Goal: Information Seeking & Learning: Learn about a topic

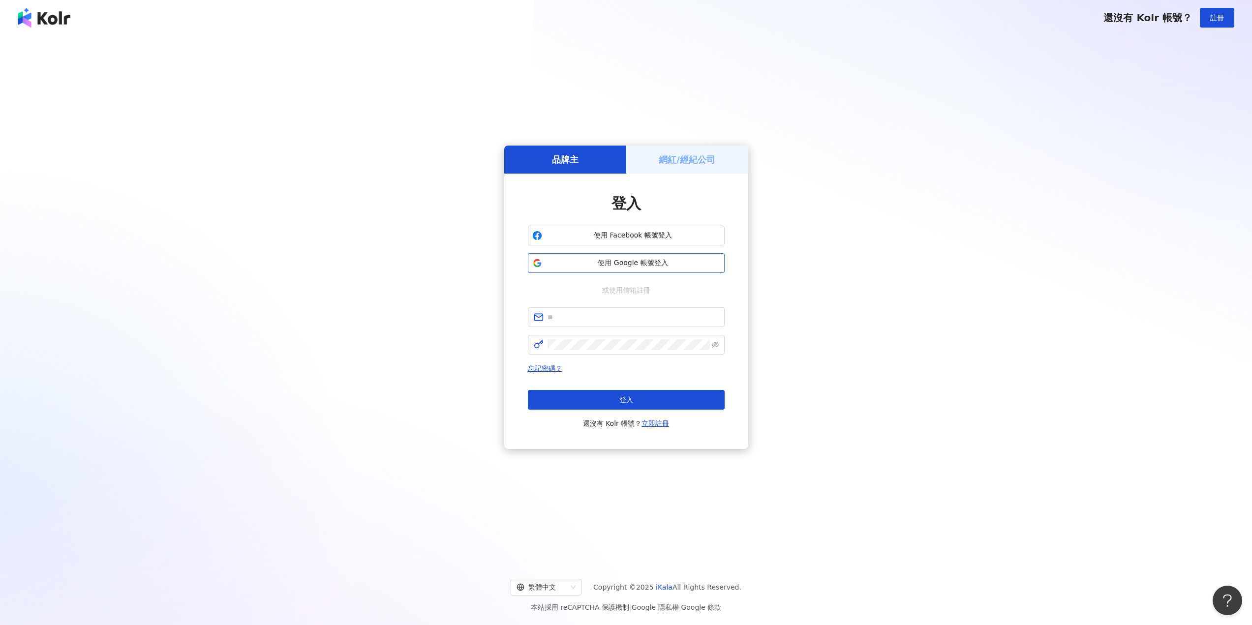
click at [621, 263] on span "使用 Google 帳號登入" at bounding box center [633, 263] width 174 height 10
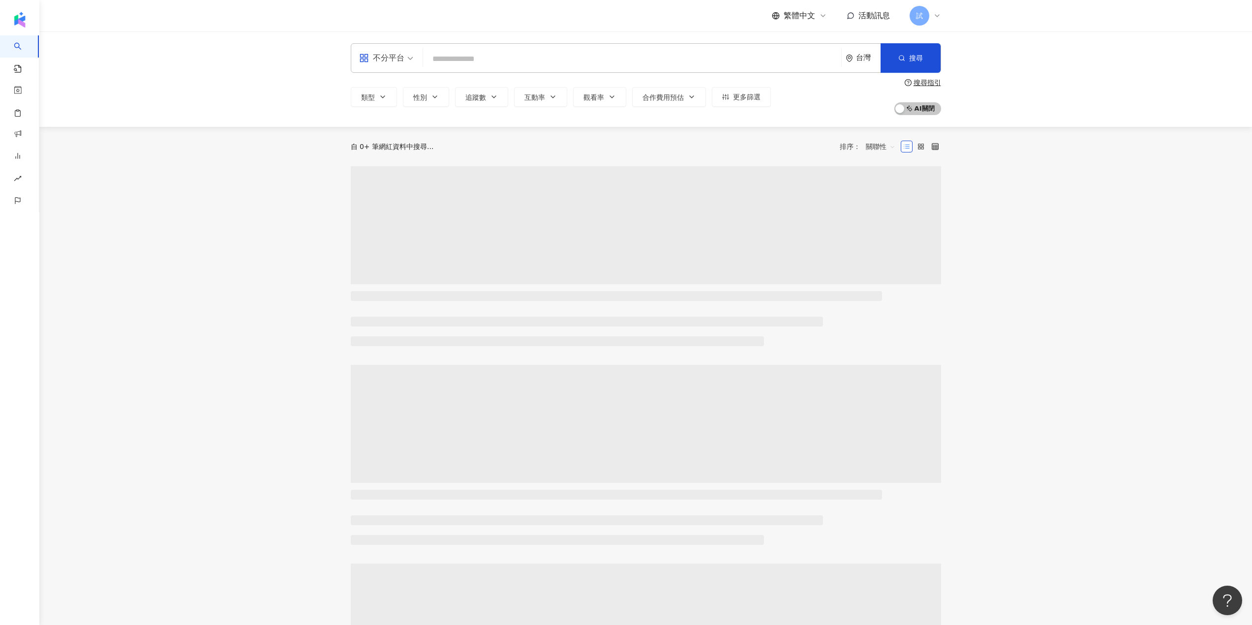
click at [455, 60] on input "search" at bounding box center [632, 59] width 410 height 19
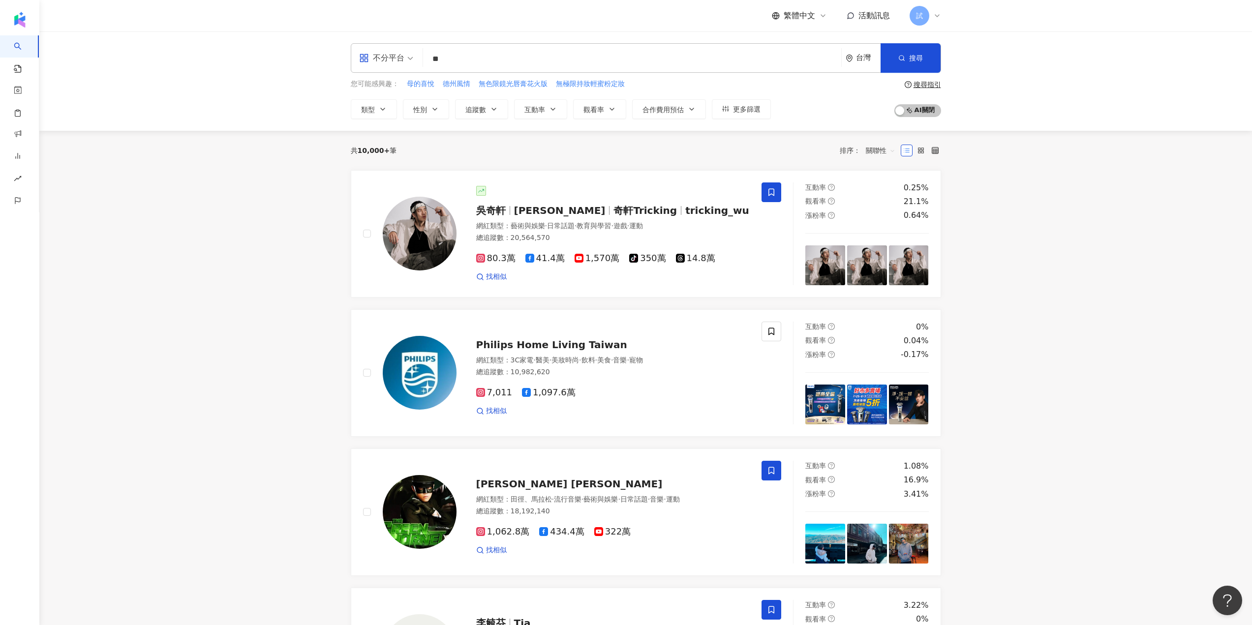
type input "*"
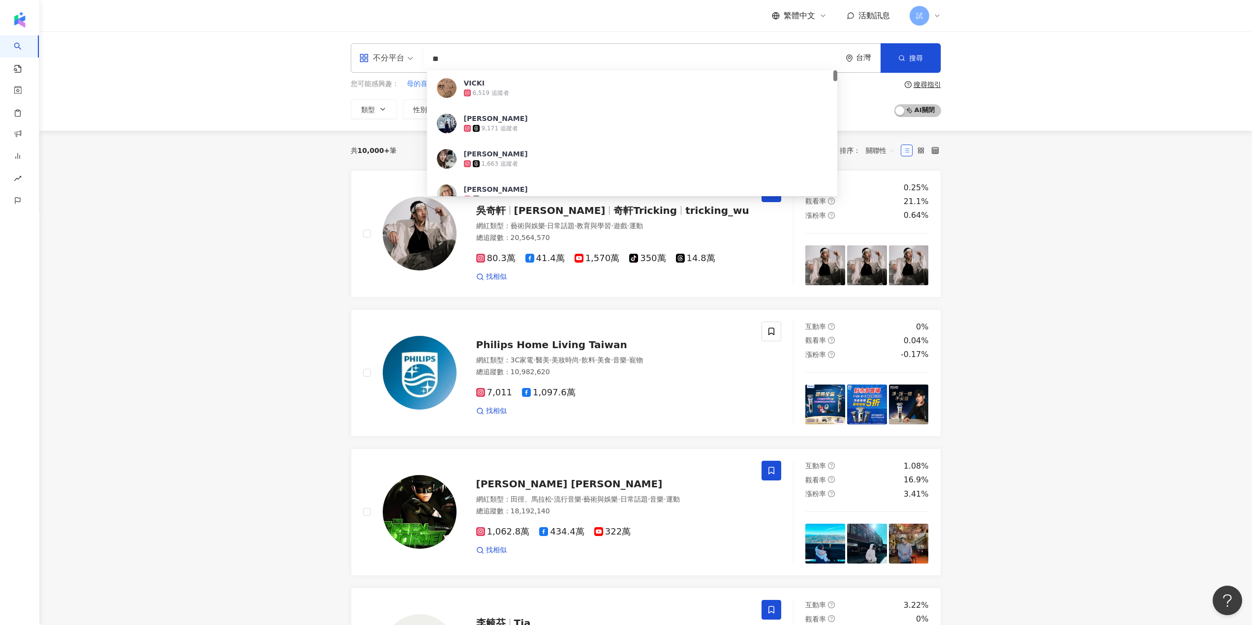
type input "*"
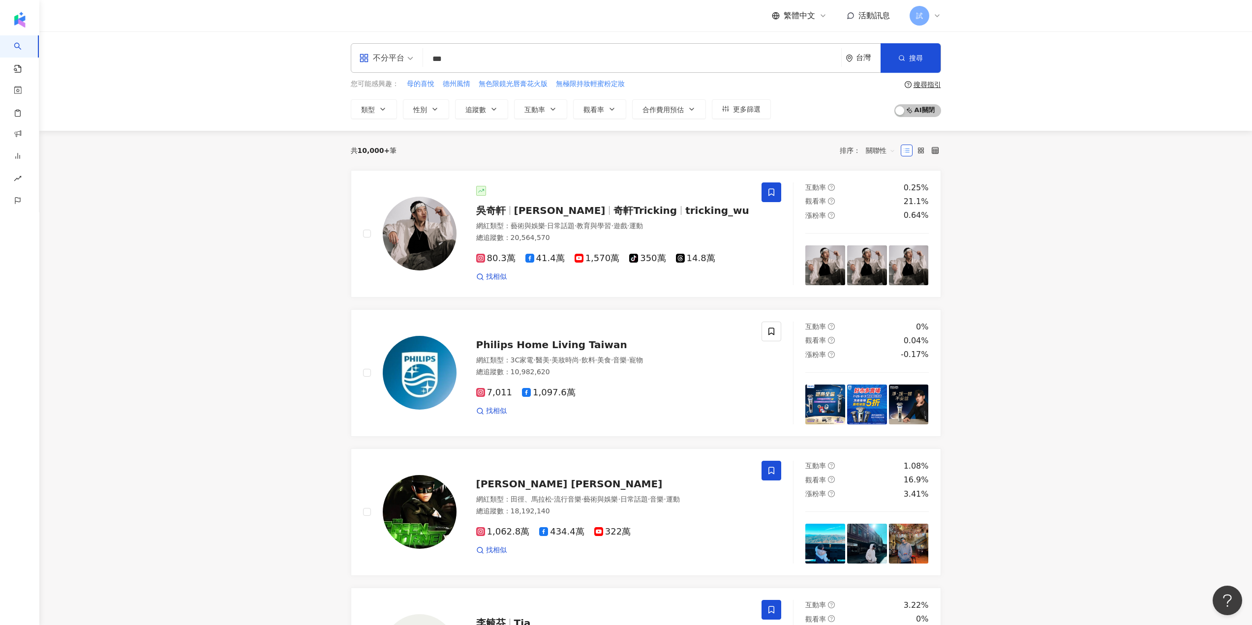
type input "**"
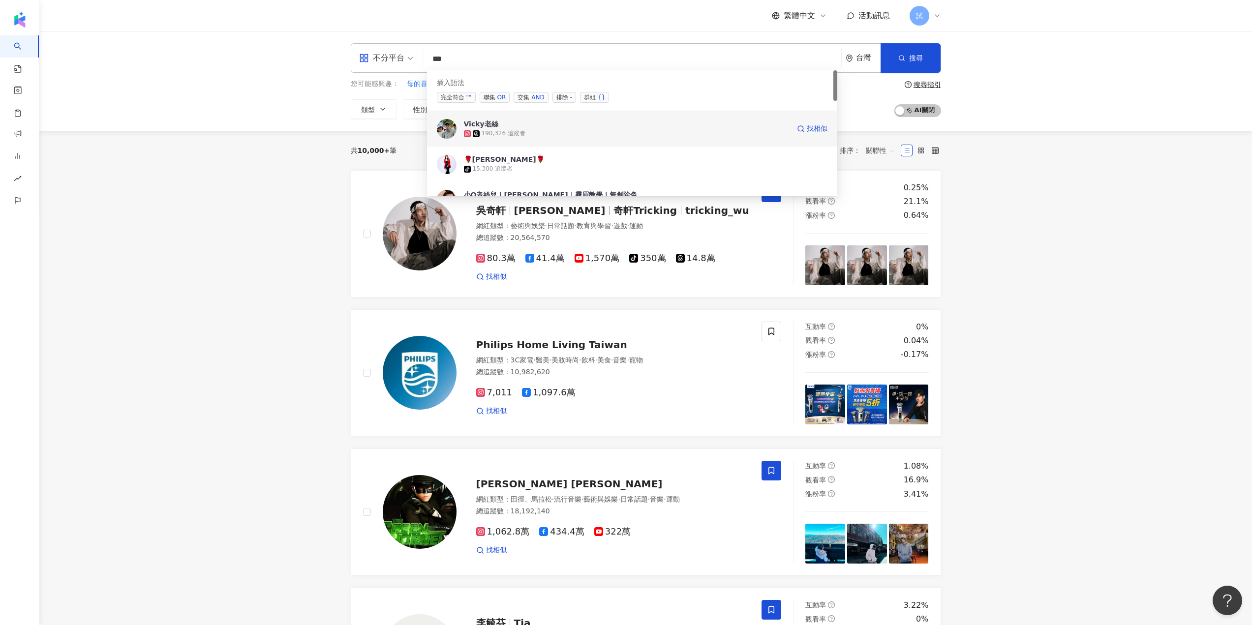
click at [554, 119] on span "Vicky老絲" at bounding box center [627, 124] width 326 height 10
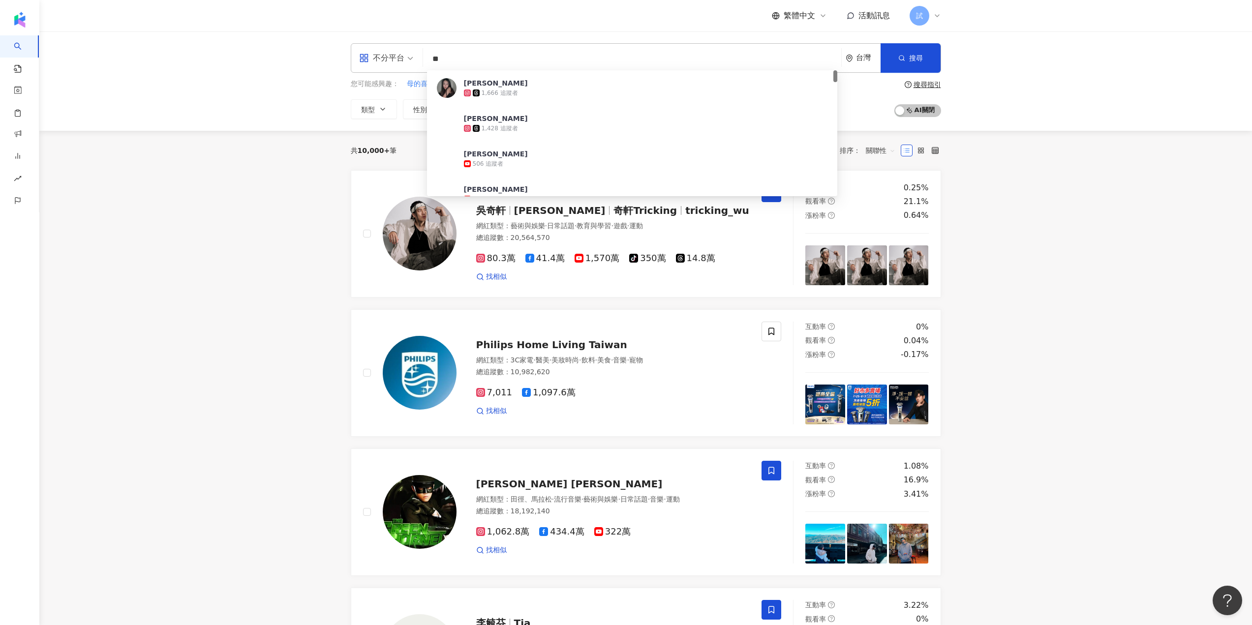
type input "*"
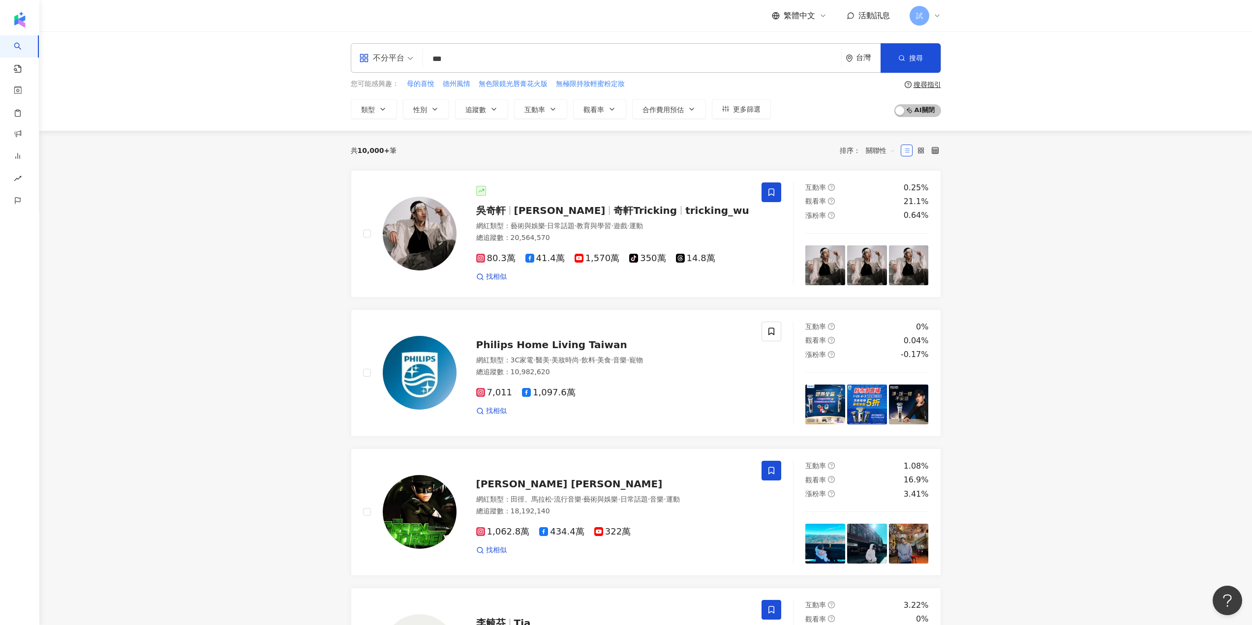
type input "***"
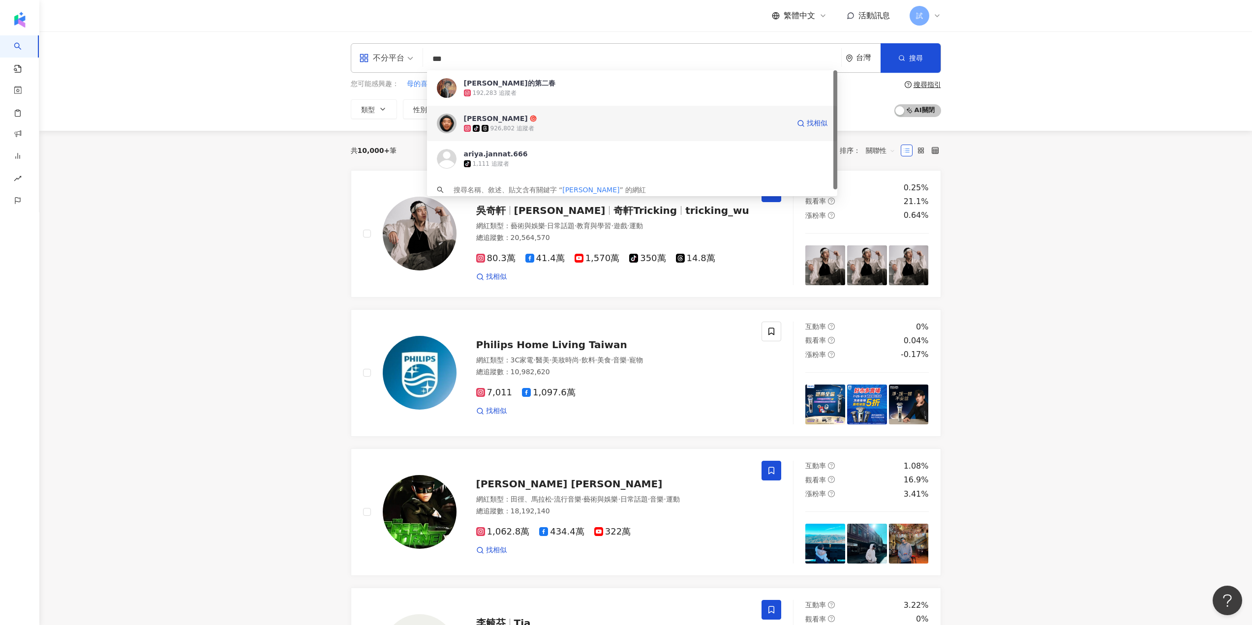
click at [526, 118] on span "[PERSON_NAME]" at bounding box center [627, 119] width 326 height 10
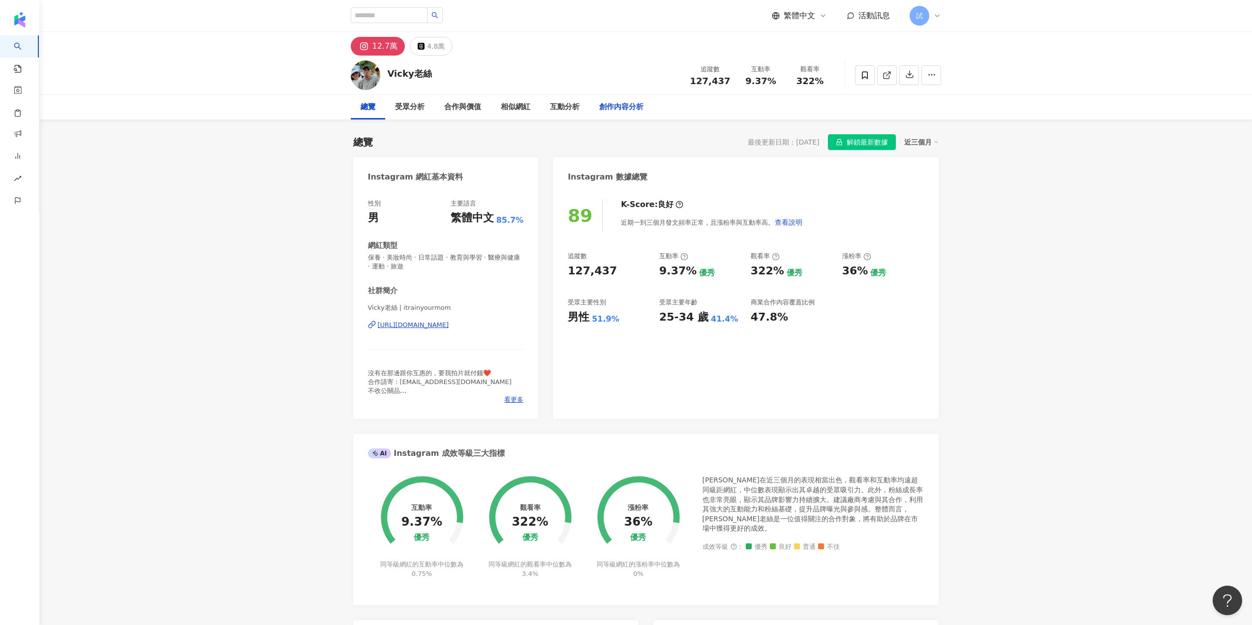
click at [625, 105] on div "創作內容分析" at bounding box center [621, 107] width 44 height 12
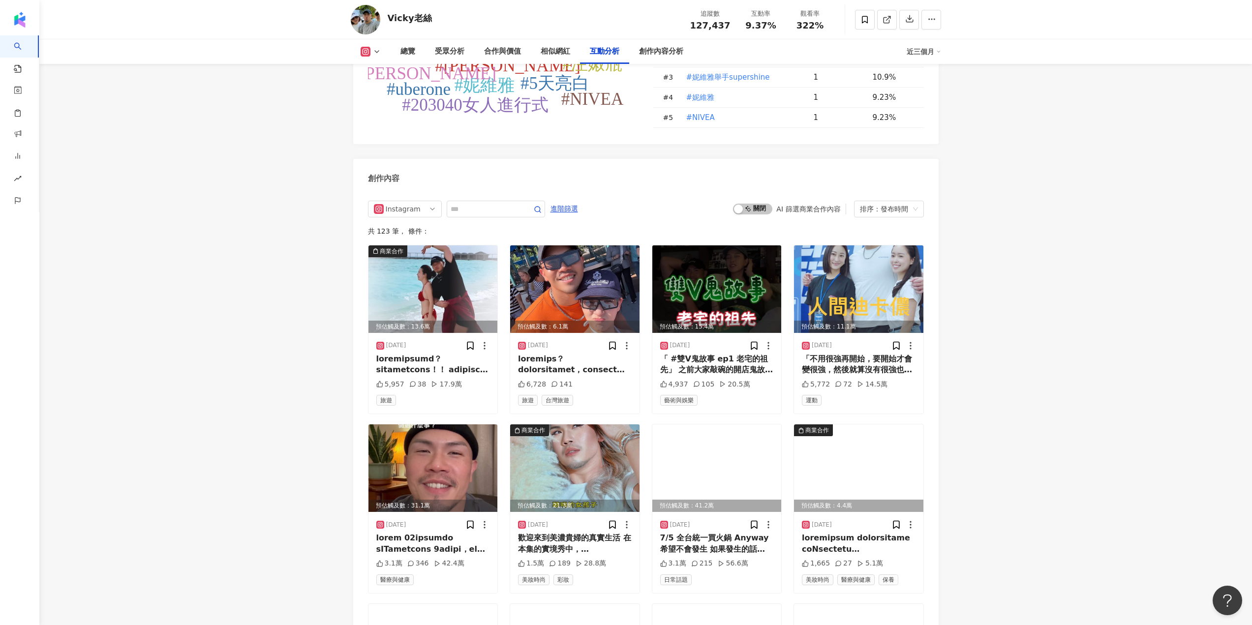
scroll to position [2757, 0]
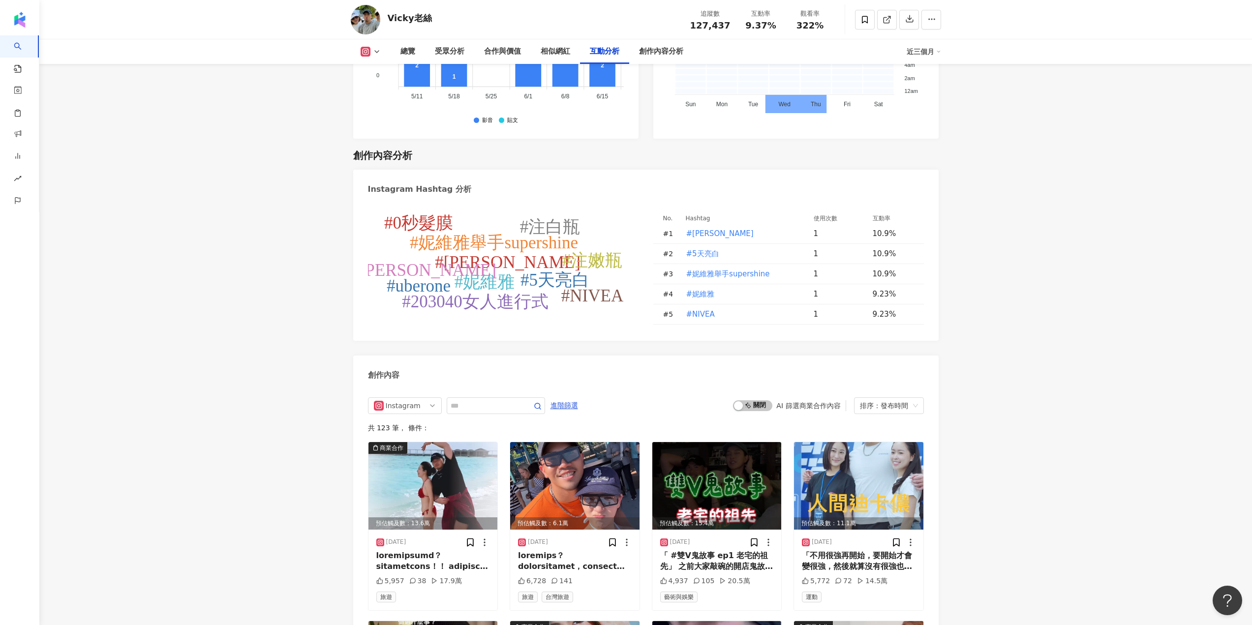
click at [401, 276] on tspan "#uberone" at bounding box center [418, 285] width 64 height 19
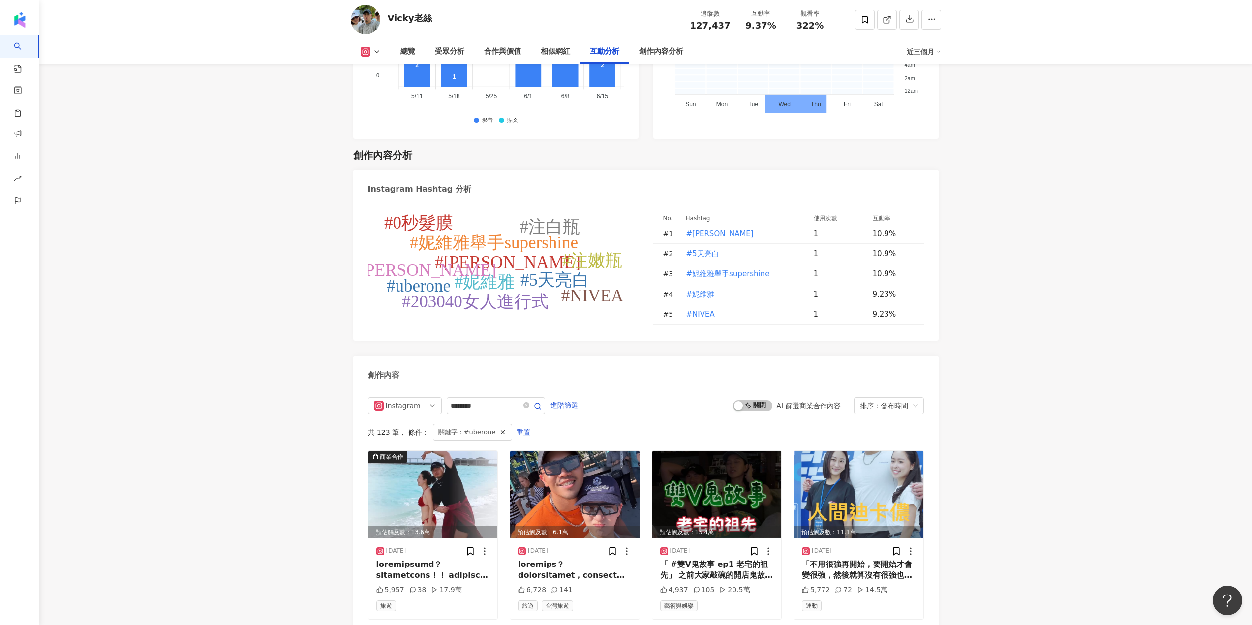
type input "********"
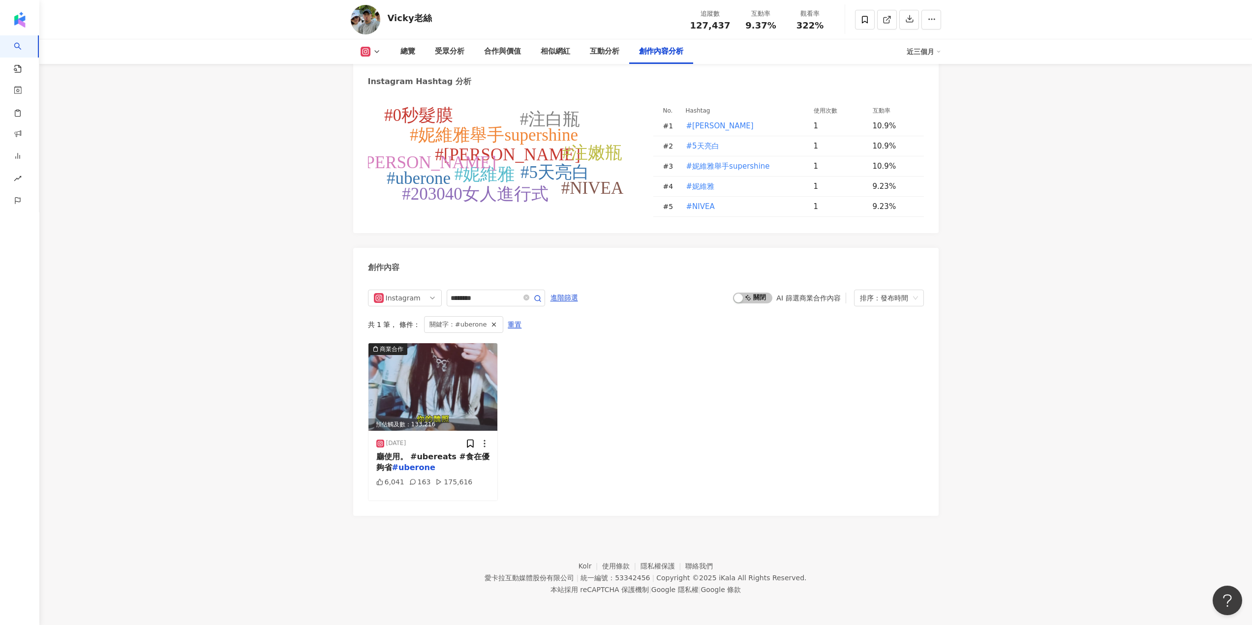
scroll to position [2839, 0]
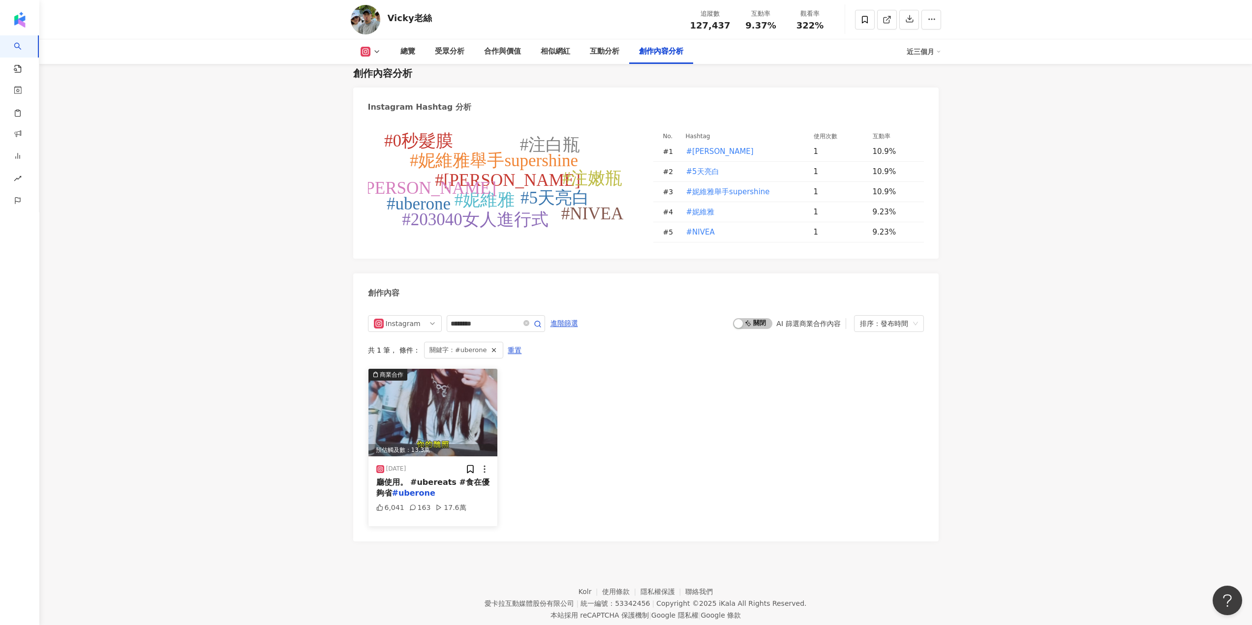
click at [426, 478] on span "廳使用。 #ubereats #食在優夠省" at bounding box center [432, 488] width 113 height 20
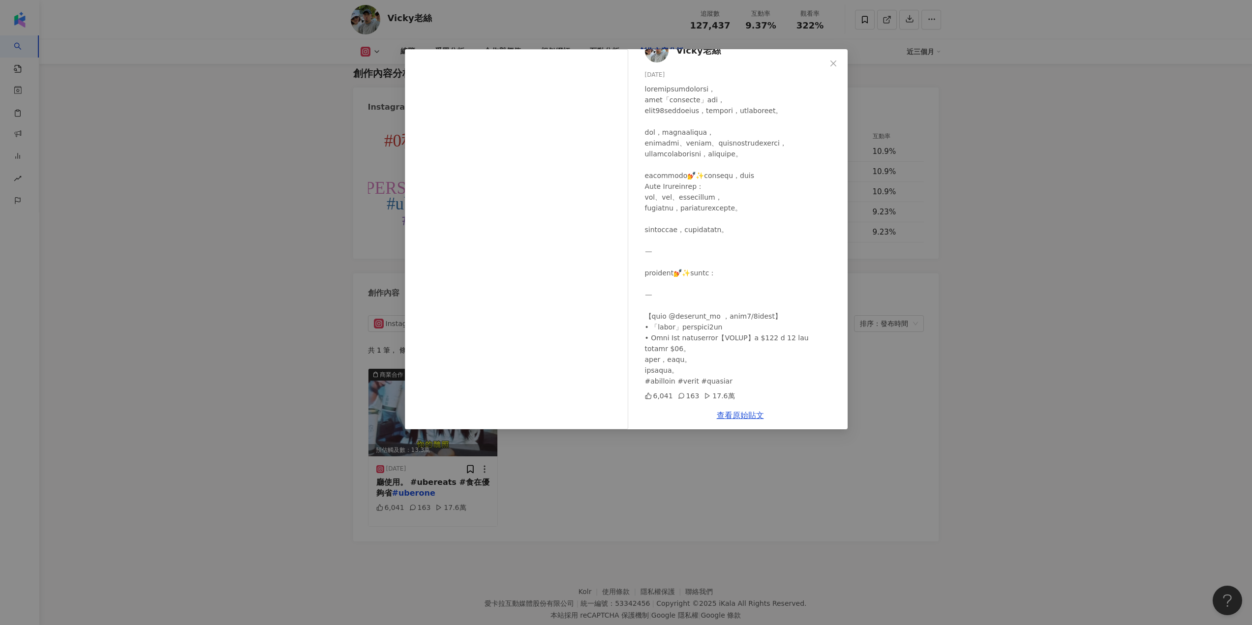
scroll to position [51, 0]
drag, startPoint x: 748, startPoint y: 382, endPoint x: 717, endPoint y: 385, distance: 31.1
click at [717, 385] on div at bounding box center [742, 235] width 195 height 303
drag, startPoint x: 724, startPoint y: 324, endPoint x: 753, endPoint y: 332, distance: 29.6
click at [753, 332] on div at bounding box center [742, 235] width 195 height 303
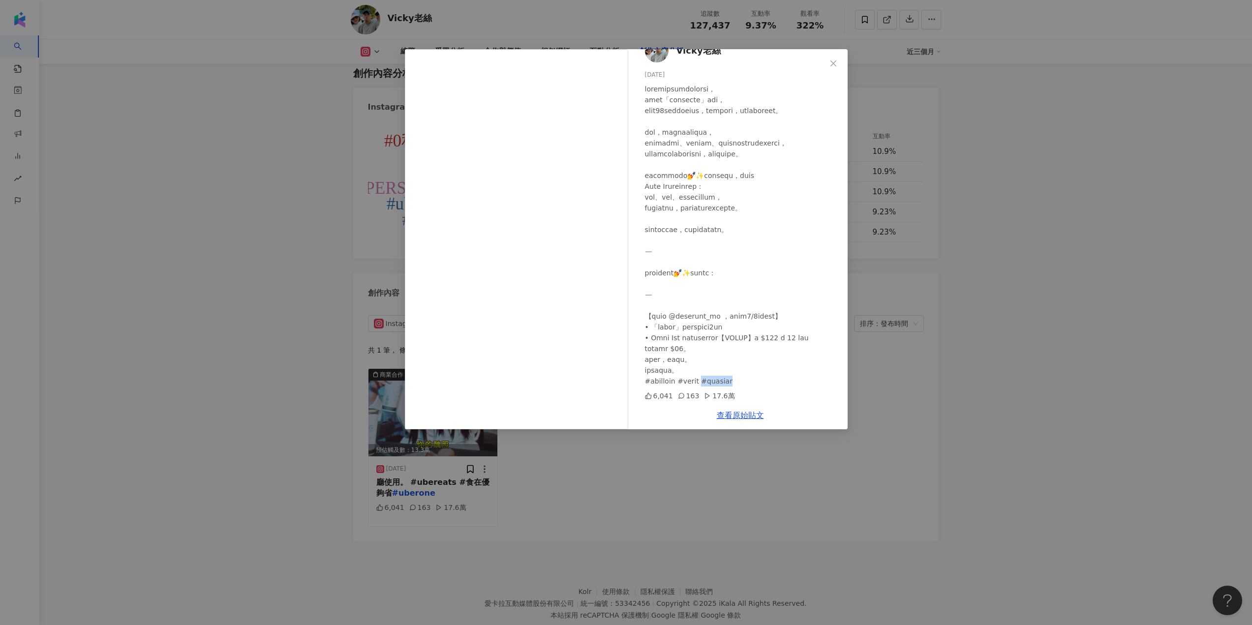
drag, startPoint x: 753, startPoint y: 381, endPoint x: 718, endPoint y: 382, distance: 35.9
click at [718, 382] on div at bounding box center [742, 235] width 195 height 303
copy div "berone"
click at [841, 62] on span "Close" at bounding box center [833, 64] width 20 height 8
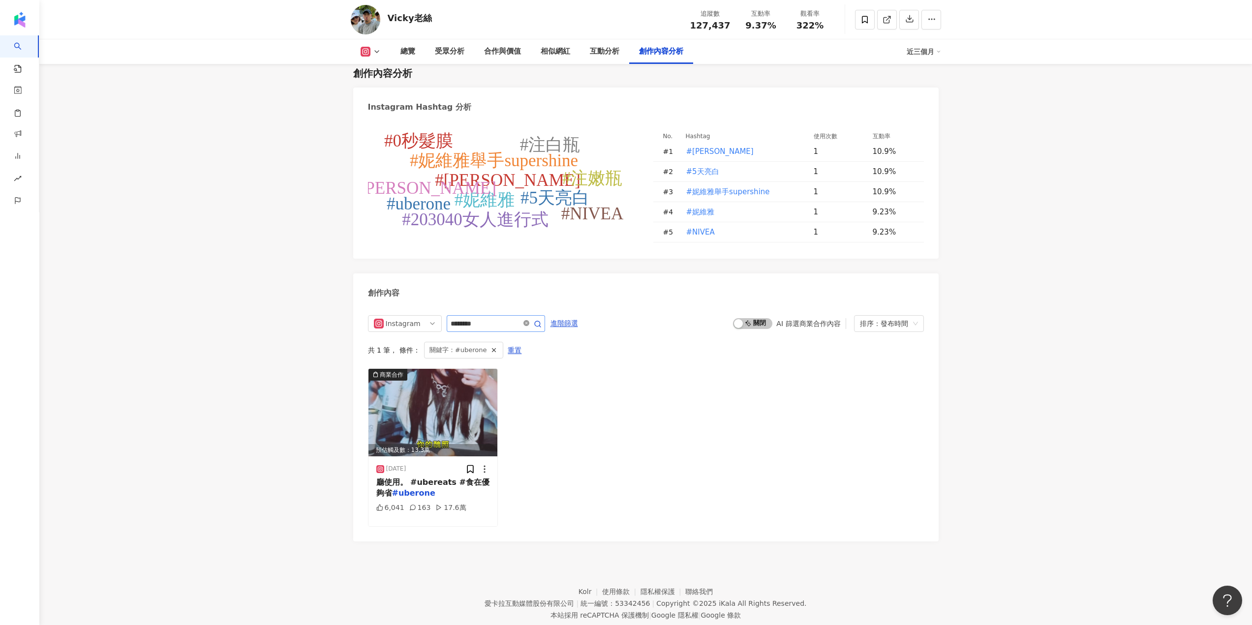
click at [529, 320] on icon "close-circle" at bounding box center [526, 323] width 6 height 6
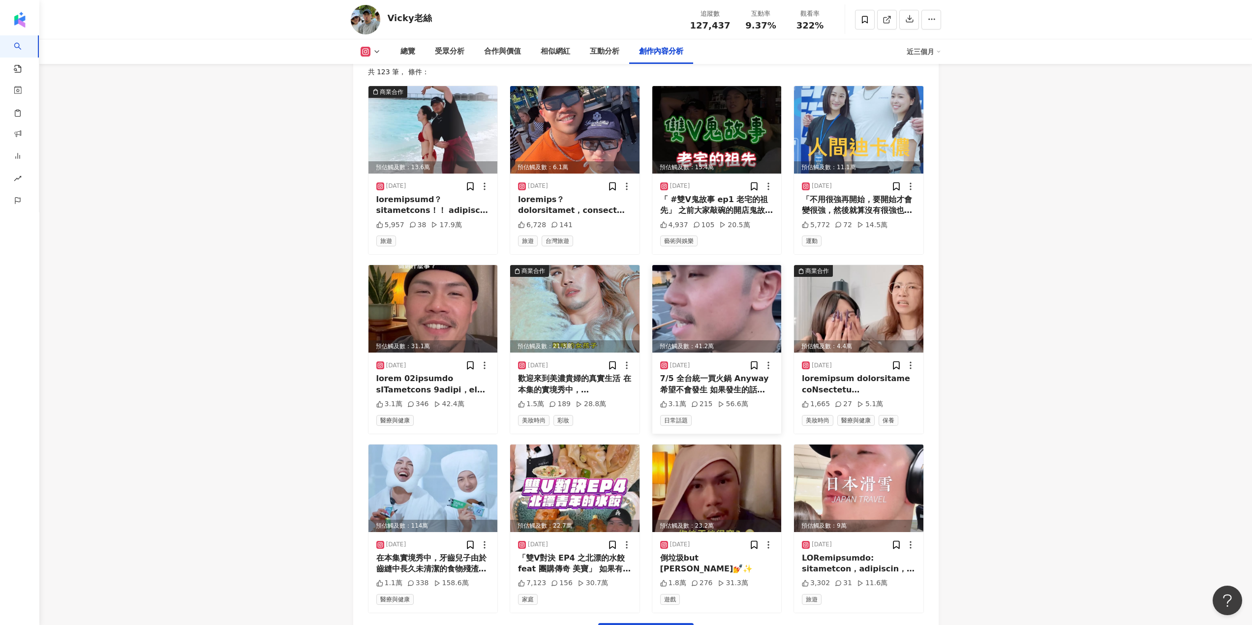
scroll to position [3170, 0]
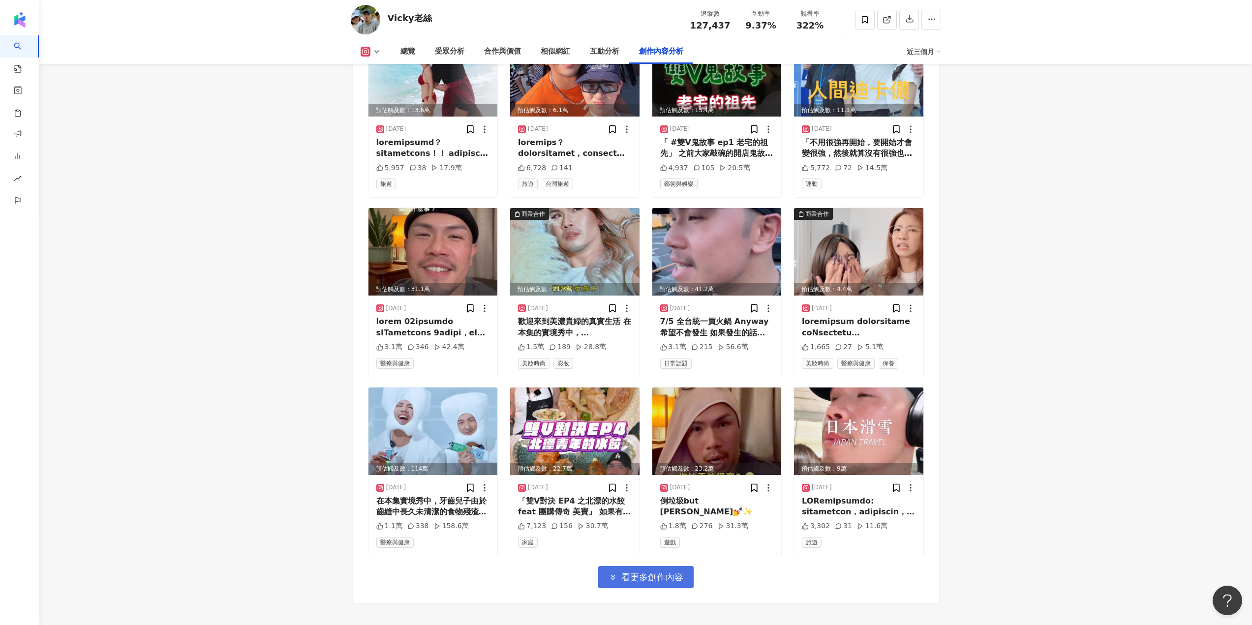
click at [610, 573] on icon "button" at bounding box center [612, 577] width 9 height 9
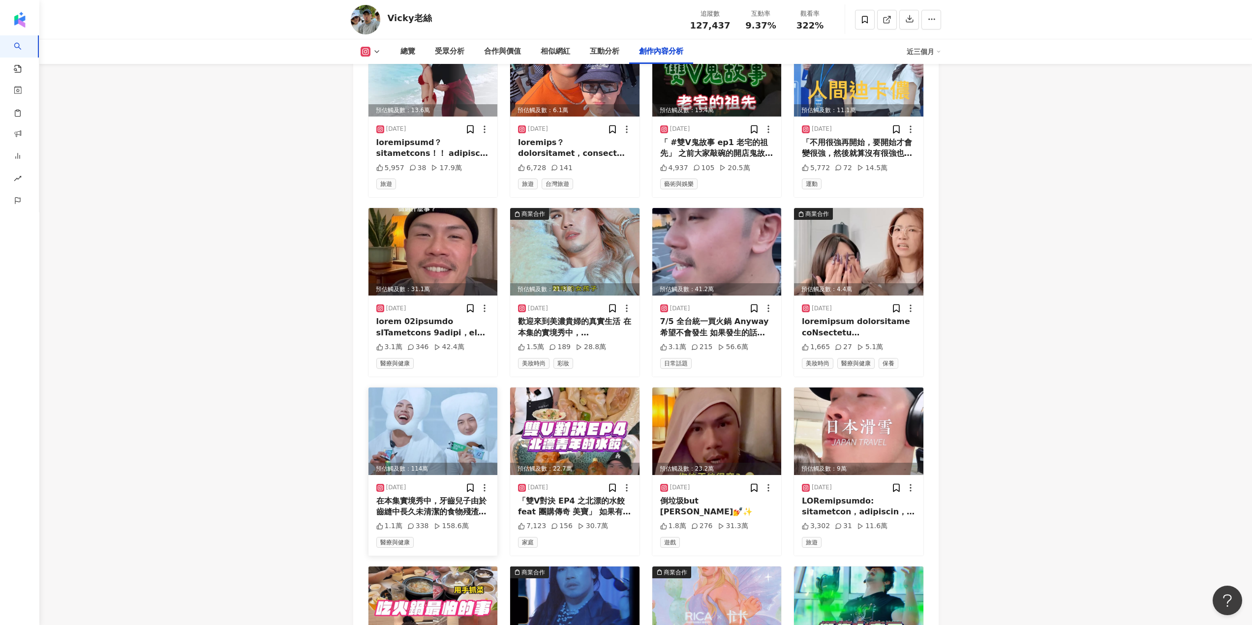
click at [459, 496] on div "在本集實境秀中，牙齒兒子由於齒縫中長久未清潔的食物殘渣，而認識了辣細菌女士， 牙齒媽媽為此感到極度不悅。 為此 牙齒媽媽斥巨資（169 元）找來了好來清新專家…" at bounding box center [433, 507] width 114 height 22
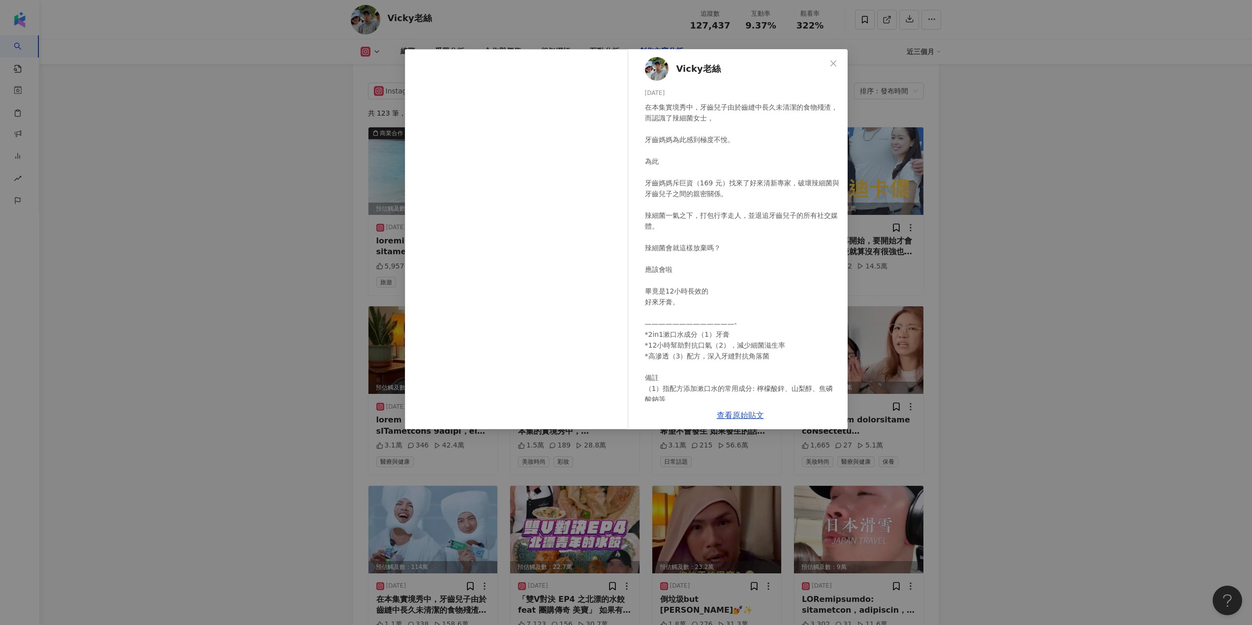
scroll to position [49, 0]
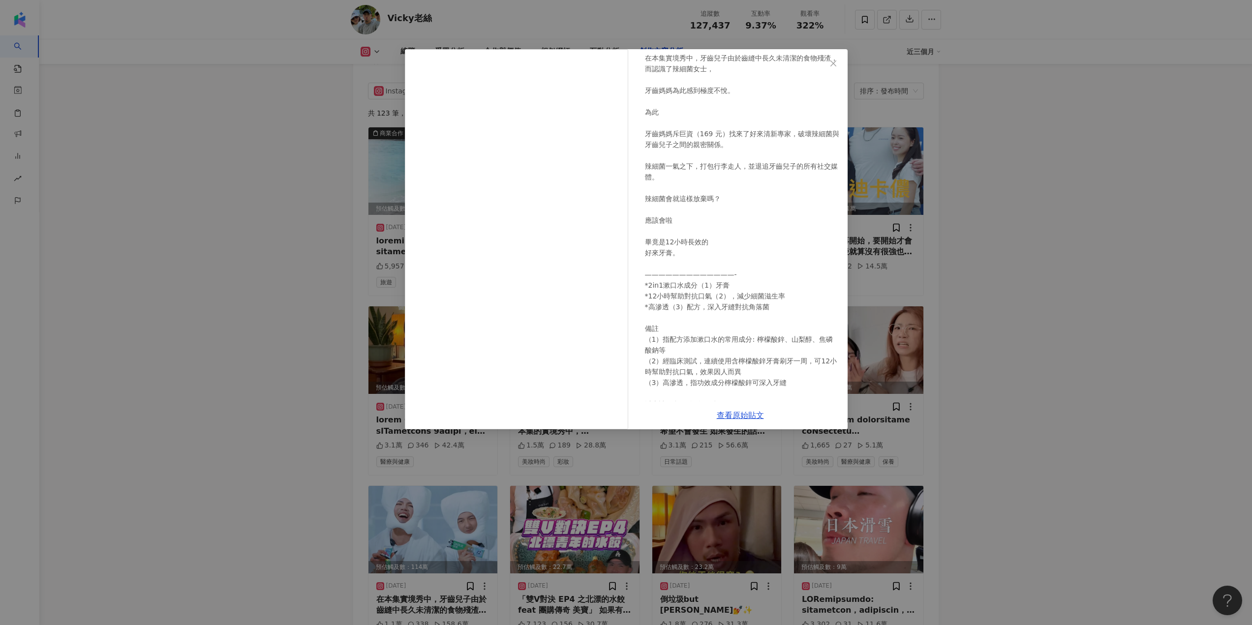
click at [1039, 320] on div "Vicky老絲 2025/6/30 在本集實境秀中，牙齒兒子由於齒縫中長久未清潔的食物殘渣，而認識了辣細菌女士， 牙齒媽媽為此感到極度不悅。 為此 牙齒媽媽斥…" at bounding box center [626, 312] width 1252 height 625
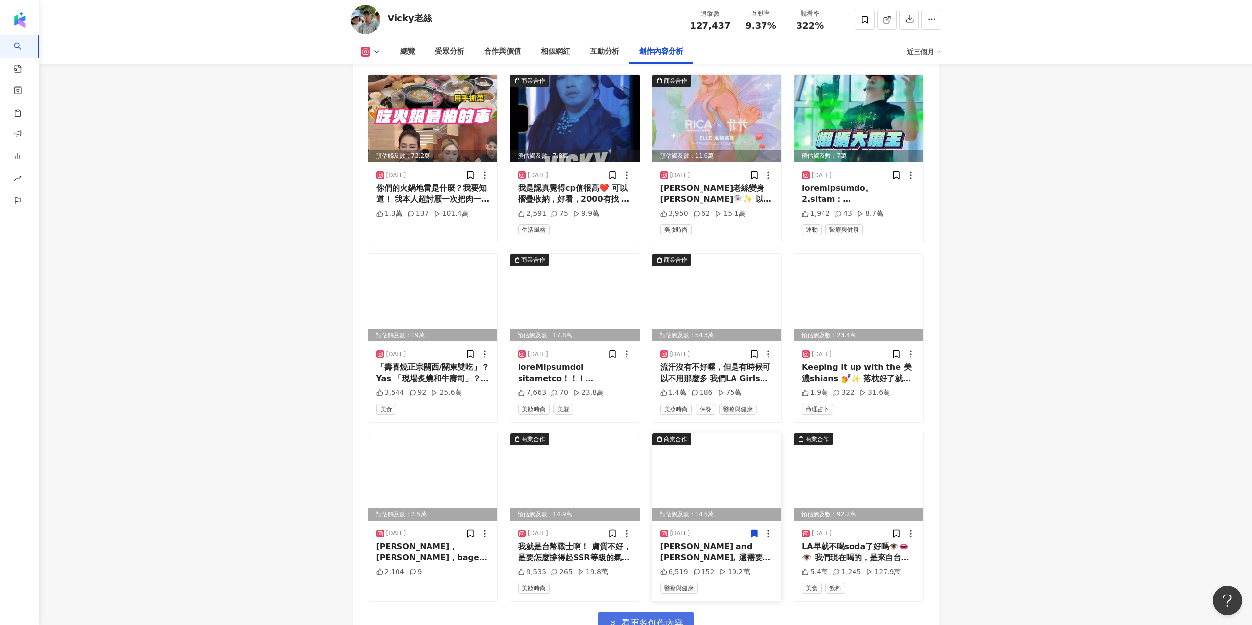
scroll to position [3760, 0]
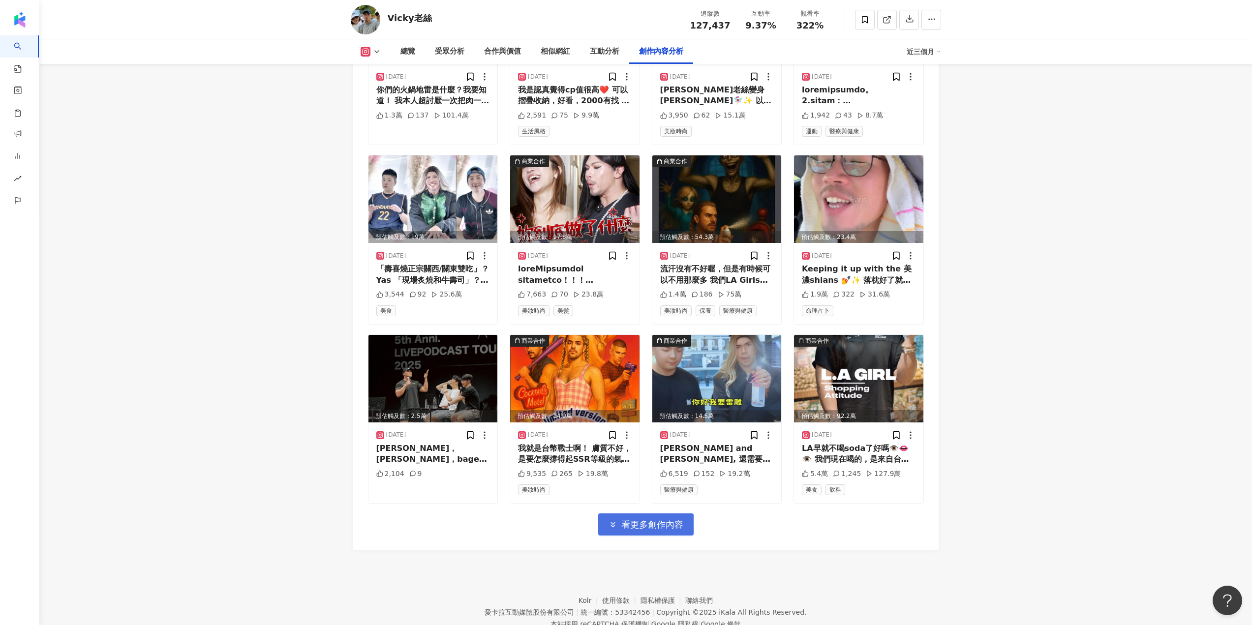
click at [686, 513] on button "看更多創作內容" at bounding box center [645, 524] width 95 height 22
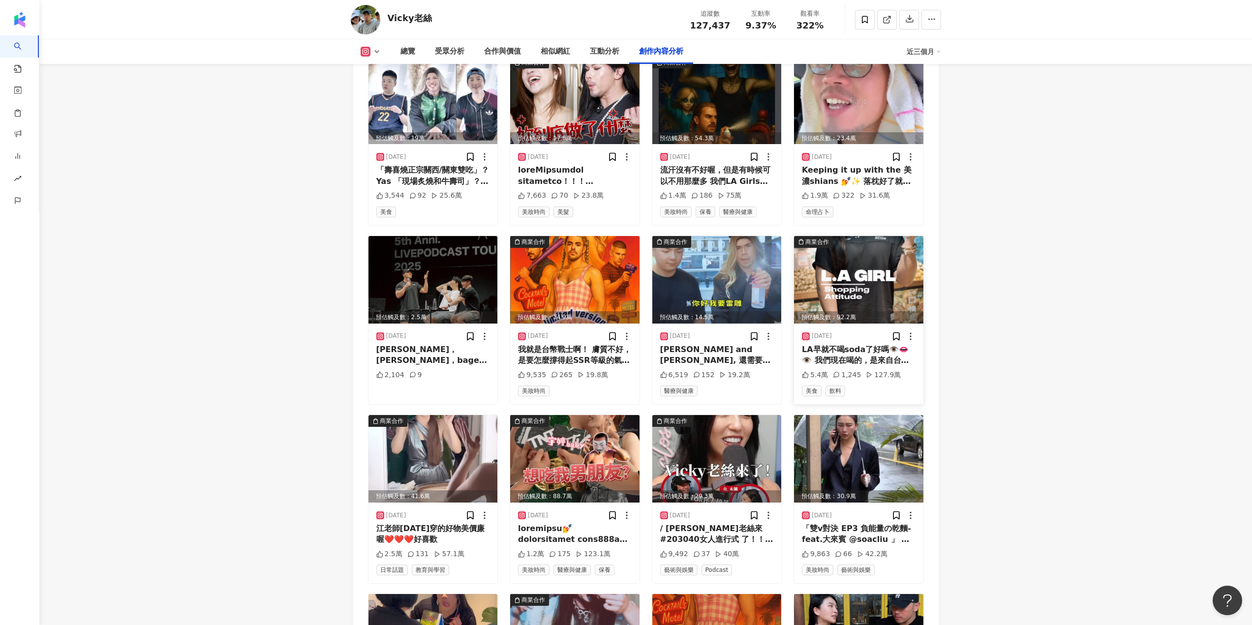
scroll to position [3858, 0]
click at [840, 345] on div "LA早就不喝soda了好嗎👁️👄👁️ 我們現在喝的，是來自台灣茶葉天然發酵的氣泡💅✨——康普茶。 發酵的，含益生菌的，玻璃瓶裝的，看起來很會投資ETF的那種高…" at bounding box center [859, 356] width 114 height 22
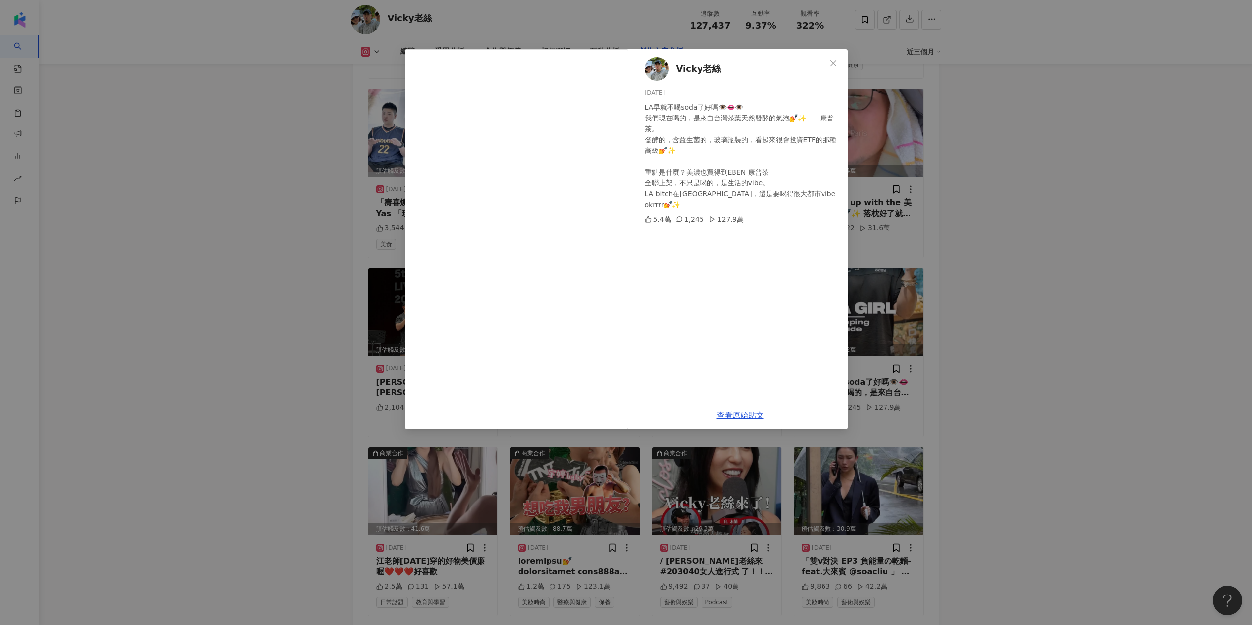
scroll to position [3809, 0]
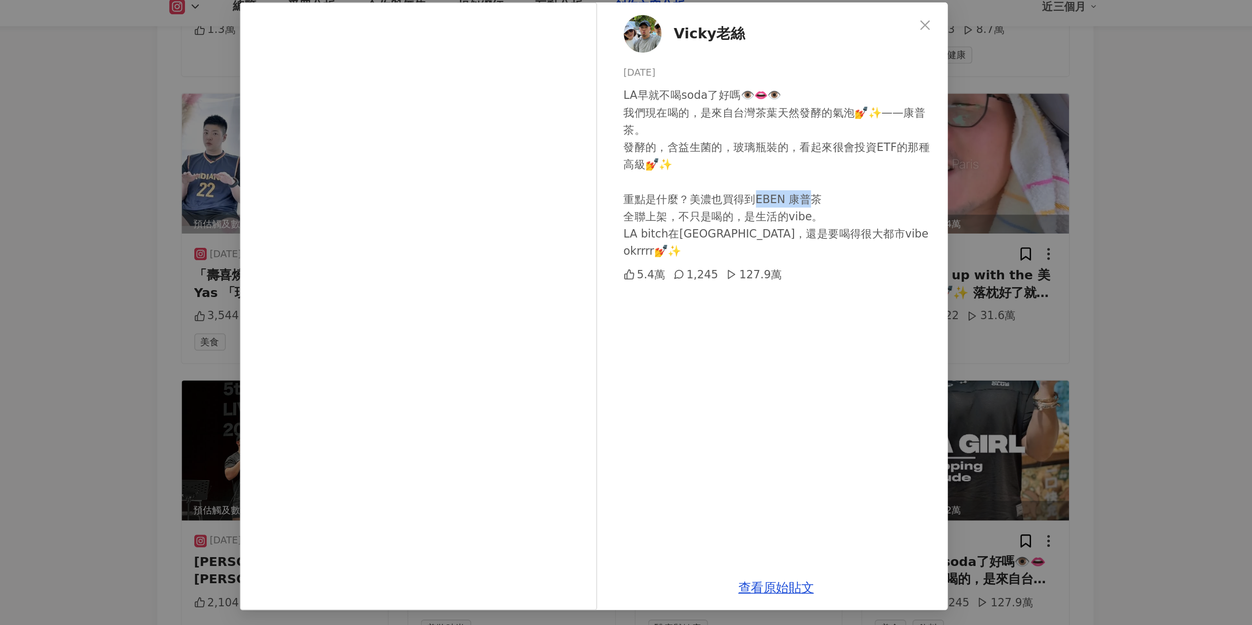
drag, startPoint x: 726, startPoint y: 170, endPoint x: 762, endPoint y: 171, distance: 35.9
click at [762, 171] on div "LA早就不喝soda了好嗎👁️👄👁️ 我們現在喝的，是來自台灣茶葉天然發酵的氣泡💅✨——康普茶。 發酵的，含益生菌的，玻璃瓶裝的，看起來很會投資ETF的那種高…" at bounding box center [742, 156] width 195 height 108
copy div "康普茶 全聯上"
click at [931, 193] on div "Vicky老絲 2025/5/13 LA早就不喝soda了好嗎👁️👄👁️ 我們現在喝的，是來自台灣茶葉天然發酵的氣泡💅✨——康普茶。 發酵的，含益生菌的，玻璃…" at bounding box center [626, 312] width 1252 height 625
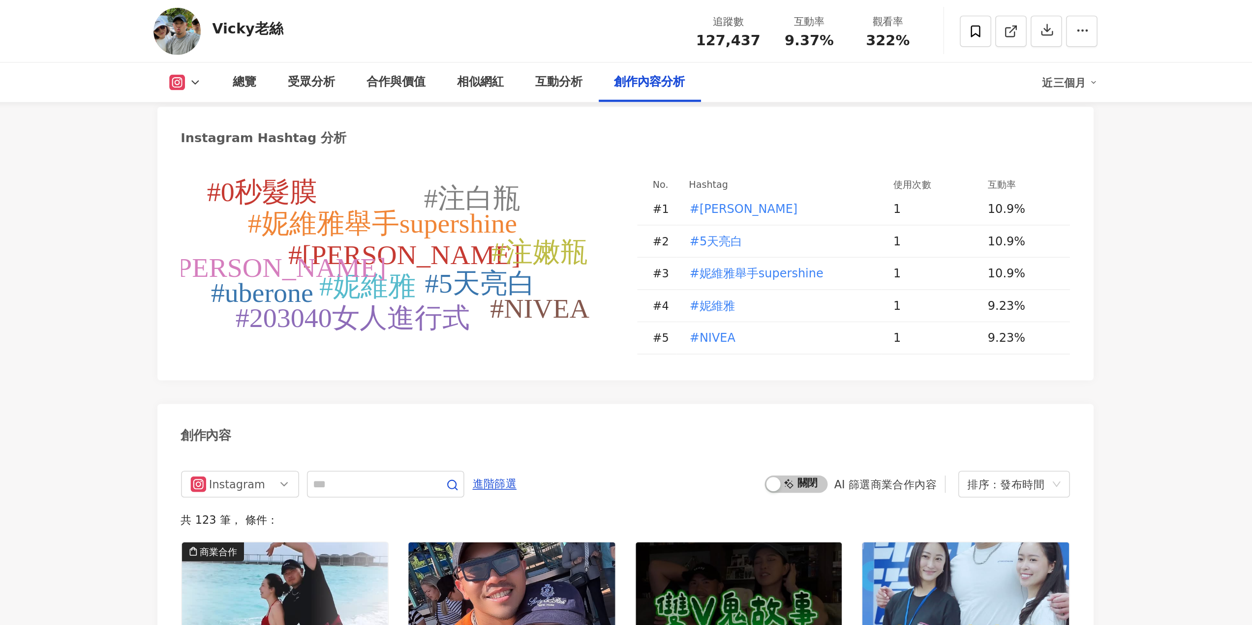
scroll to position [2825, 0]
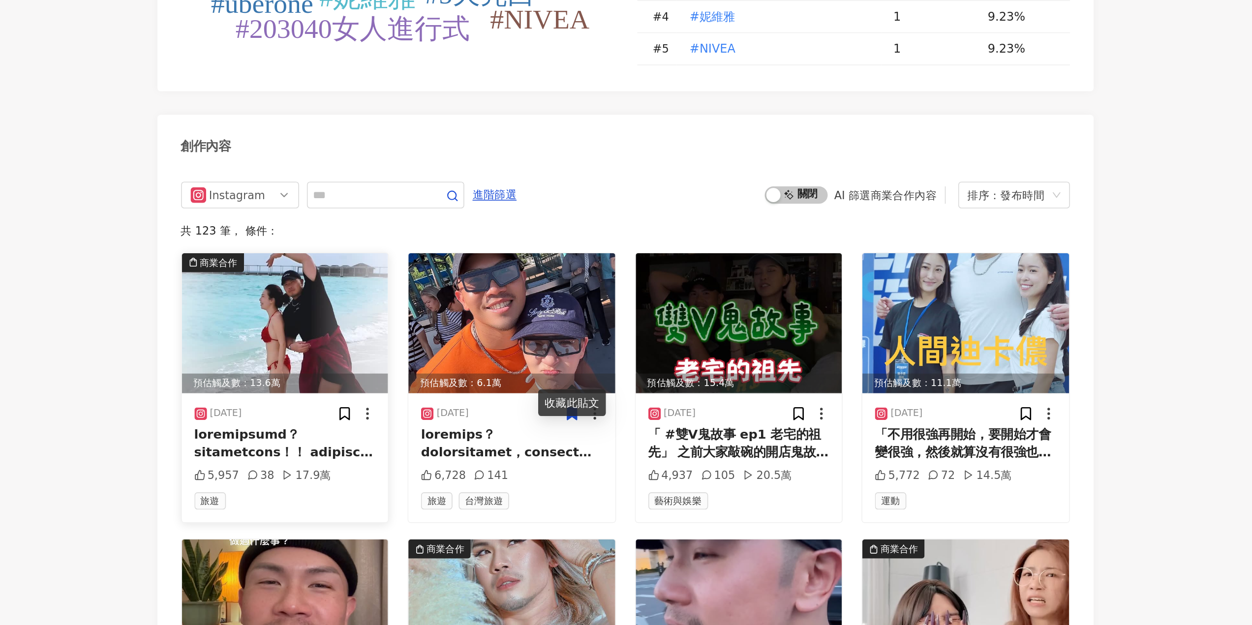
click at [436, 482] on div at bounding box center [433, 493] width 114 height 22
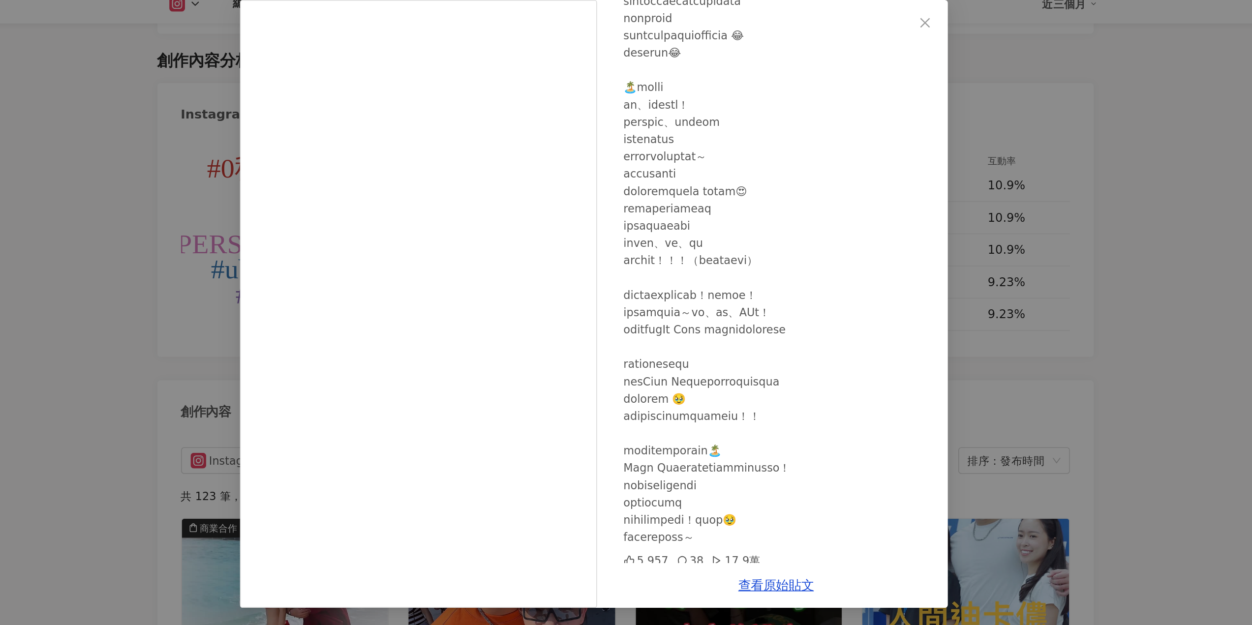
scroll to position [235, 0]
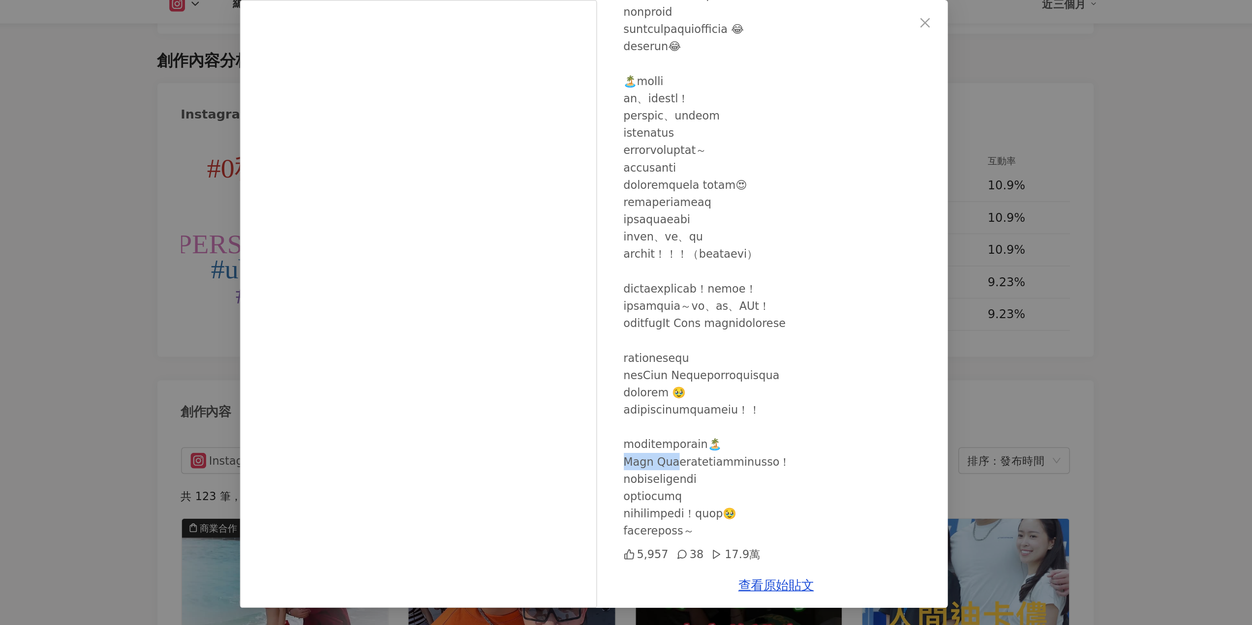
drag, startPoint x: 675, startPoint y: 341, endPoint x: 643, endPoint y: 343, distance: 32.0
click at [643, 343] on div "我是江老師 2025/8/7 5,957 38 17.9萬" at bounding box center [740, 225] width 214 height 352
copy div "包式算起來其實沒"
click at [918, 315] on div "我是江老師 2025/8/7 5,957 38 17.9萬 查看原始貼文" at bounding box center [626, 312] width 1252 height 625
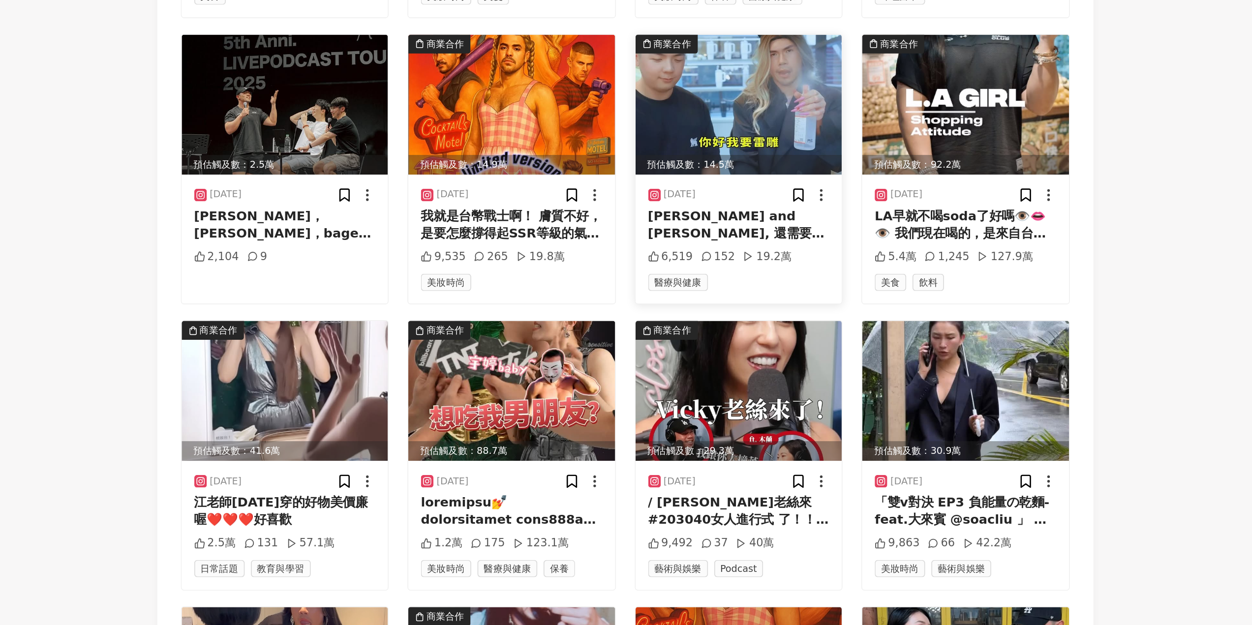
scroll to position [3840, 0]
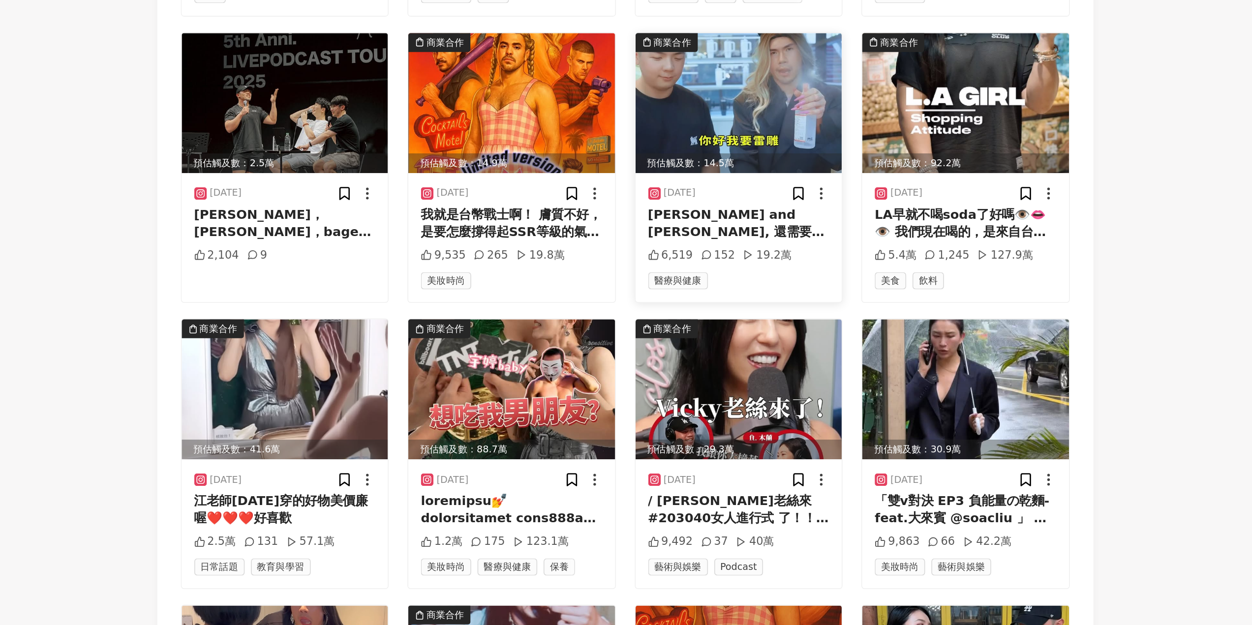
click at [726, 363] on div "Stanley and Vicky, 還需要說什麼嗎？ （嚼嚼嚼嚼） 全世界最ㄙˊㄙㄤˋ的杯💅✨ 快閃店在台南 到6/15（嚼嚼） 平常日一到「四」！雷射雕刻…" at bounding box center [717, 374] width 114 height 22
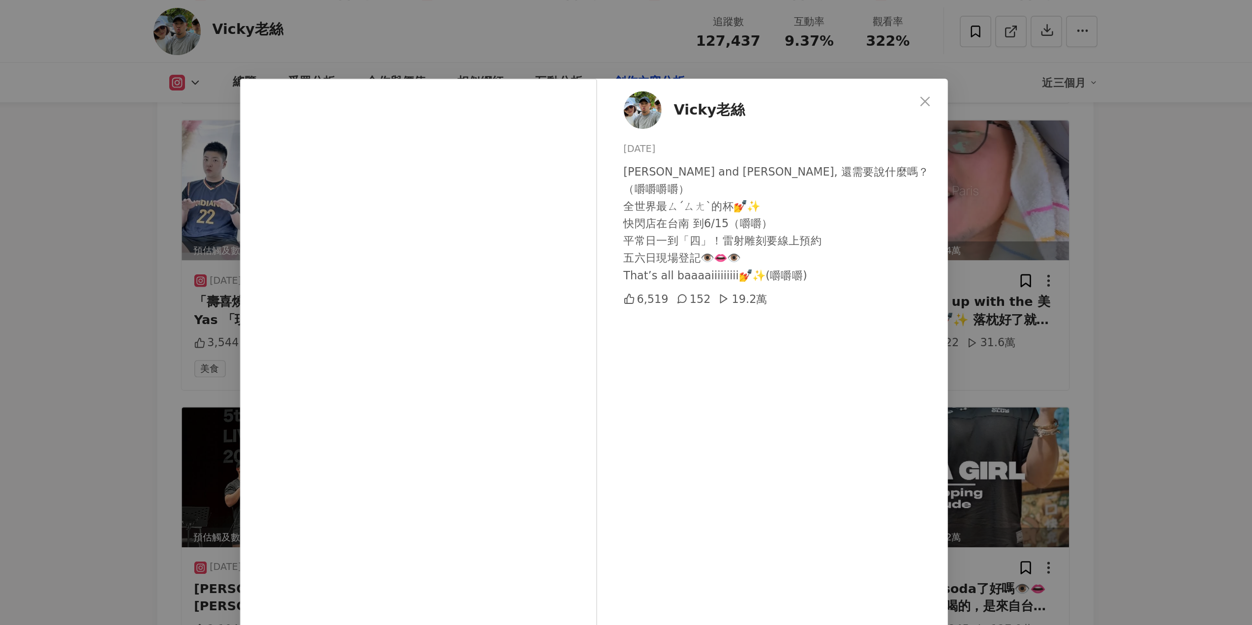
click at [981, 152] on div "Vicky老絲 2025/5/16 Stanley and Vicky, 還需要說什麼嗎？ （嚼嚼嚼嚼） 全世界最ㄙˊㄙㄤˋ的杯💅✨ 快閃店在台南 到6/15…" at bounding box center [626, 312] width 1252 height 625
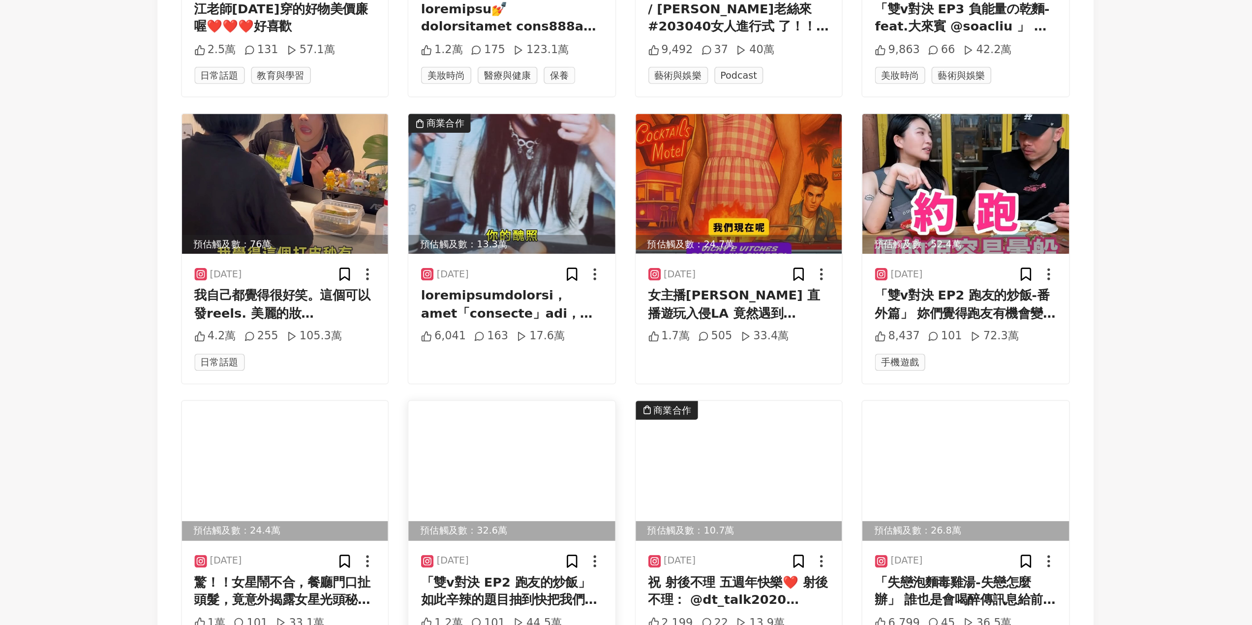
scroll to position [4306, 0]
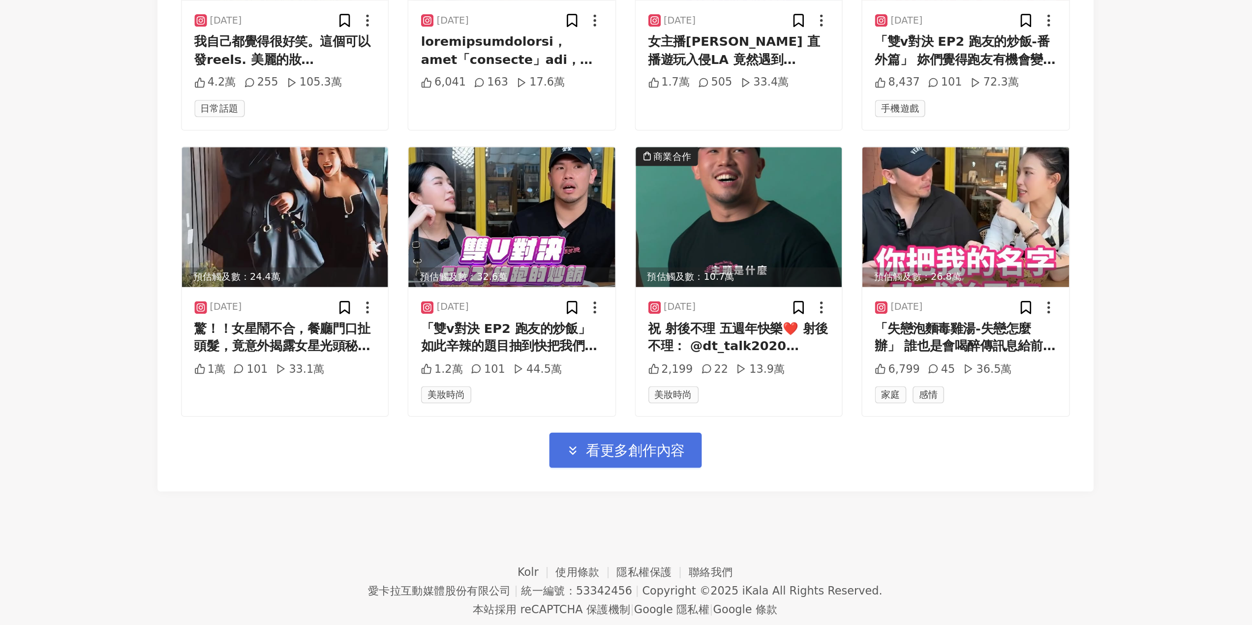
click at [644, 511] on span "看更多創作內容" at bounding box center [652, 516] width 62 height 11
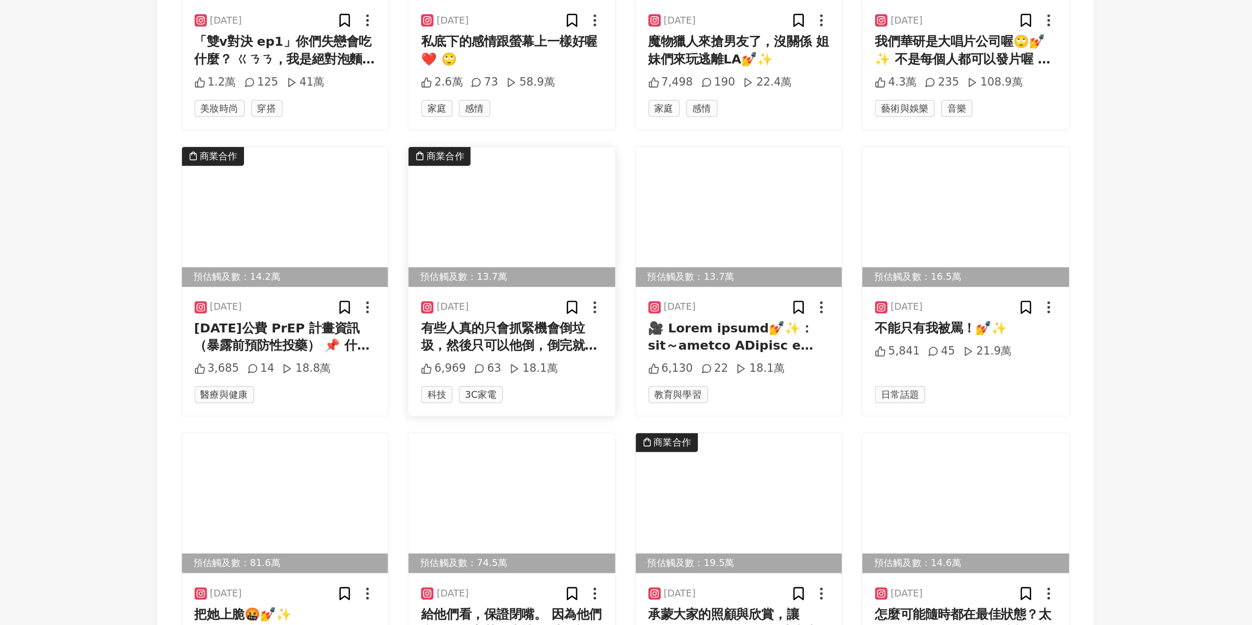
scroll to position [4844, 0]
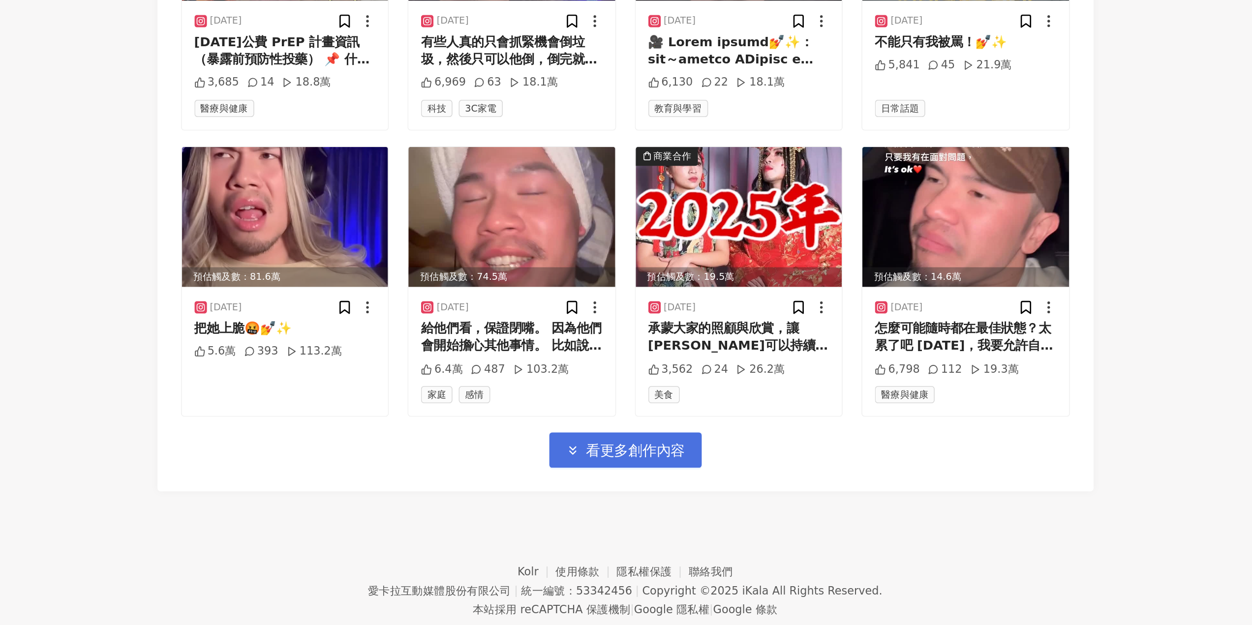
click at [627, 511] on span "看更多創作內容" at bounding box center [652, 516] width 62 height 11
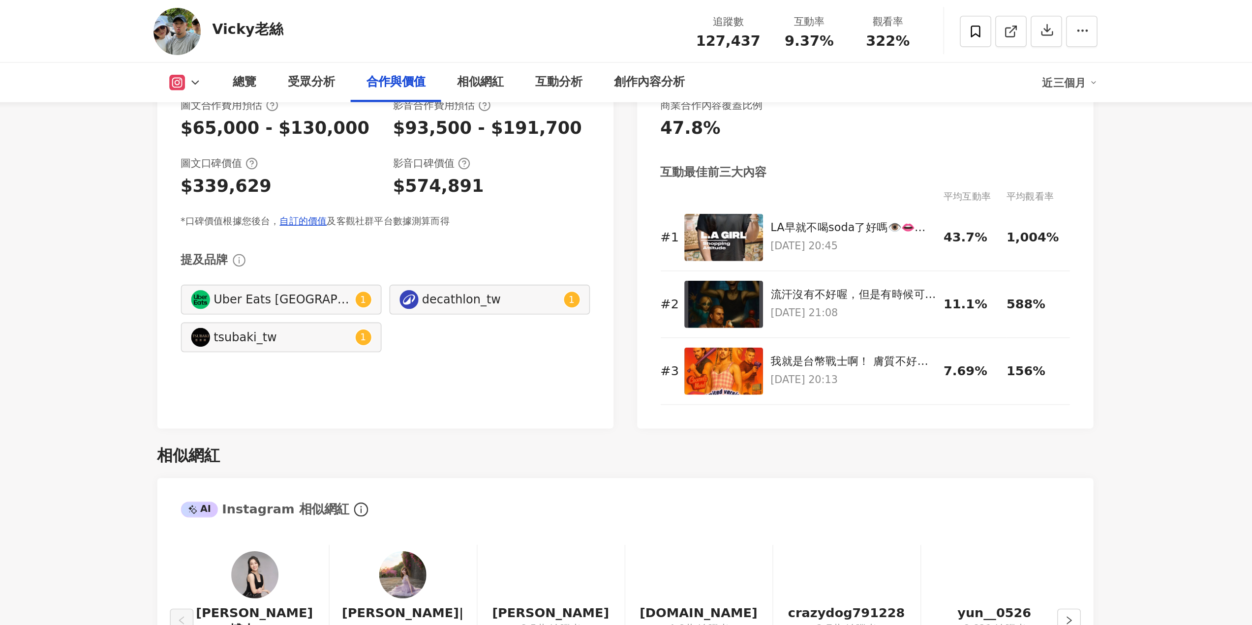
scroll to position [1264, 0]
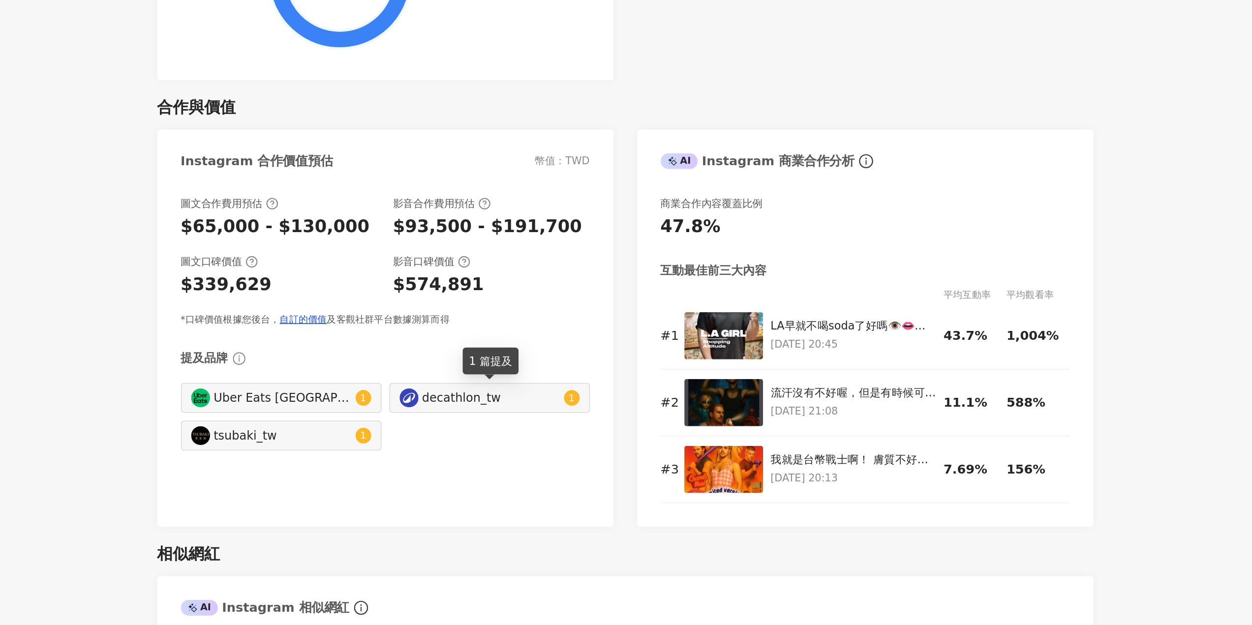
click at [580, 340] on div "decathlon_tw" at bounding box center [562, 341] width 86 height 11
type input "**********"
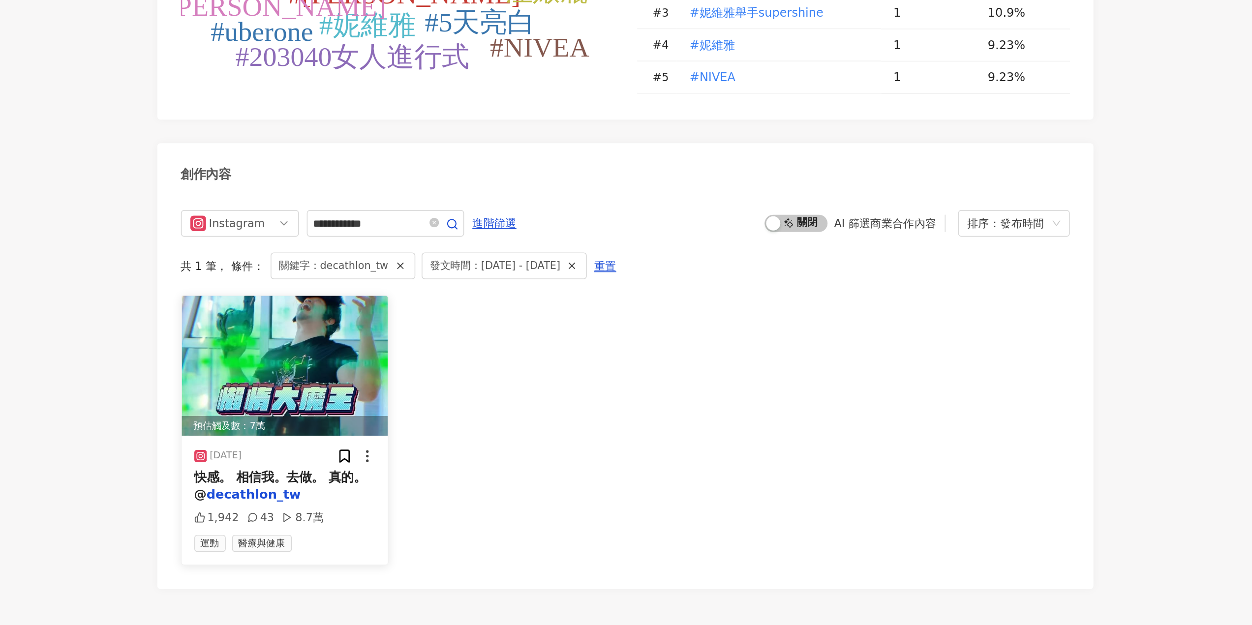
click at [436, 539] on mark "decathlon_tw" at bounding box center [413, 543] width 59 height 9
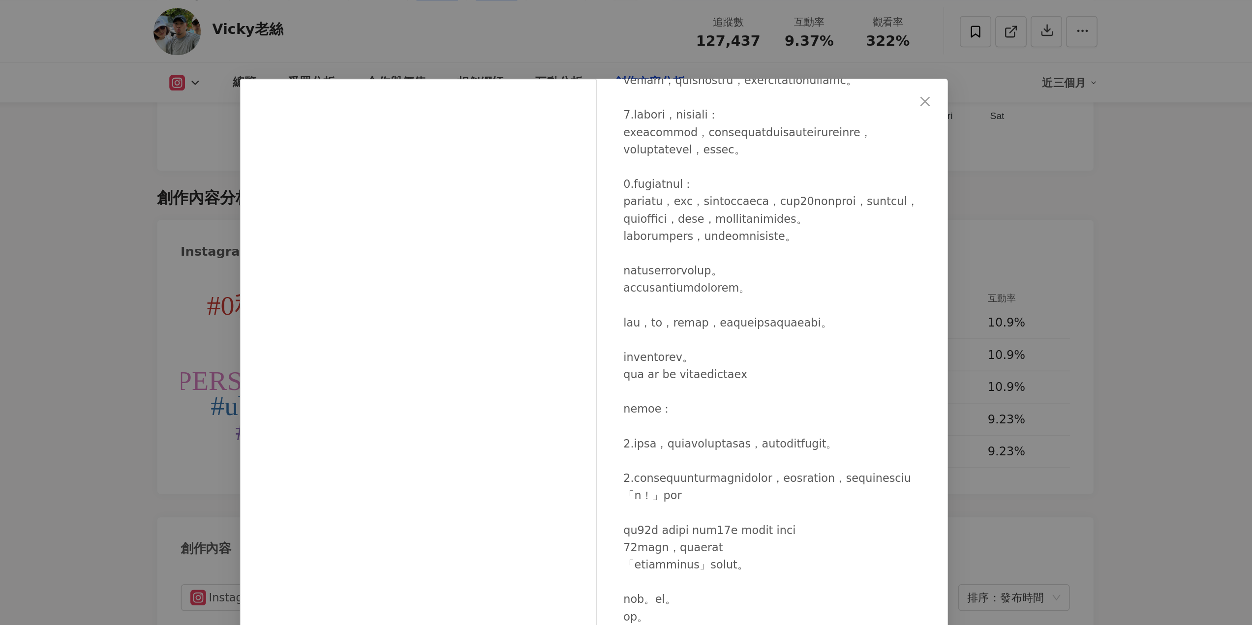
scroll to position [184, 0]
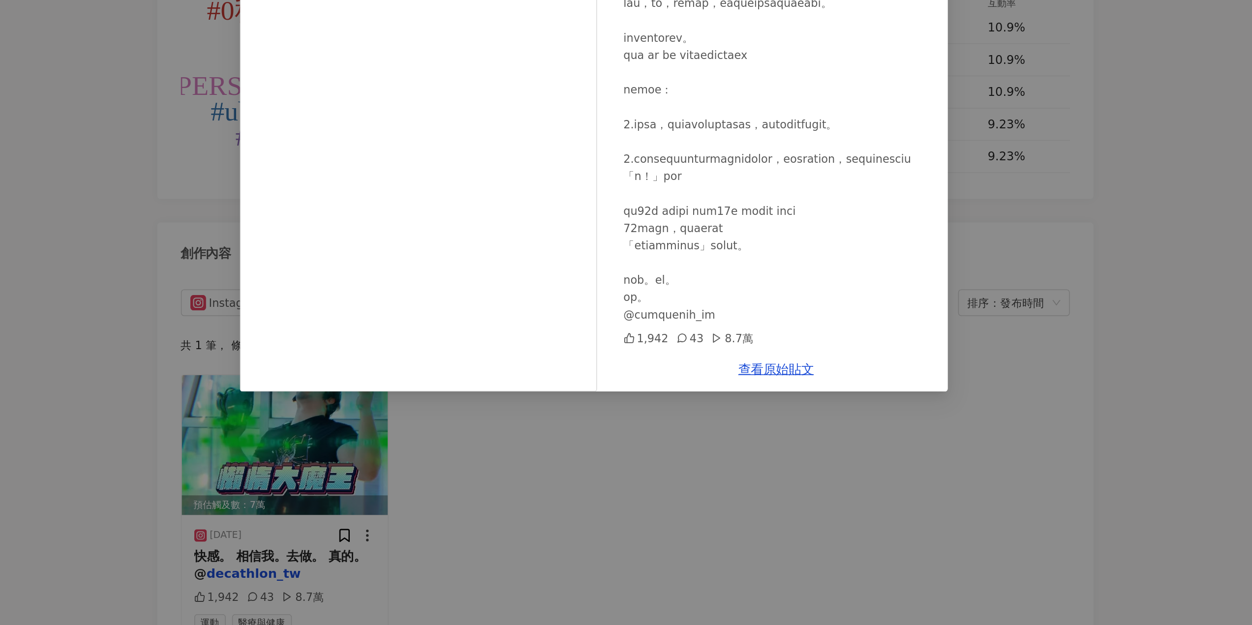
click at [856, 346] on div "Vicky老絲 2025/6/9 1,942 43 8.7萬 查看原始貼文" at bounding box center [626, 312] width 1252 height 625
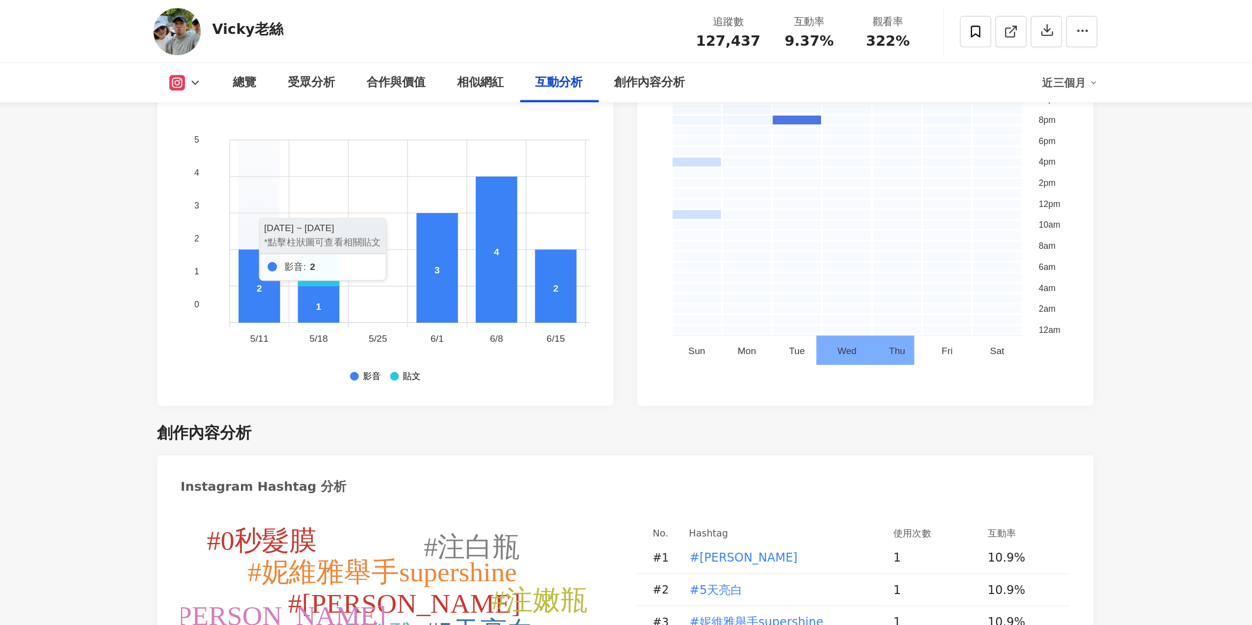
scroll to position [2635, 0]
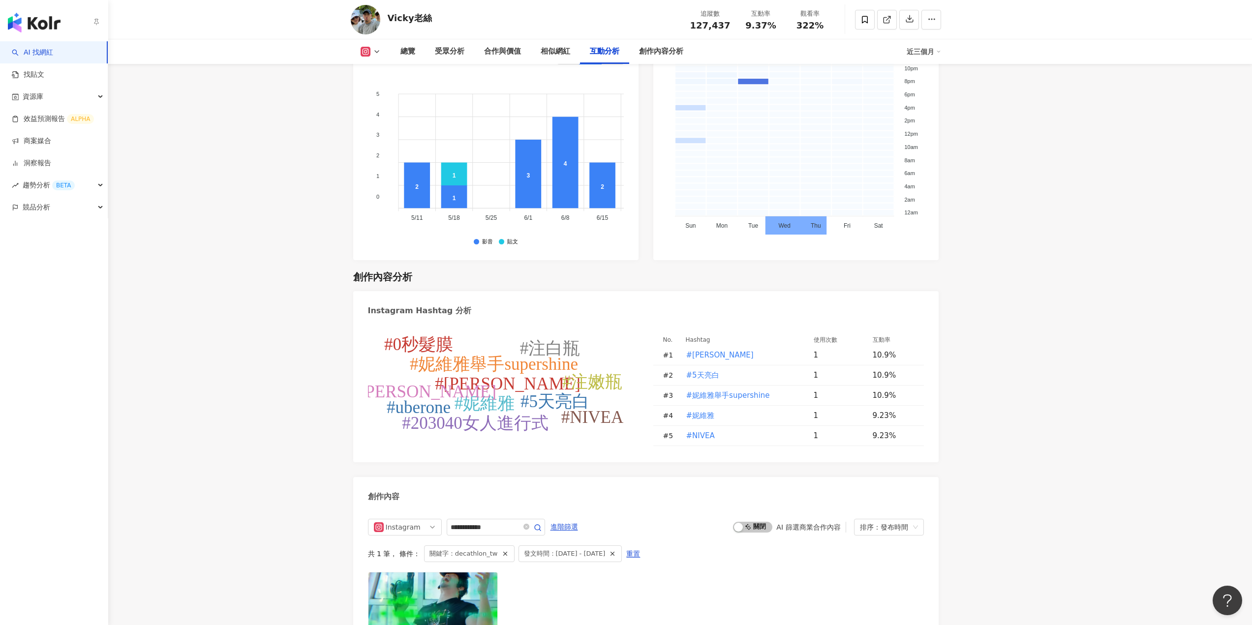
click at [51, 58] on link "AI 找網紅" at bounding box center [32, 53] width 41 height 10
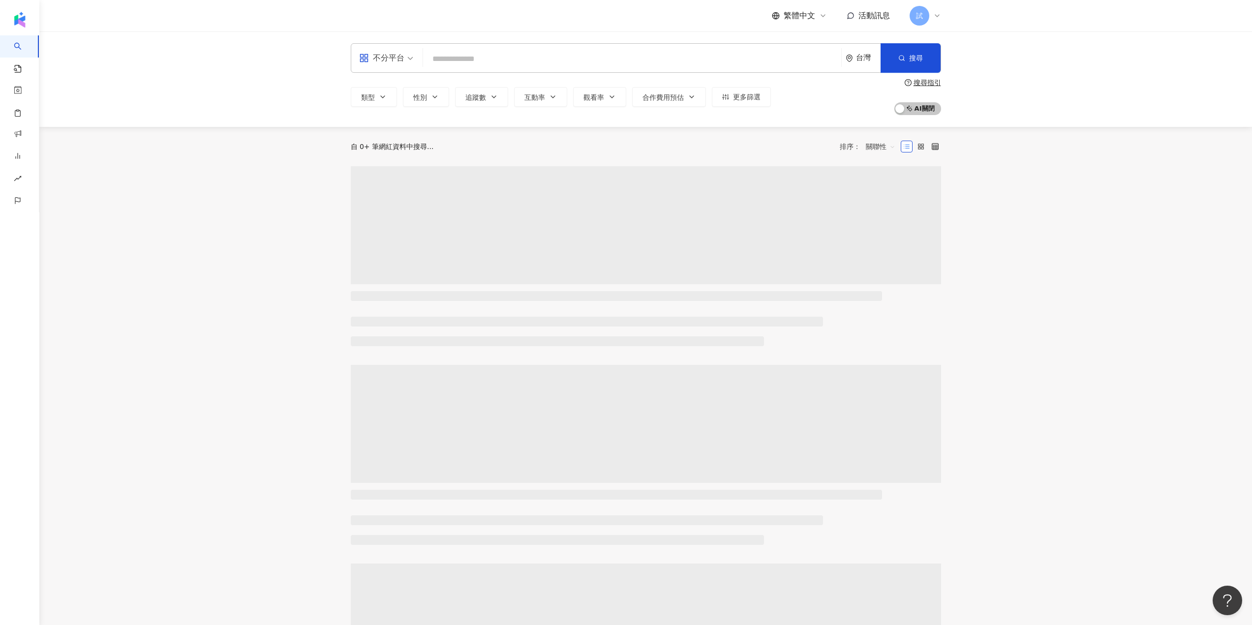
click at [512, 62] on input "search" at bounding box center [632, 59] width 410 height 19
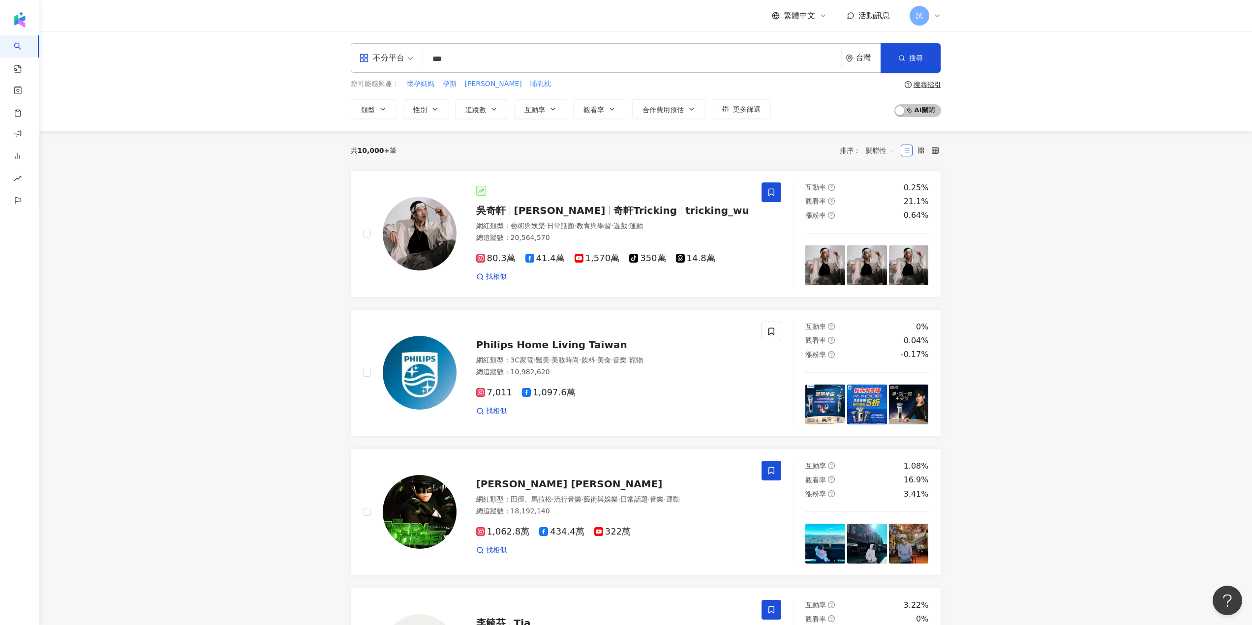
type input "***"
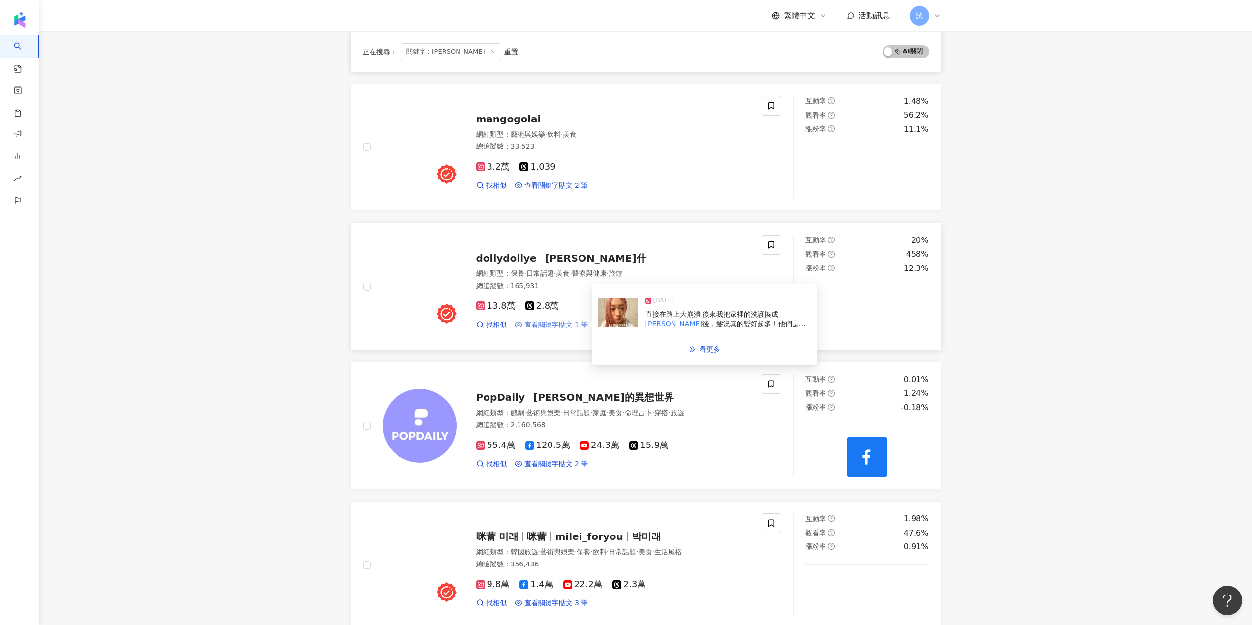
scroll to position [1328, 0]
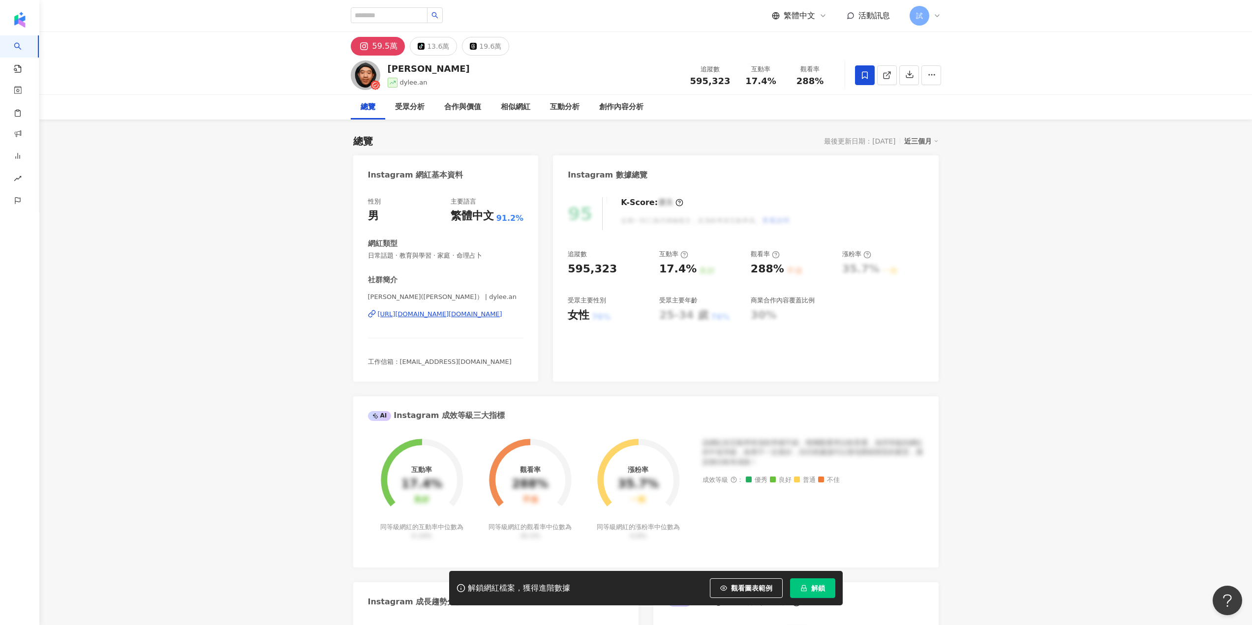
click at [824, 580] on button "解鎖" at bounding box center [812, 588] width 45 height 20
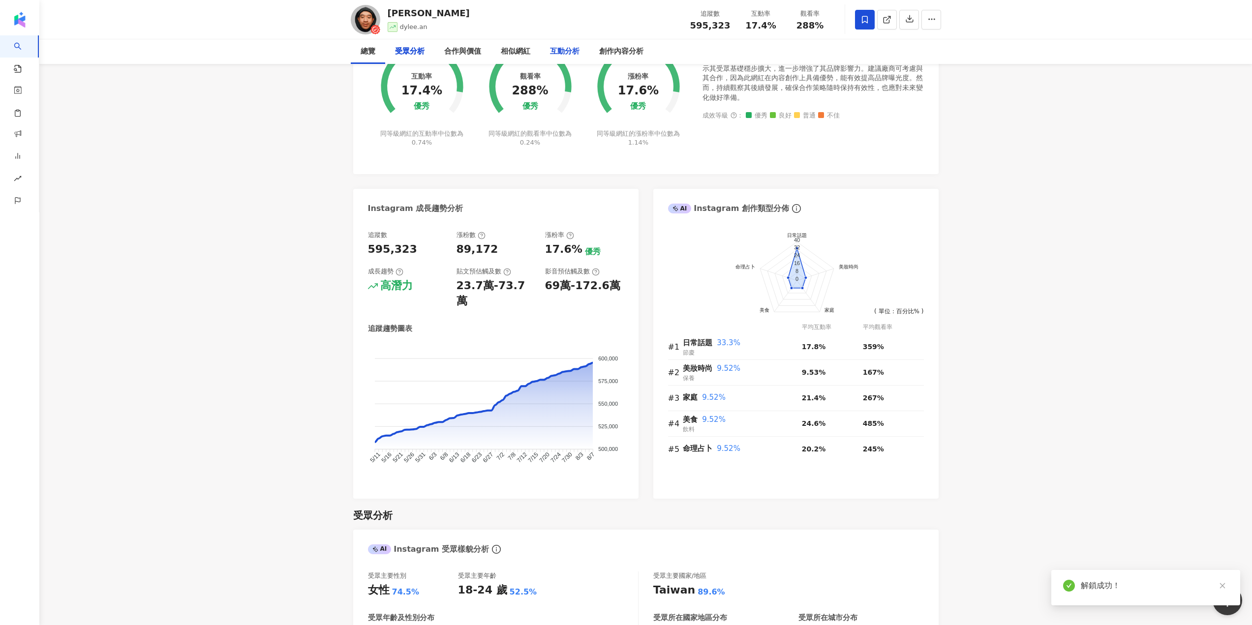
scroll to position [1328, 0]
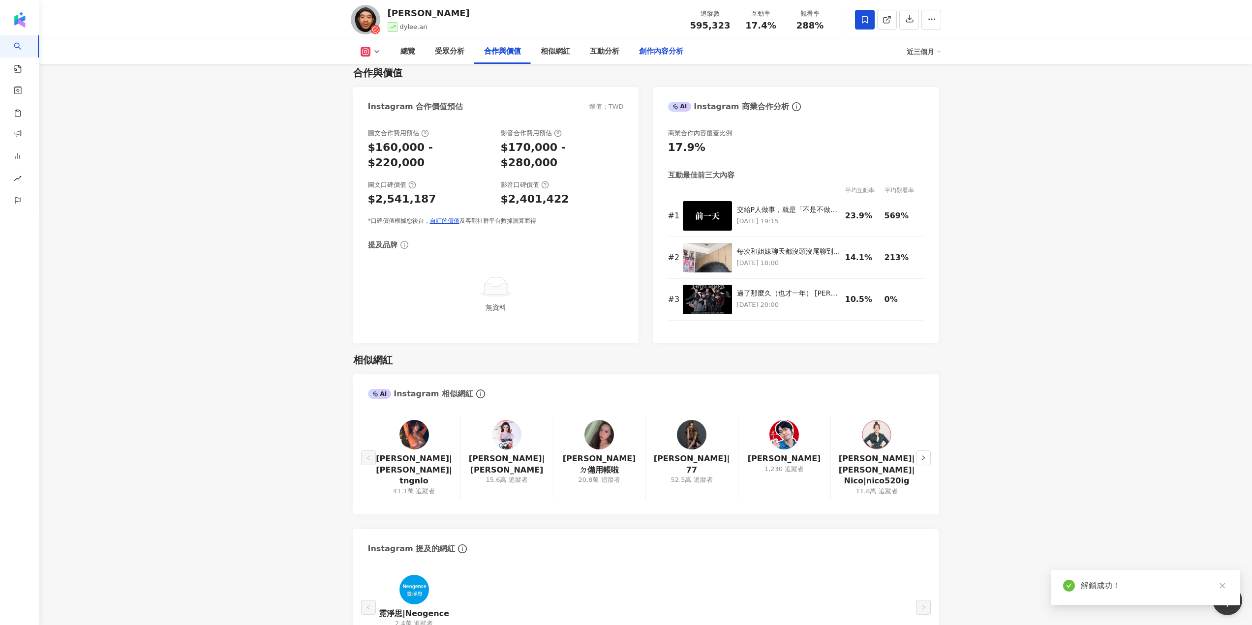
drag, startPoint x: 647, startPoint y: 59, endPoint x: 641, endPoint y: 436, distance: 376.8
click at [647, 60] on div "創作內容分析" at bounding box center [661, 51] width 64 height 25
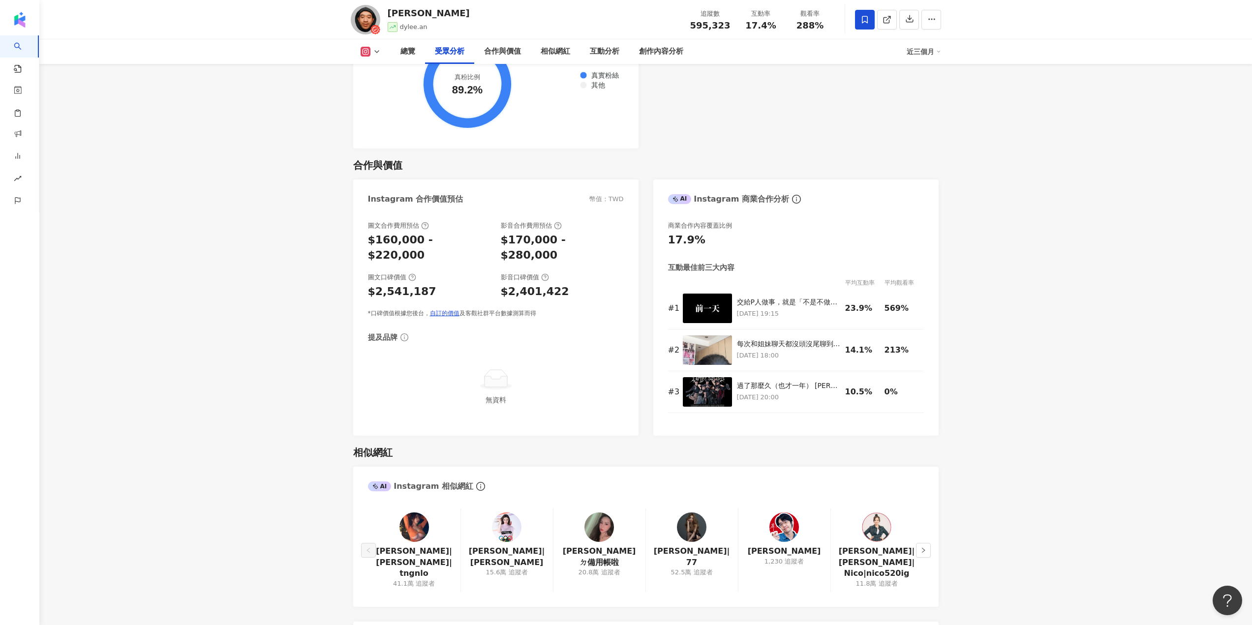
scroll to position [1675, 0]
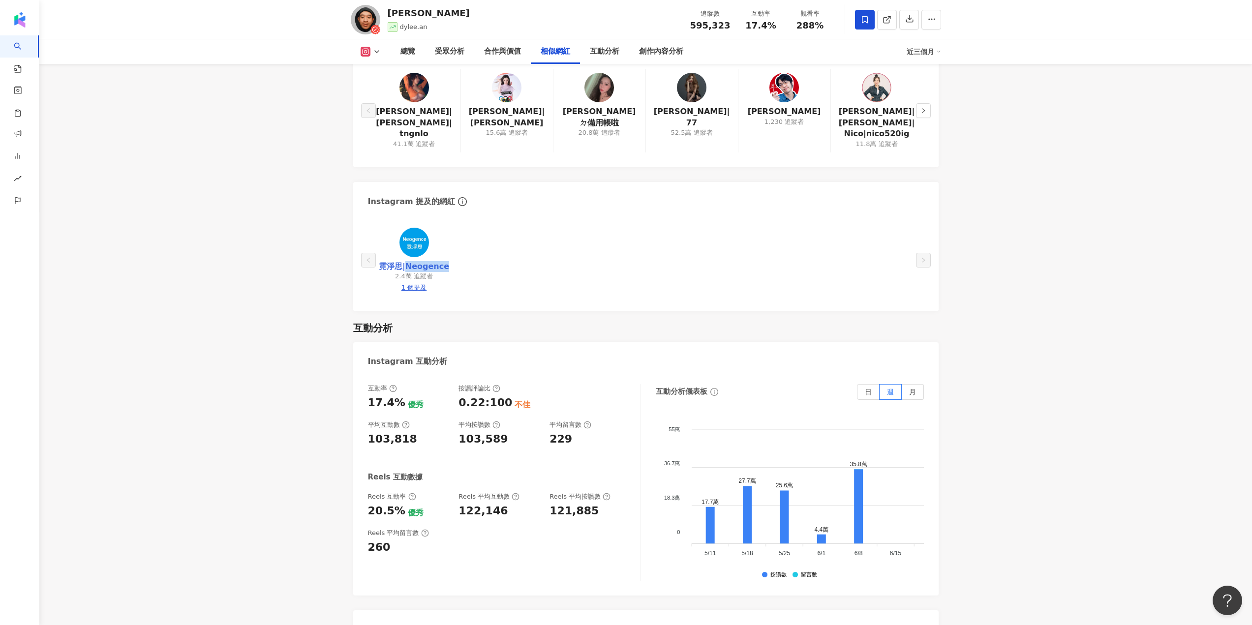
drag, startPoint x: 452, startPoint y: 233, endPoint x: 411, endPoint y: 232, distance: 41.8
click at [411, 232] on div "霓淨思|Neogence 2.4萬 追蹤者 1 個提及" at bounding box center [414, 260] width 92 height 73
copy link "Neogence"
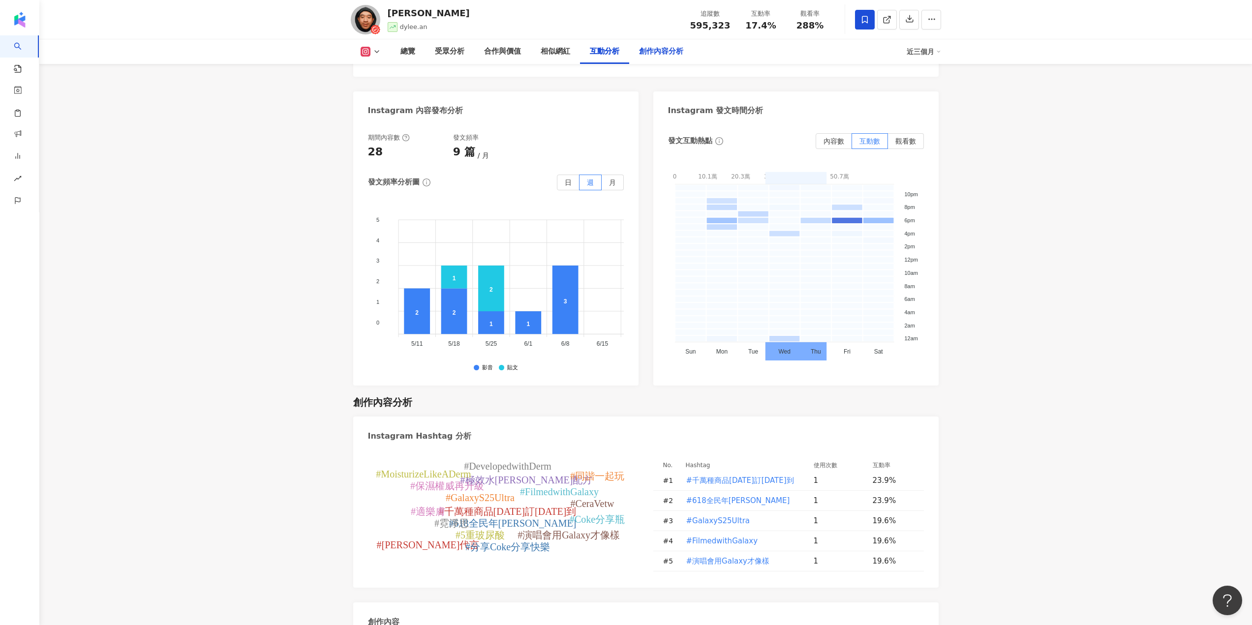
click at [669, 50] on div "創作內容分析" at bounding box center [661, 52] width 44 height 12
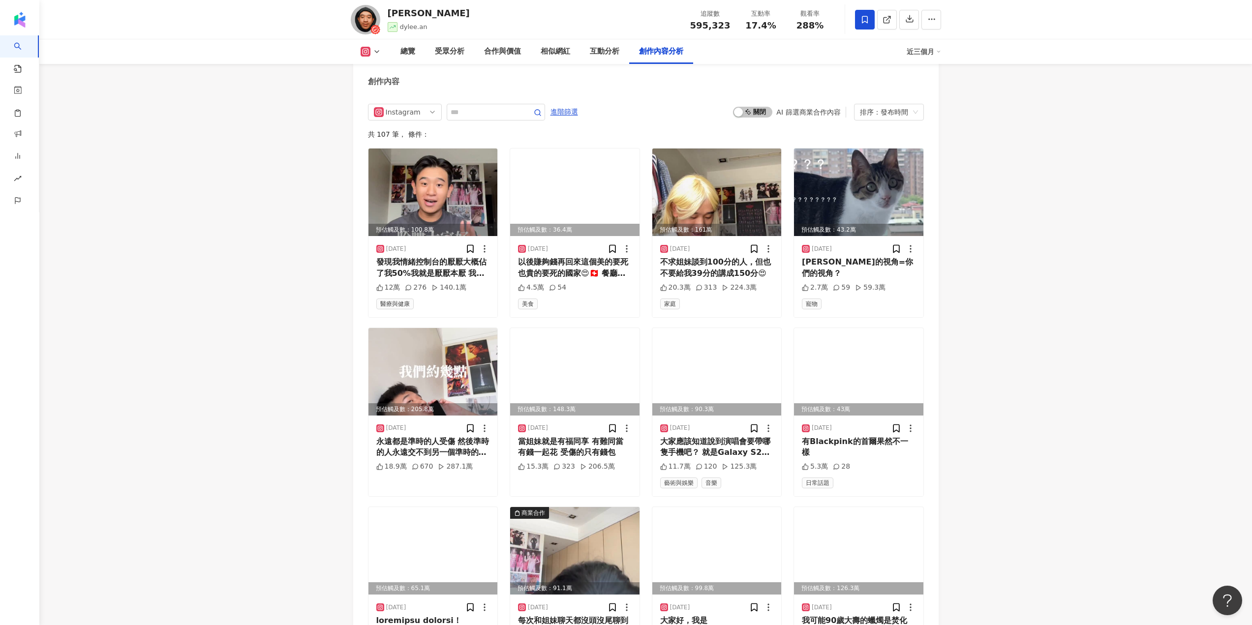
scroll to position [3101, 0]
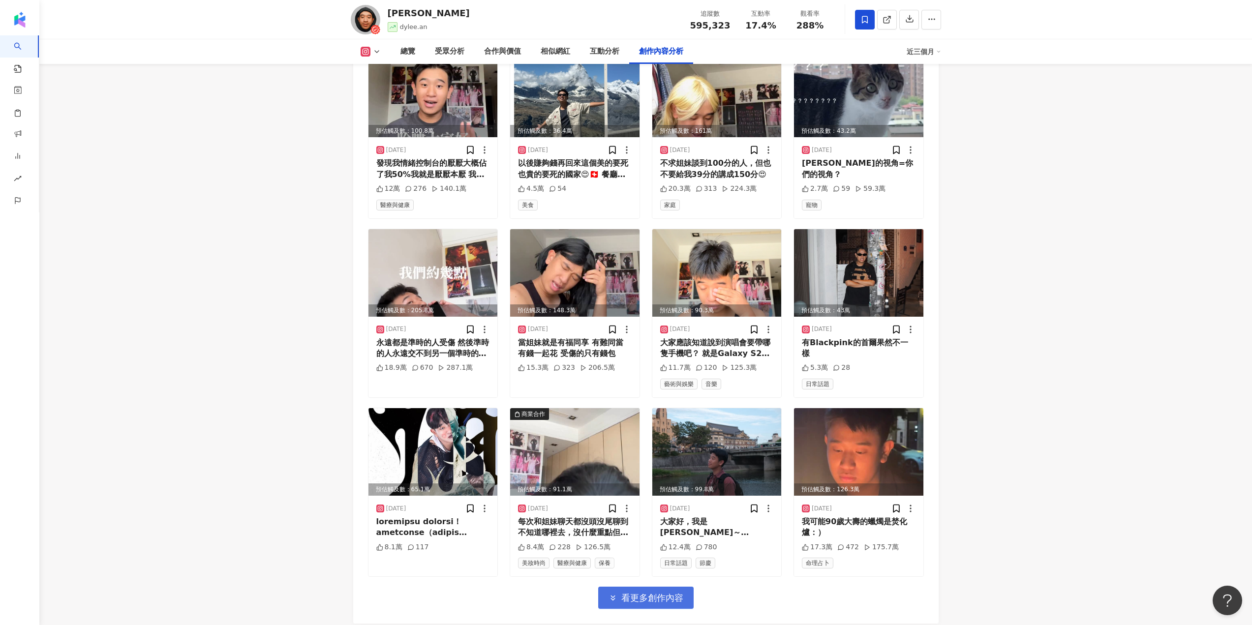
click at [629, 587] on button "看更多創作內容" at bounding box center [645, 598] width 95 height 22
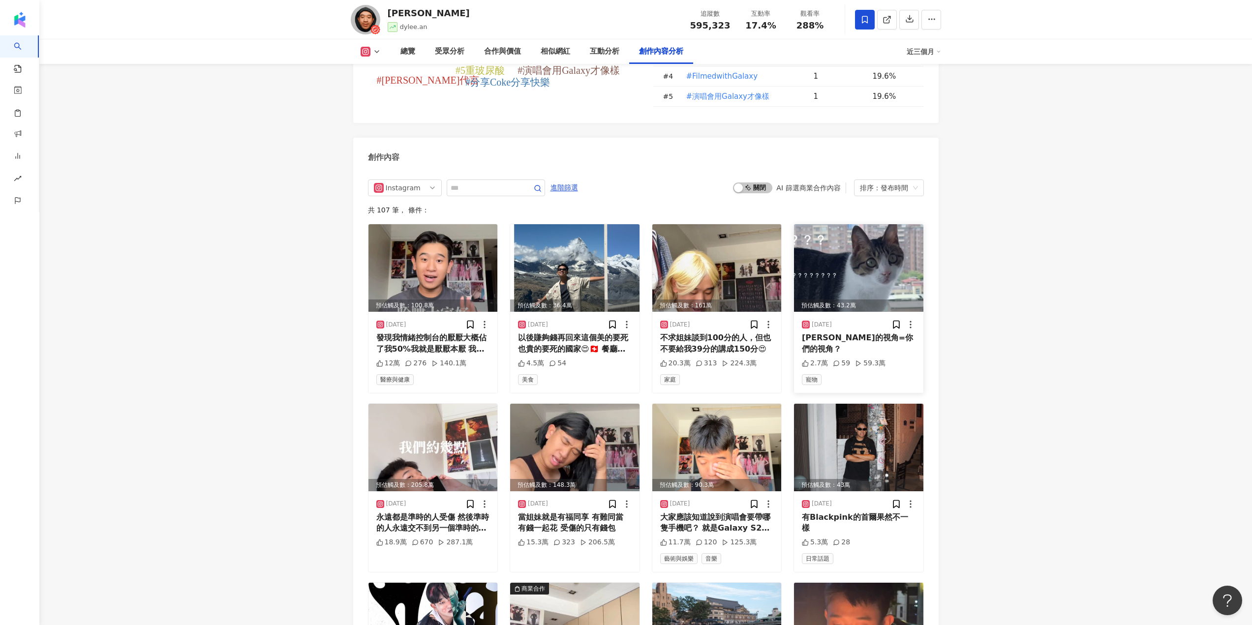
scroll to position [2855, 0]
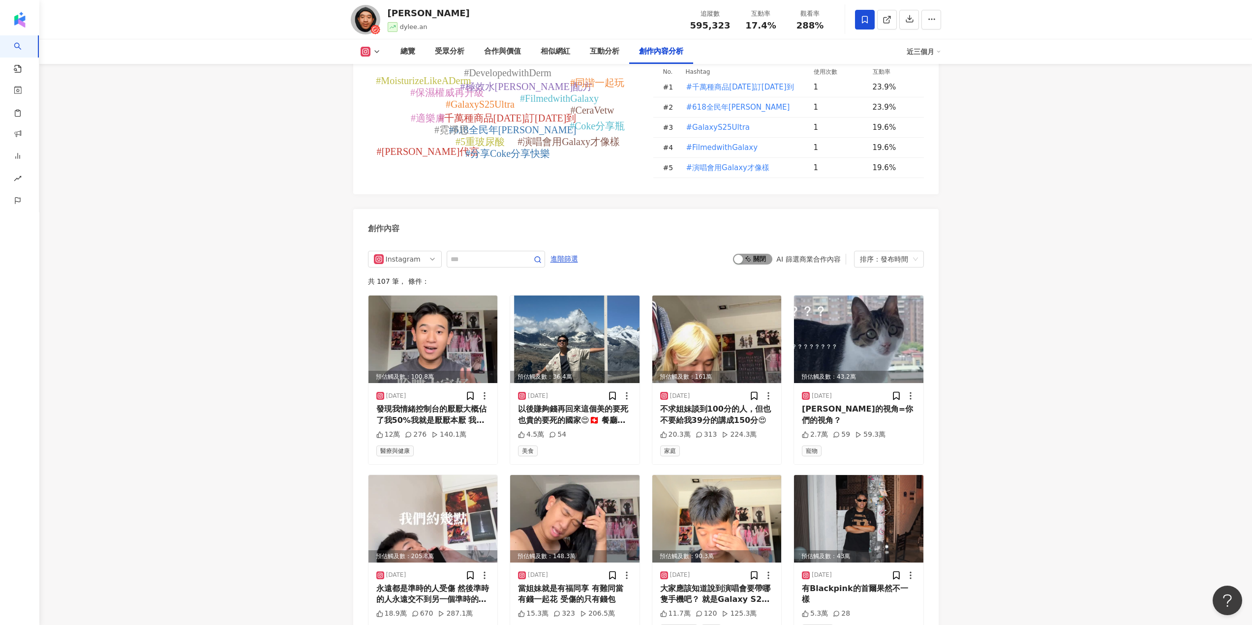
click at [757, 254] on span "啟動 關閉" at bounding box center [752, 259] width 39 height 11
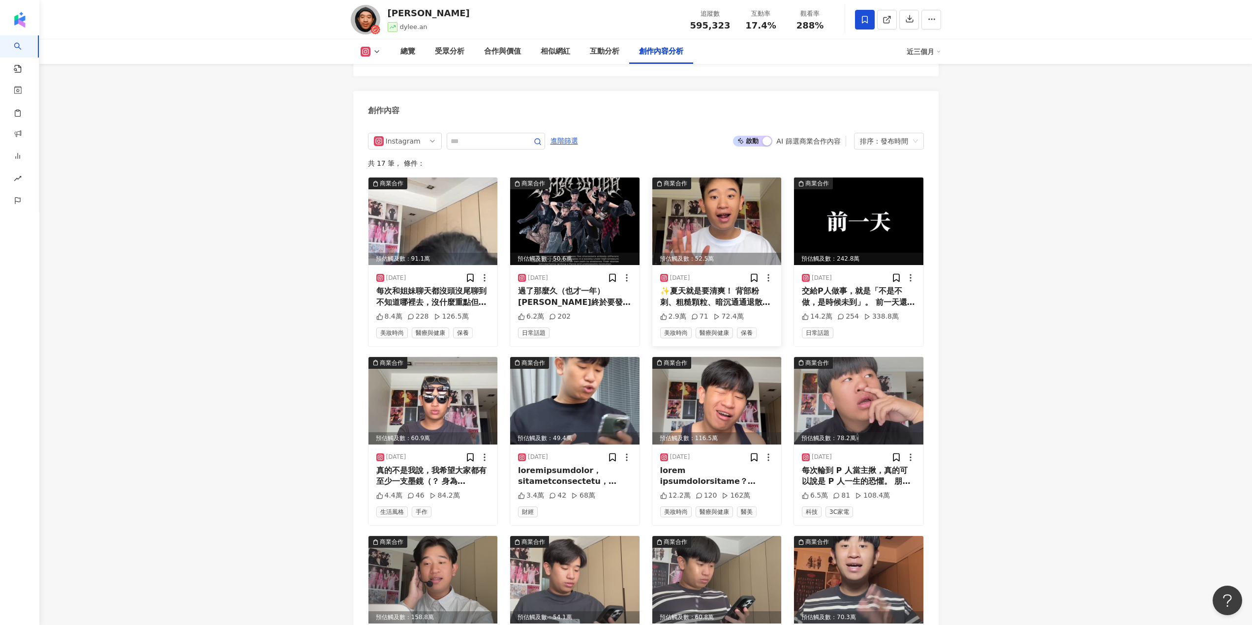
click at [738, 286] on div "✨夏天就是要清爽！ 背部粉刺、粗糙顆粒、暗沉通通退散！ 我用的就是這組CeraVe 水楊酸煥膚淨嫩潔膚露和長效清爽保濕乳 & 長效潤澤修護霜 水楊酸潔膚露我一…" at bounding box center [717, 297] width 114 height 22
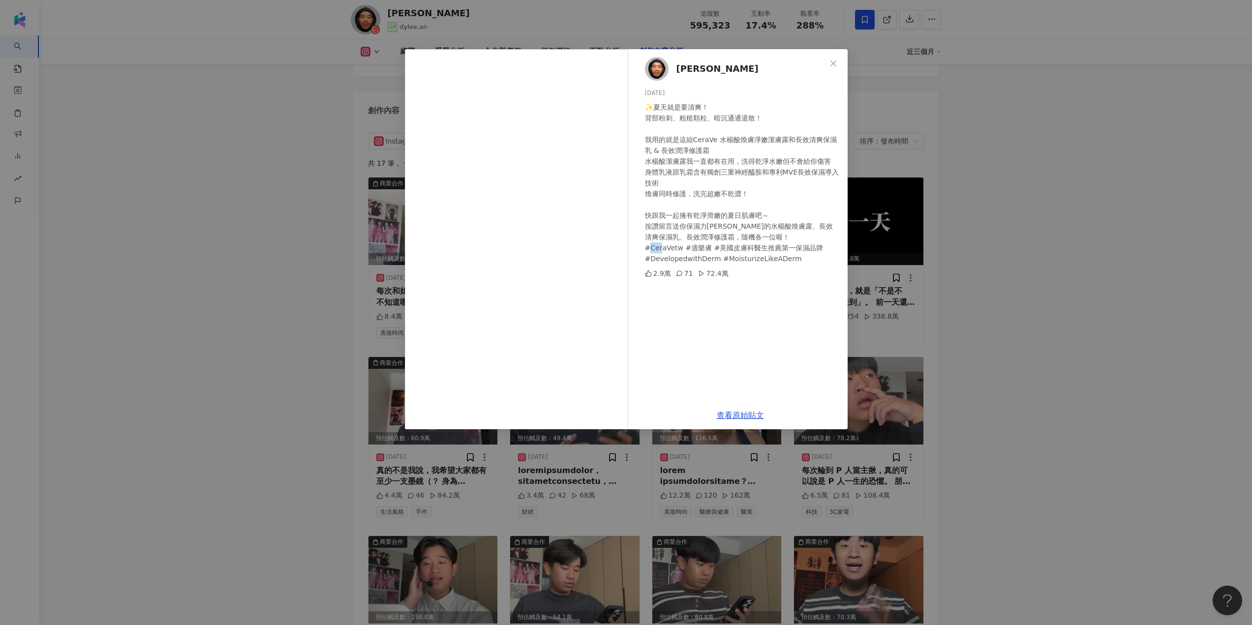
drag, startPoint x: 684, startPoint y: 249, endPoint x: 704, endPoint y: 246, distance: 20.5
click at [704, 246] on div "✨夏天就是要清爽！ 背部粉刺、粗糙顆粒、暗沉通通退散！ 我用的就是這組CeraVe 水楊酸煥膚淨嫩潔膚露和長效清爽保濕乳 & 長效潤澤修護霜 水楊酸潔膚露我一…" at bounding box center [742, 183] width 195 height 162
copy div "適樂膚"
click at [969, 317] on div "滌綸木子李 2025/6/12 ✨夏天就是要清爽！ 背部粉刺、粗糙顆粒、暗沉通通退散！ 我用的就是這組CeraVe 水楊酸煥膚淨嫩潔膚露和長效清爽保濕乳 & …" at bounding box center [626, 312] width 1252 height 625
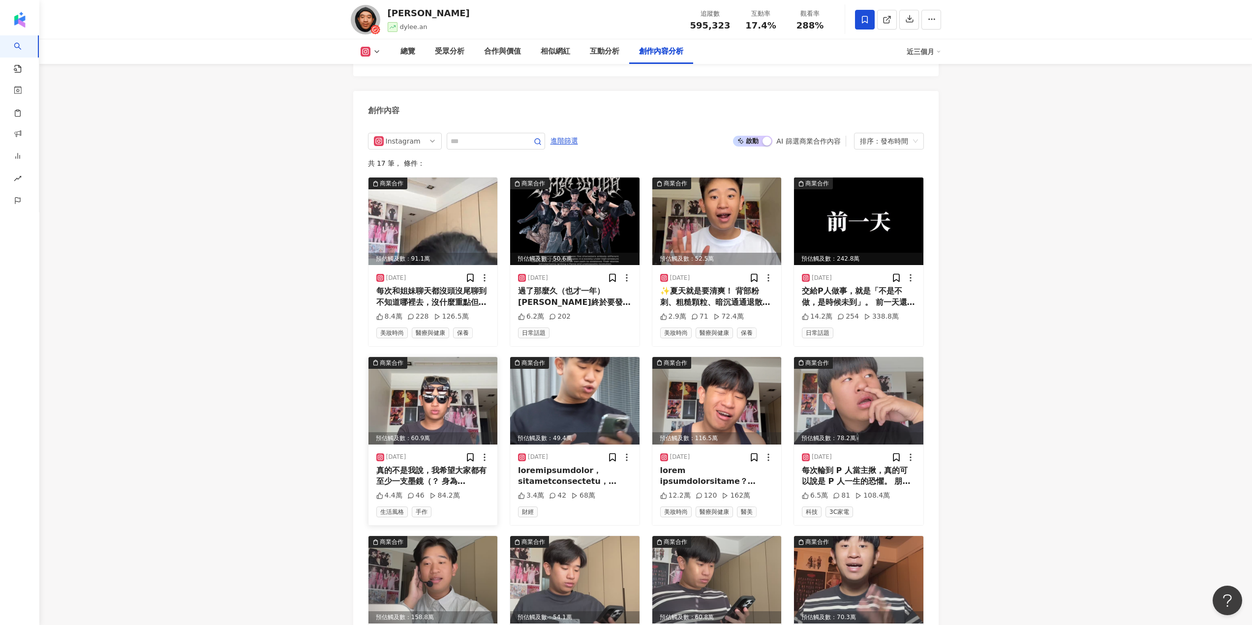
click at [462, 465] on div "真的不是我說，我希望大家都有至少一支墨鏡（？ 身為艾特吐推廣者的我這次戴上KlassiC.的輕行者摺疊墨鏡， 摺一下直接塞口袋，收納超方便，而且戴起來超輕！ …" at bounding box center [433, 476] width 114 height 22
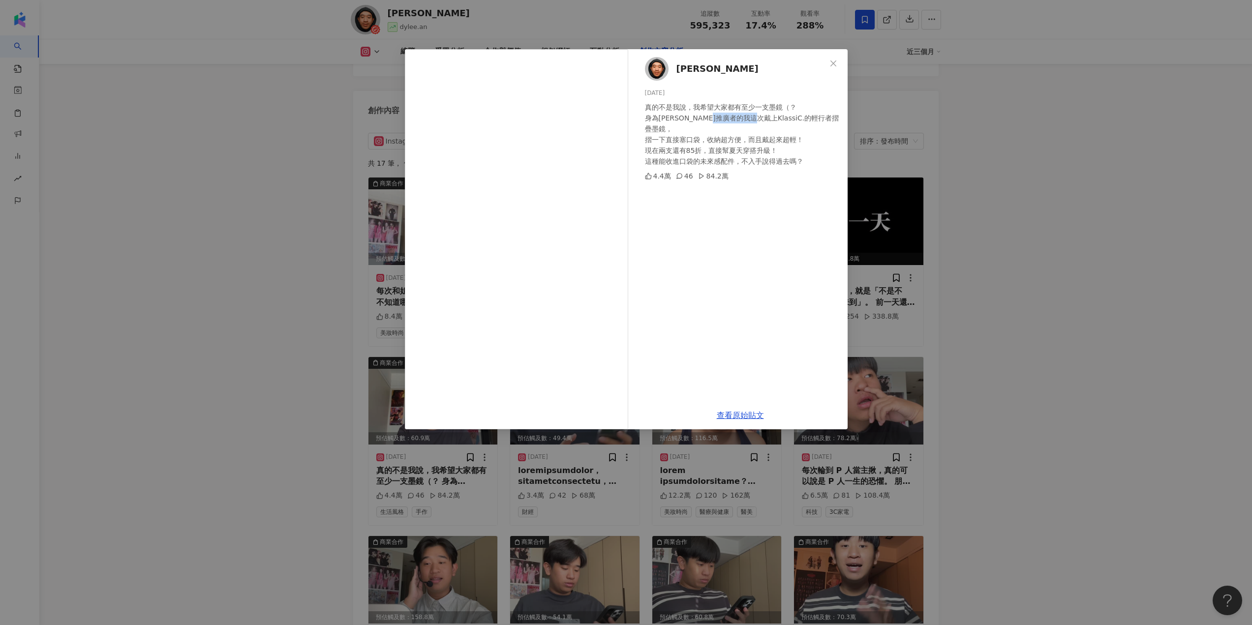
drag, startPoint x: 741, startPoint y: 118, endPoint x: 765, endPoint y: 121, distance: 24.3
click at [765, 121] on div "真的不是我說，我希望大家都有至少一支墨鏡（？ 身為艾特吐推廣者的我這次戴上KlassiC.的輕行者摺疊墨鏡， 摺一下直接塞口袋，收納超方便，而且戴起來超輕！ …" at bounding box center [742, 134] width 195 height 65
click at [875, 217] on div "滌綸木子李 2025/6/6 真的不是我說，我希望大家都有至少一支墨鏡（？ 身為艾特吐推廣者的我這次戴上KlassiC.的輕行者摺疊墨鏡， 摺一下直接塞口袋，…" at bounding box center [626, 312] width 1252 height 625
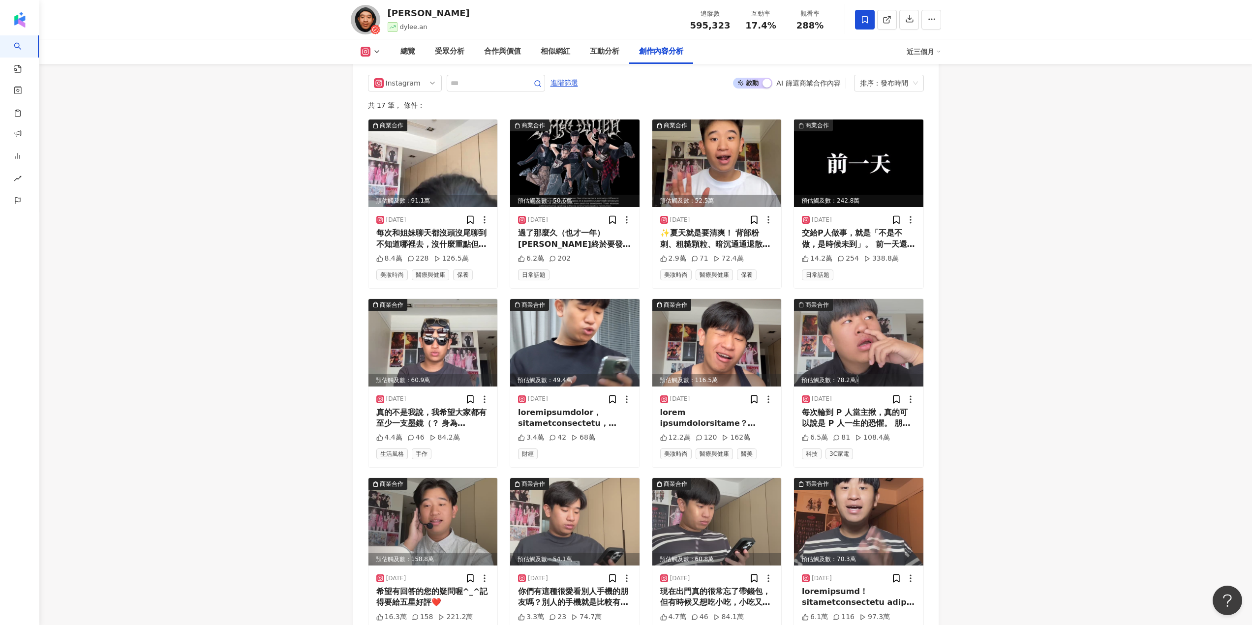
scroll to position [3121, 0]
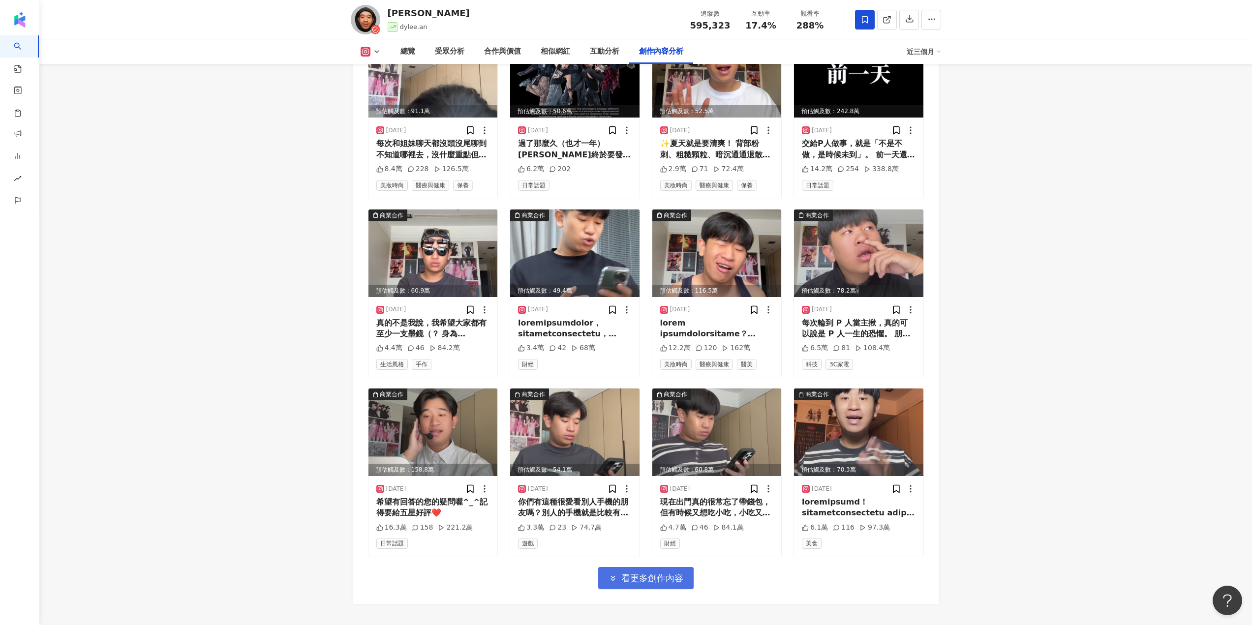
click at [638, 573] on span "看更多創作內容" at bounding box center [652, 578] width 62 height 11
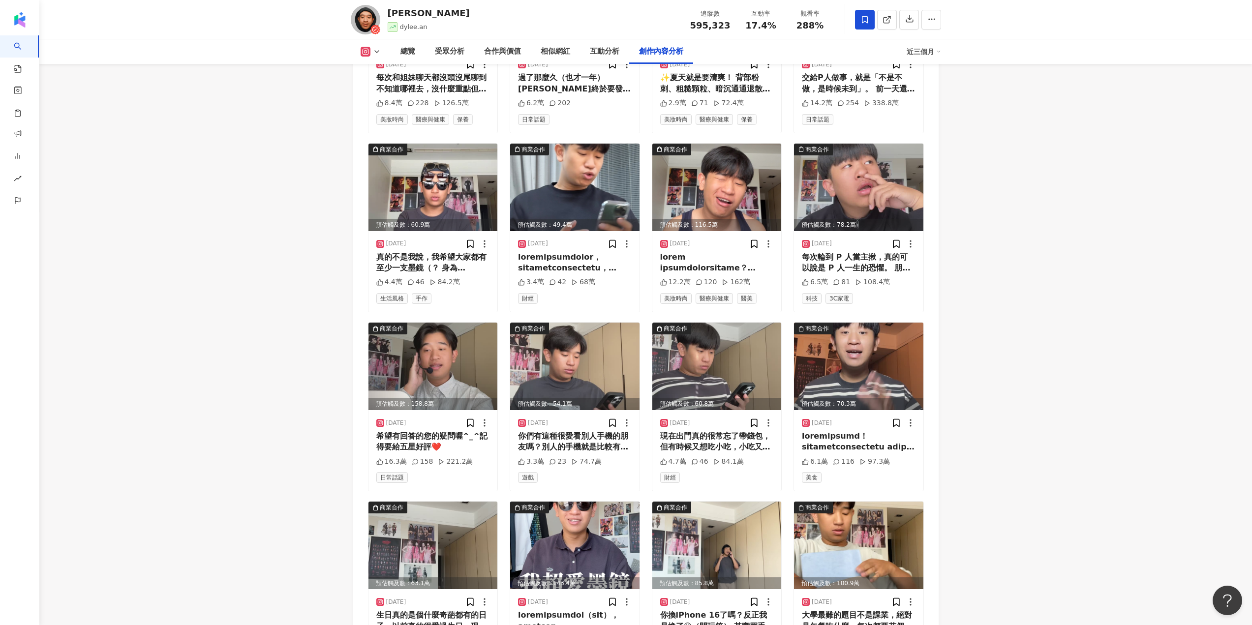
scroll to position [3318, 0]
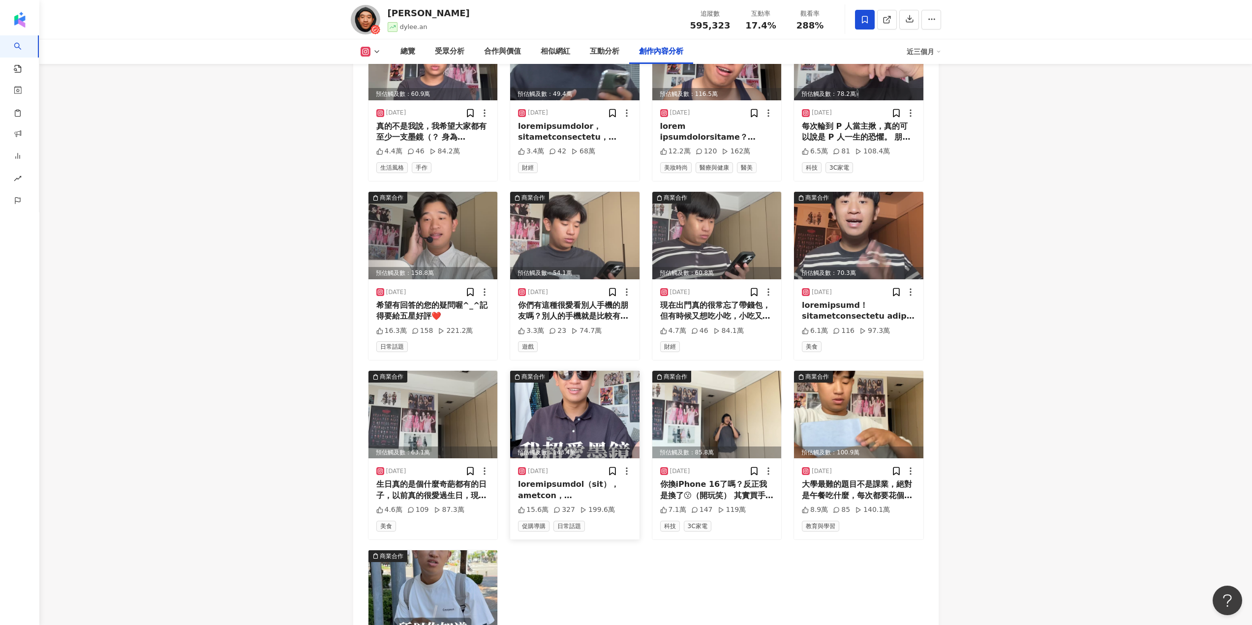
click at [559, 479] on div at bounding box center [575, 490] width 114 height 22
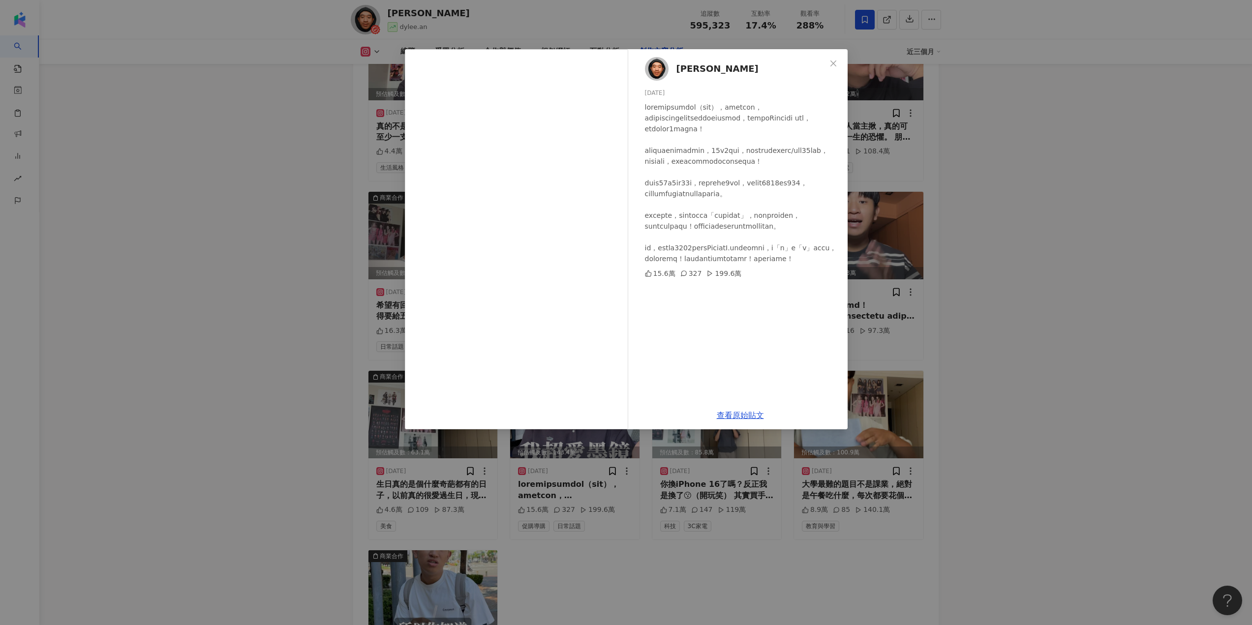
click at [905, 191] on div "滌綸木子李 2024/11/2 15.6萬 327 199.6萬 查看原始貼文" at bounding box center [626, 312] width 1252 height 625
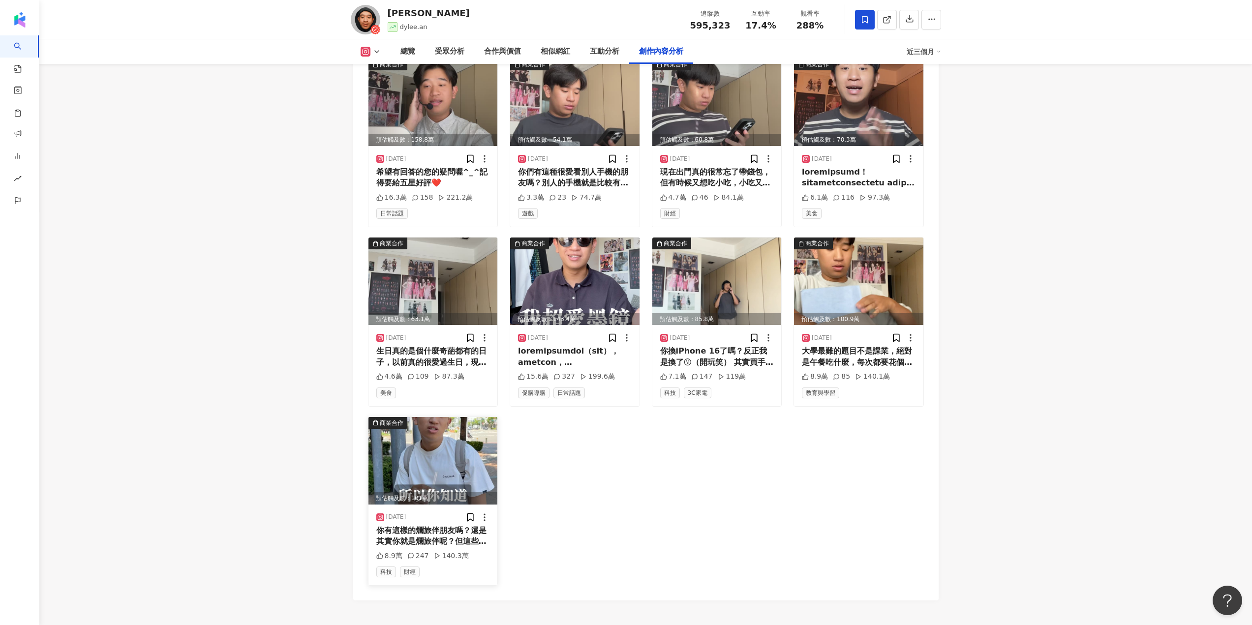
scroll to position [3465, 0]
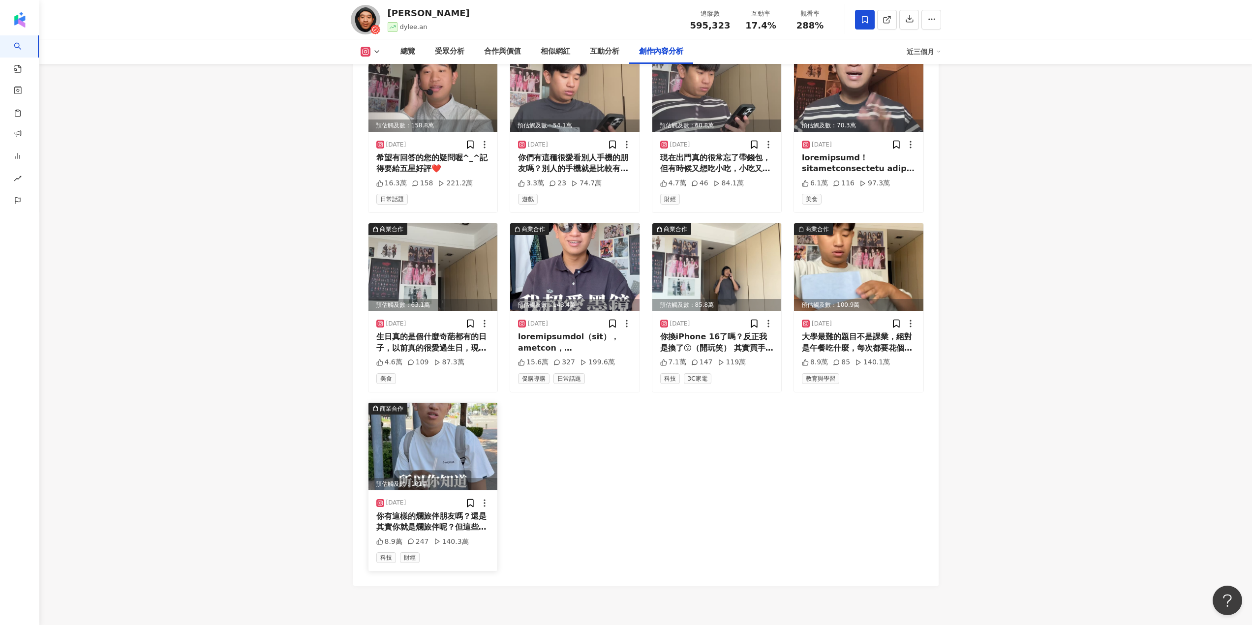
click at [443, 537] on div "140.3萬" at bounding box center [451, 542] width 35 height 10
click at [445, 511] on div "你有這樣的爛旅伴朋友嗎？還是其實你就是爛旅伴呢？但這些問題只要有 Google Pixel 9 Pro 系列就都可以解決了！強大的 AI 助理 Gemini …" at bounding box center [433, 522] width 114 height 22
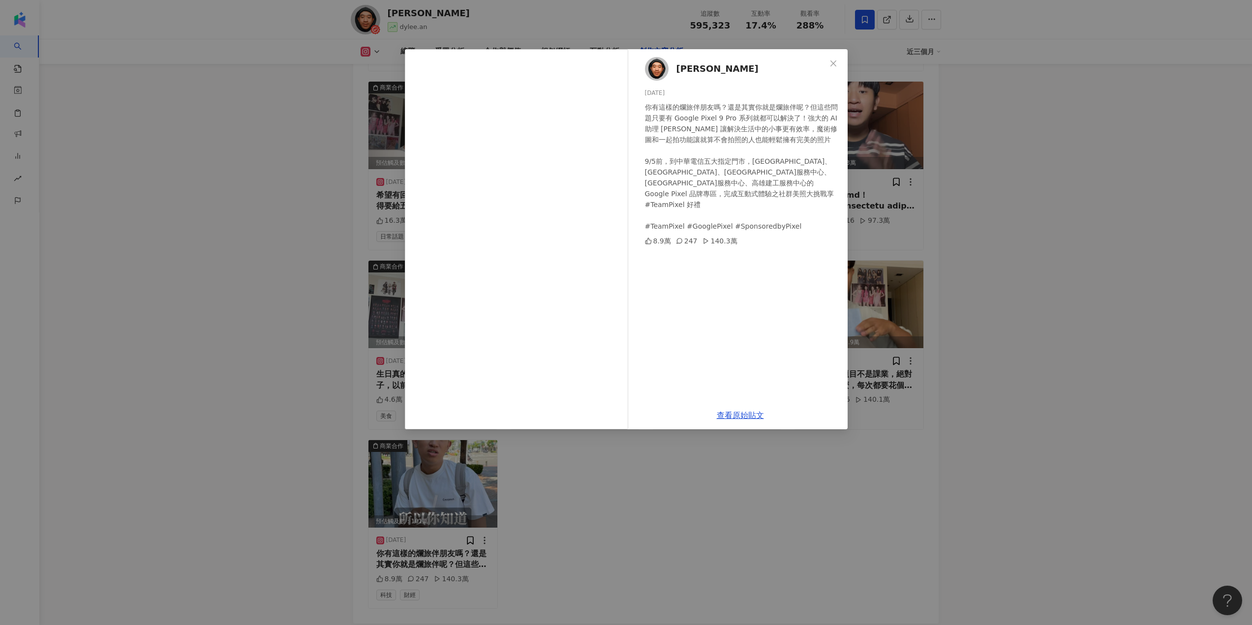
scroll to position [3318, 0]
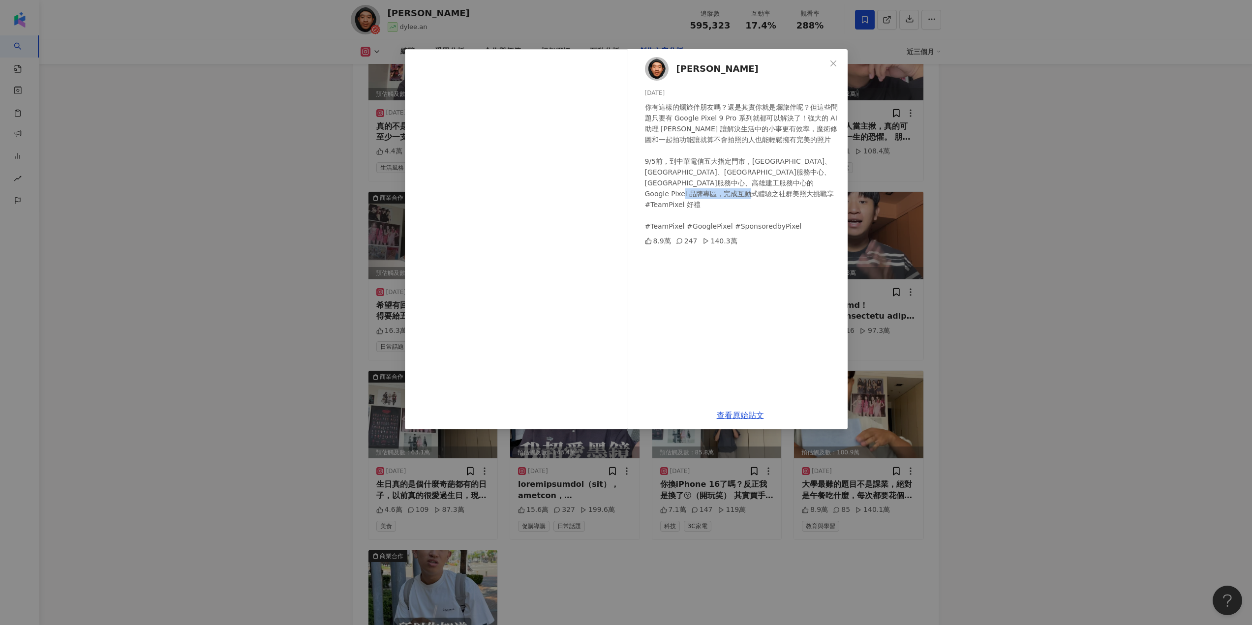
drag, startPoint x: 686, startPoint y: 217, endPoint x: 724, endPoint y: 217, distance: 38.4
click at [724, 217] on div "你有這樣的爛旅伴朋友嗎？還是其實你就是爛旅伴呢？但這些問題只要有 Google Pixel 9 Pro 系列就都可以解決了！強大的 AI 助理 Gemini …" at bounding box center [742, 167] width 195 height 130
copy div "GooglePixel"
click at [995, 220] on div "滌綸木子李 2024/8/25 你有這樣的爛旅伴朋友嗎？還是其實你就是爛旅伴呢？但這些問題只要有 Google Pixel 9 Pro 系列就都可以解決了！強…" at bounding box center [626, 312] width 1252 height 625
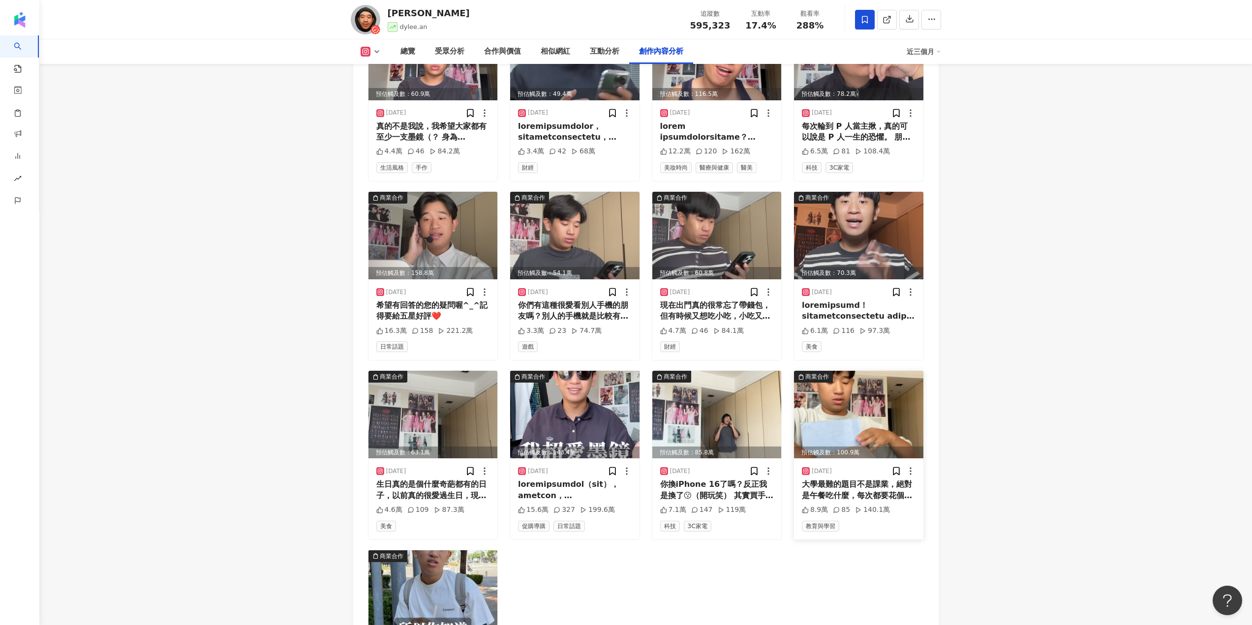
click at [901, 475] on div "2024/8/30 大學最難的題目不是課業，絕對是午餐吃什麼，每次都要花個30分鐘決定，加上台灣的夏天實在讓人不想出門買午餐 欸，那就讓Uber Eats來幫…" at bounding box center [858, 498] width 129 height 81
click at [879, 458] on div "2024/8/30 大學最難的題目不是課業，絕對是午餐吃什麼，每次都要花個30分鐘決定，加上台灣的夏天實在讓人不想出門買午餐 欸，那就讓Uber Eats來幫…" at bounding box center [858, 498] width 129 height 81
click at [864, 479] on div "大學最難的題目不是課業，絕對是午餐吃什麼，每次都要花個30分鐘決定，加上台灣的夏天實在讓人不想出門買午餐 欸，那就讓Uber Eats來幫助你吧 ，Uber …" at bounding box center [859, 490] width 114 height 22
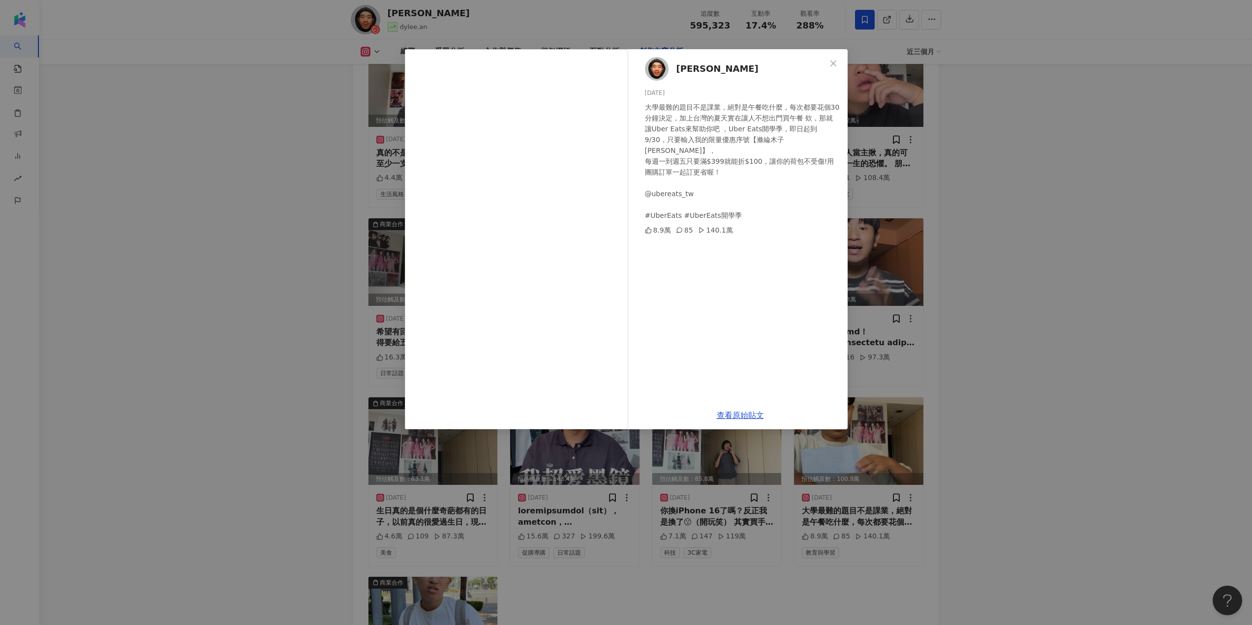
scroll to position [3269, 0]
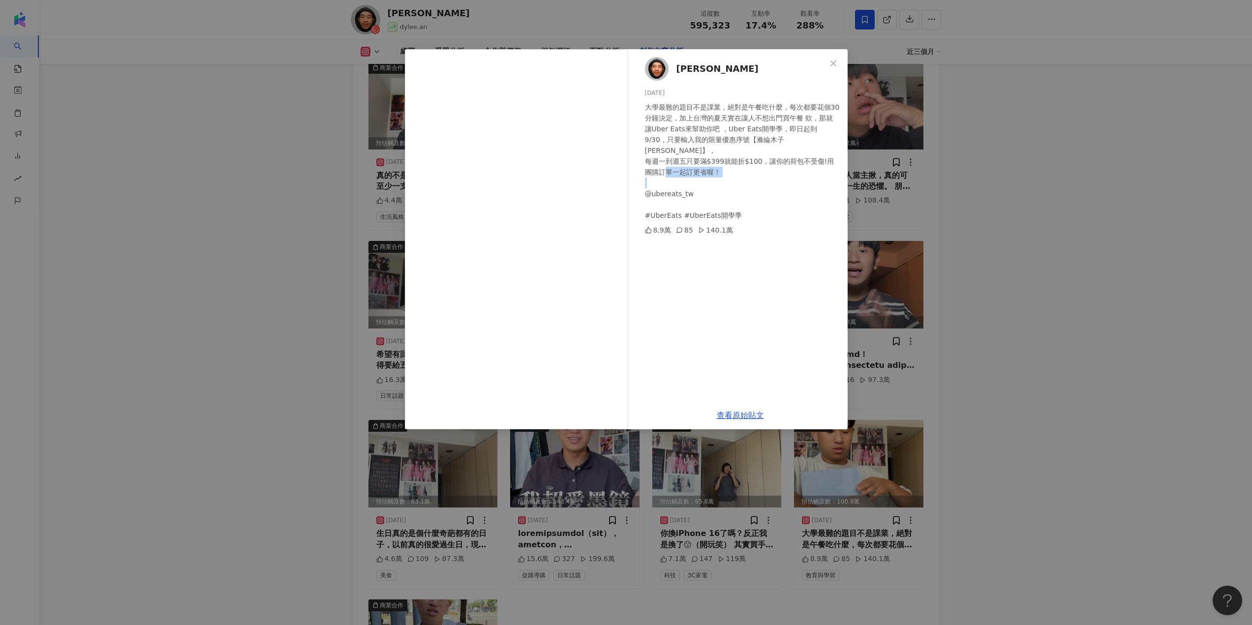
drag, startPoint x: 696, startPoint y: 185, endPoint x: 639, endPoint y: 179, distance: 57.4
click at [639, 179] on div "滌綸木子李 2024/8/30 大學最難的題目不是課業，絕對是午餐吃什麼，每次都要花個30分鐘決定，加上台灣的夏天實在讓人不想出門買午餐 欸，那就讓Uber …" at bounding box center [740, 225] width 214 height 352
copy div "@ubereats_tw"
drag, startPoint x: 677, startPoint y: 206, endPoint x: 648, endPoint y: 207, distance: 28.5
click at [648, 207] on div "大學最難的題目不是課業，絕對是午餐吃什麼，每次都要花個30分鐘決定，加上台灣的夏天實在讓人不想出門買午餐 欸，那就讓Uber Eats來幫助你吧 ，Uber …" at bounding box center [742, 161] width 195 height 119
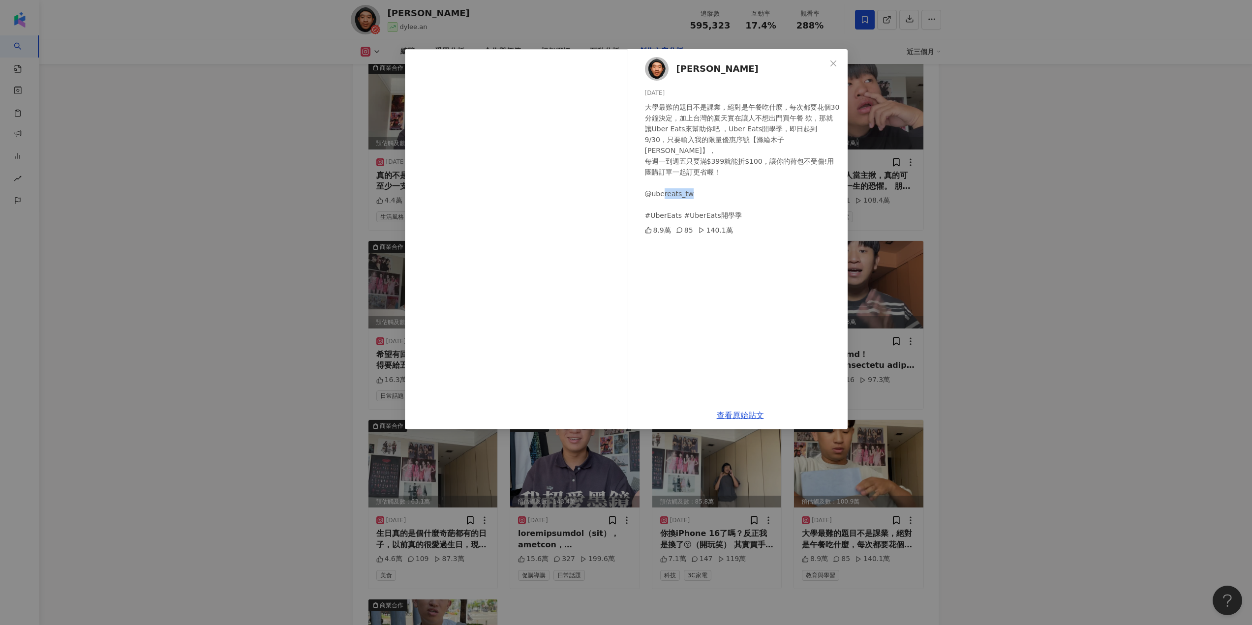
copy div "UberEats"
click at [954, 259] on div "滌綸木子李 2024/8/30 大學最難的題目不是課業，絕對是午餐吃什麼，每次都要花個30分鐘決定，加上台灣的夏天實在讓人不想出門買午餐 欸，那就讓Uber …" at bounding box center [626, 312] width 1252 height 625
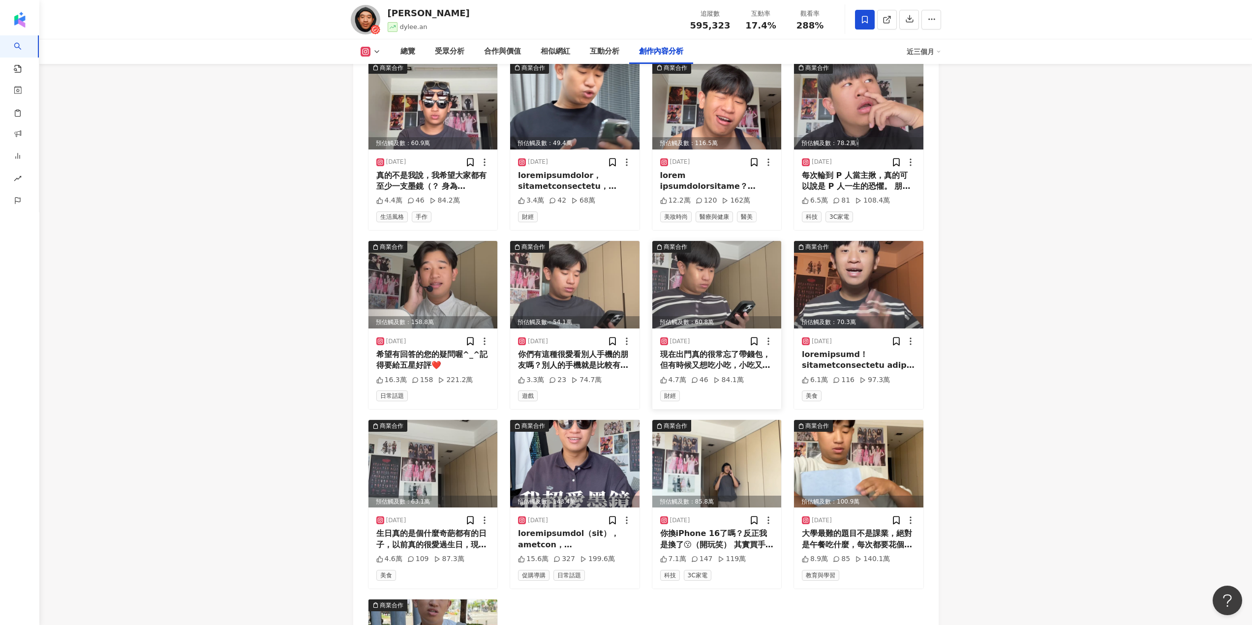
click at [687, 363] on div "2024/12/18 現在出門真的很常忘了帶錢包，但有時候又想吃小吃，小吃又都只能現金付款，那該怎麼辦呢？國泰世華 CUBE App 的手機提款功能來解救你，…" at bounding box center [716, 369] width 129 height 81
click at [699, 349] on div "現在出門真的很常忘了帶錢包，但有時候又想吃小吃，小吃又都只能現金付款，那該怎麼辦呢？國泰世華 CUBE App 的手機提款功能來解救你，真的很方便，不用隨時都…" at bounding box center [717, 360] width 114 height 22
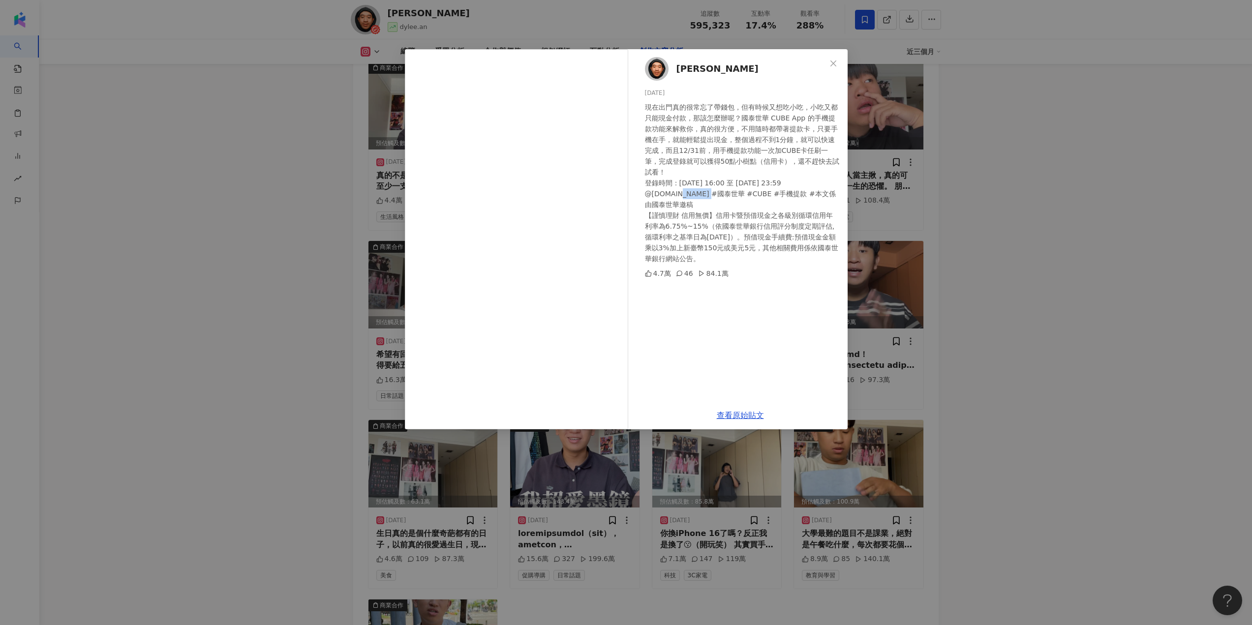
drag, startPoint x: 677, startPoint y: 185, endPoint x: 643, endPoint y: 187, distance: 33.5
click at [643, 187] on div "滌綸木子李 2024/12/18 現在出門真的很常忘了帶錢包，但有時候又想吃小吃，小吃又都只能現金付款，那該怎麼辦呢？國泰世華 CUBE App 的手機提款功…" at bounding box center [740, 225] width 214 height 352
copy div "@cube.tw"
click at [885, 165] on div "滌綸木子李 2024/12/18 現在出門真的很常忘了帶錢包，但有時候又想吃小吃，小吃又都只能現金付款，那該怎麼辦呢？國泰世華 CUBE App 的手機提款功…" at bounding box center [626, 312] width 1252 height 625
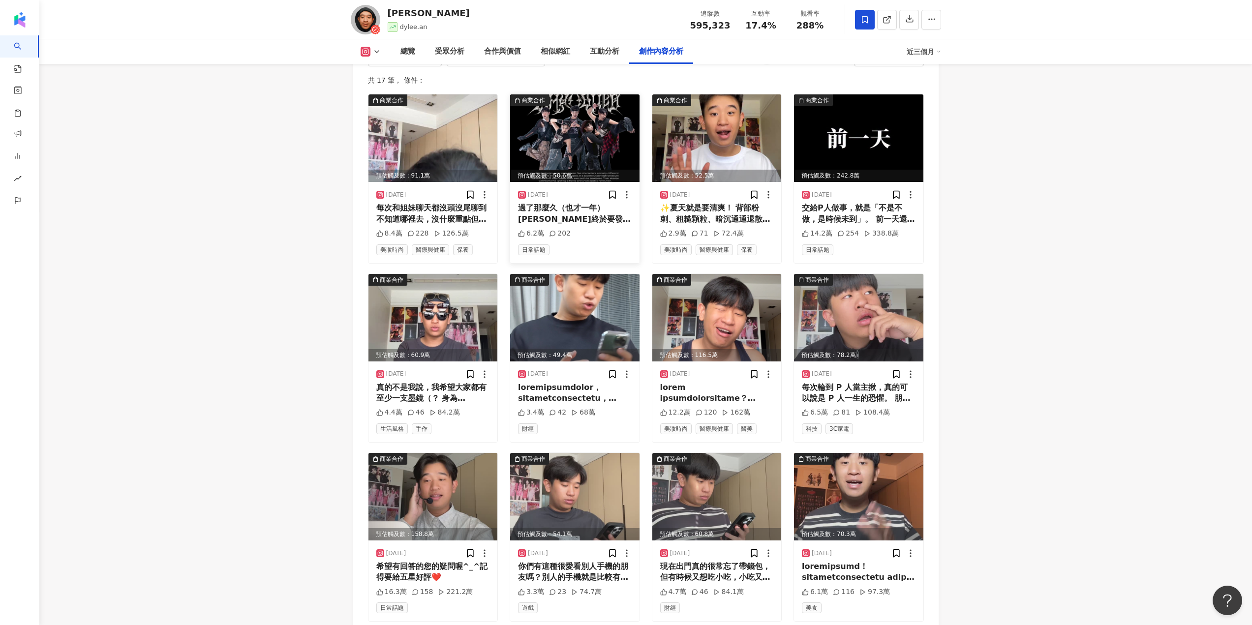
scroll to position [3023, 0]
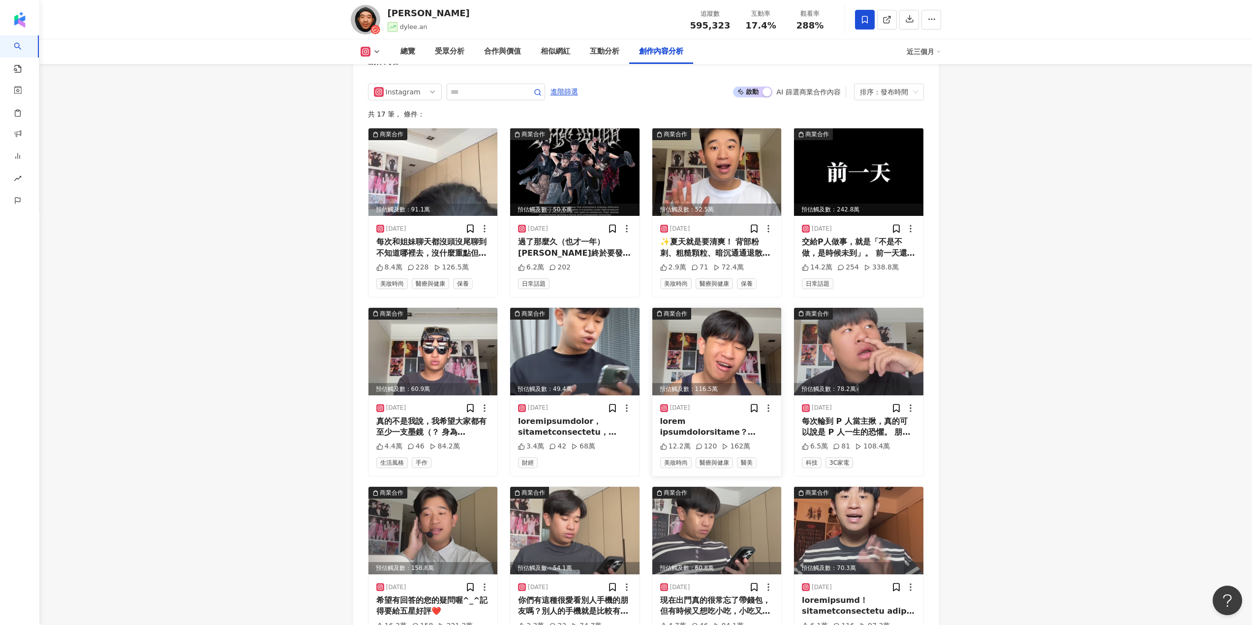
click at [739, 416] on div at bounding box center [717, 427] width 114 height 22
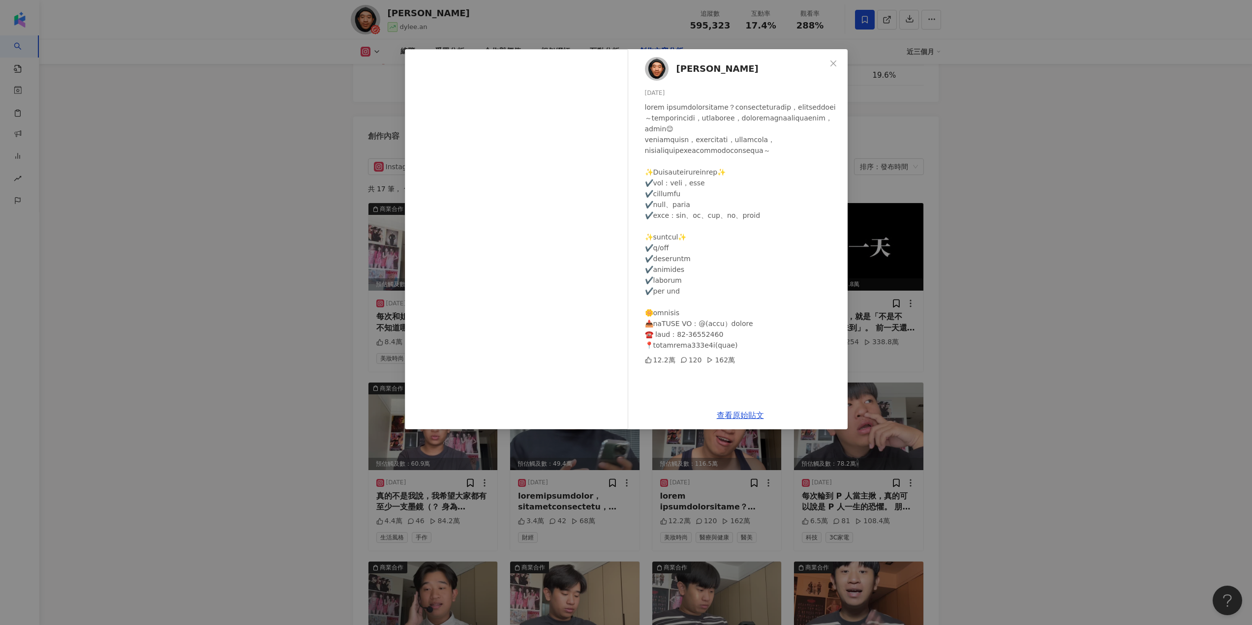
scroll to position [2924, 0]
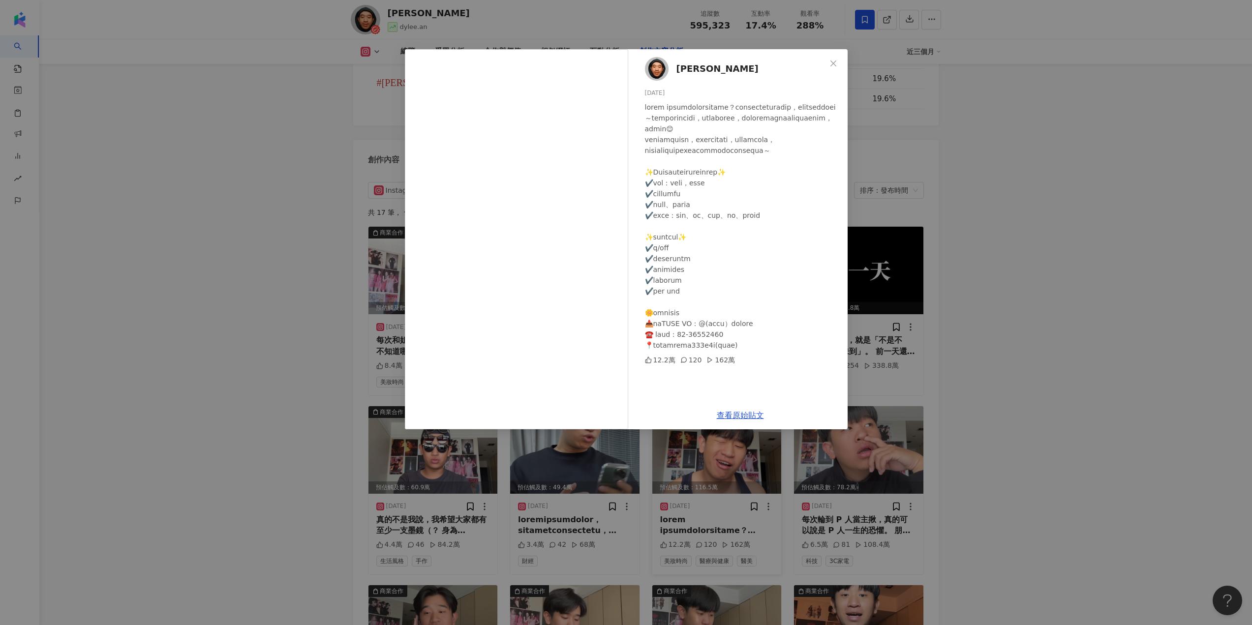
click at [945, 347] on div "滌綸木子李 2025/4/3 12.2萬 120 162萬 查看原始貼文" at bounding box center [626, 312] width 1252 height 625
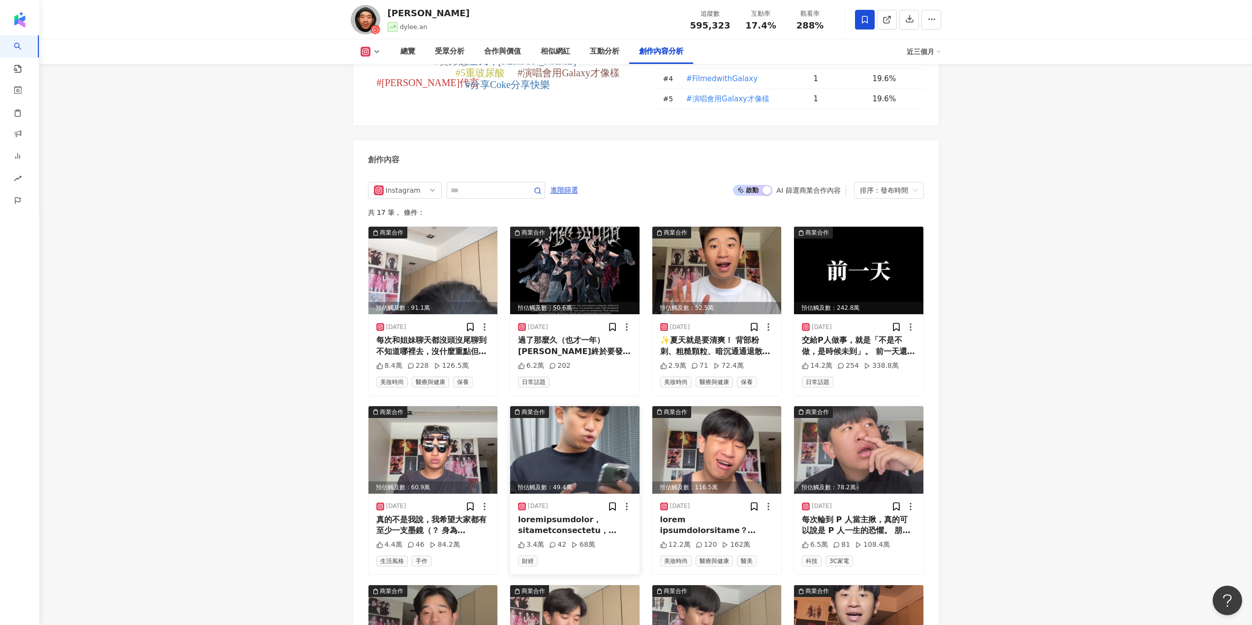
click at [579, 540] on div "68萬" at bounding box center [583, 545] width 24 height 10
click at [583, 514] on div at bounding box center [575, 525] width 114 height 22
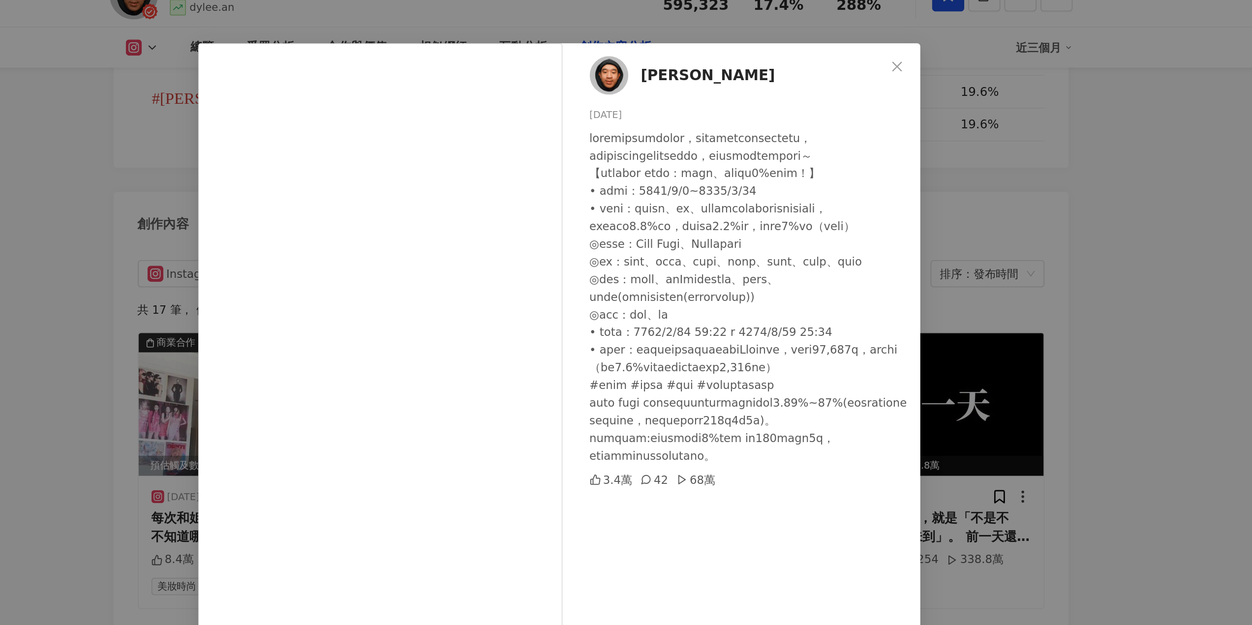
click at [923, 209] on div "滌綸木子李 2025/5/5 3.4萬 42 68萬 查看原始貼文" at bounding box center [626, 312] width 1252 height 625
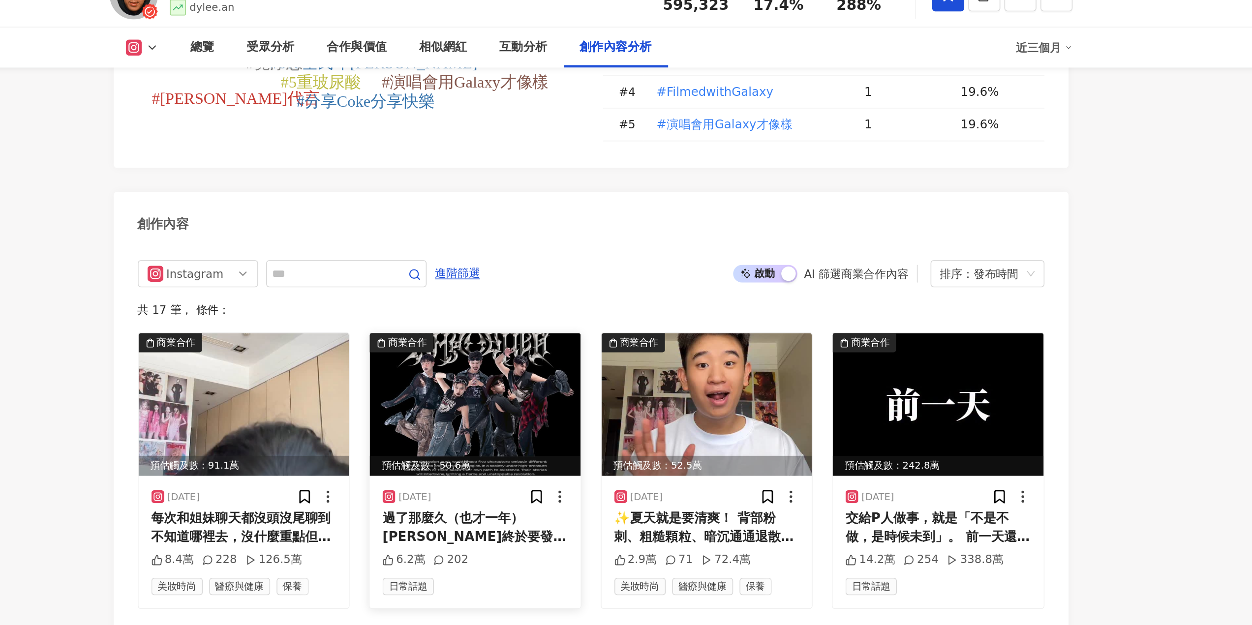
click at [568, 335] on div "過了那麼久（也才一年） 李弘毅終於要發自己的第一個周邊了！ 各位真的久等了 雖然7/2才可以買但現在已經忍不住跟大家分享了！！！ 這次總共出了四款周邊給大家選…" at bounding box center [575, 346] width 114 height 22
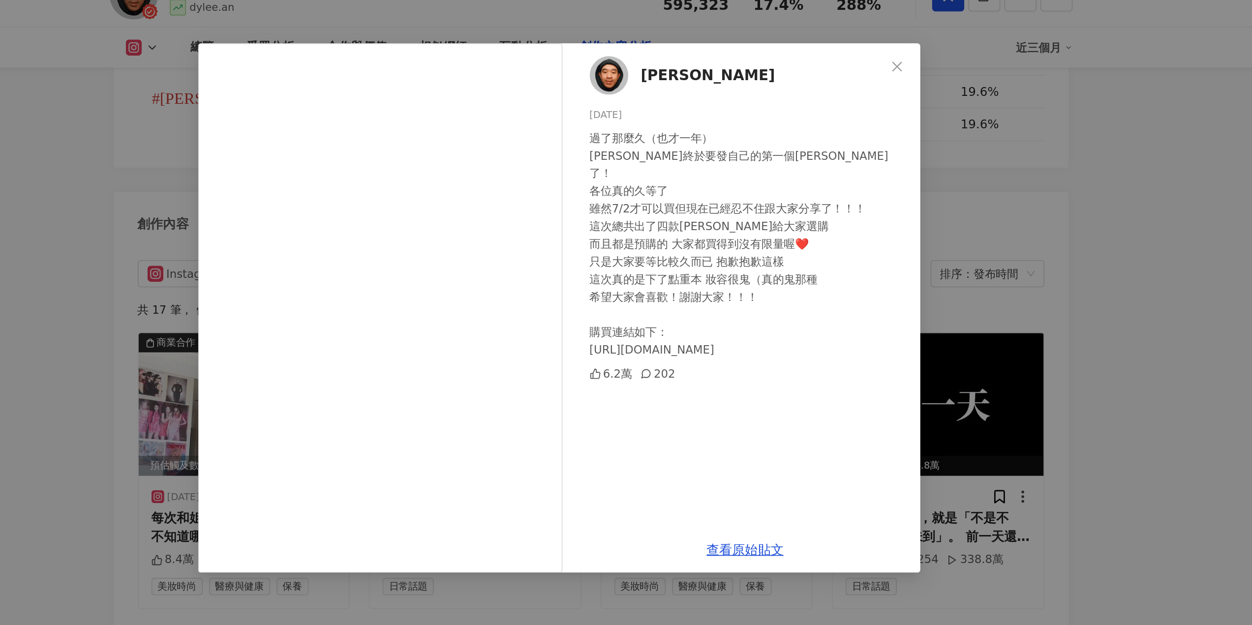
click at [886, 207] on div "滌綸木子李 2025/6/30 過了那麼久（也才一年） 李弘毅終於要發自己的第一個周邊了！ 各位真的久等了 雖然7/2才可以買但現在已經忍不住跟大家分享了！！…" at bounding box center [626, 312] width 1252 height 625
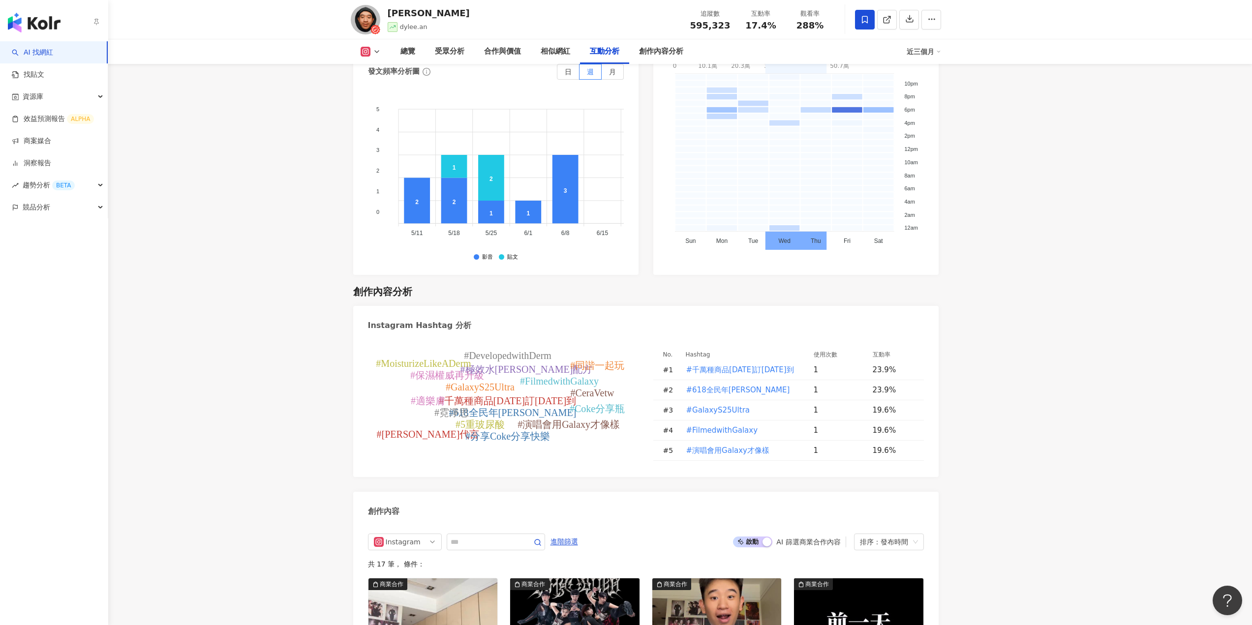
scroll to position [2566, 0]
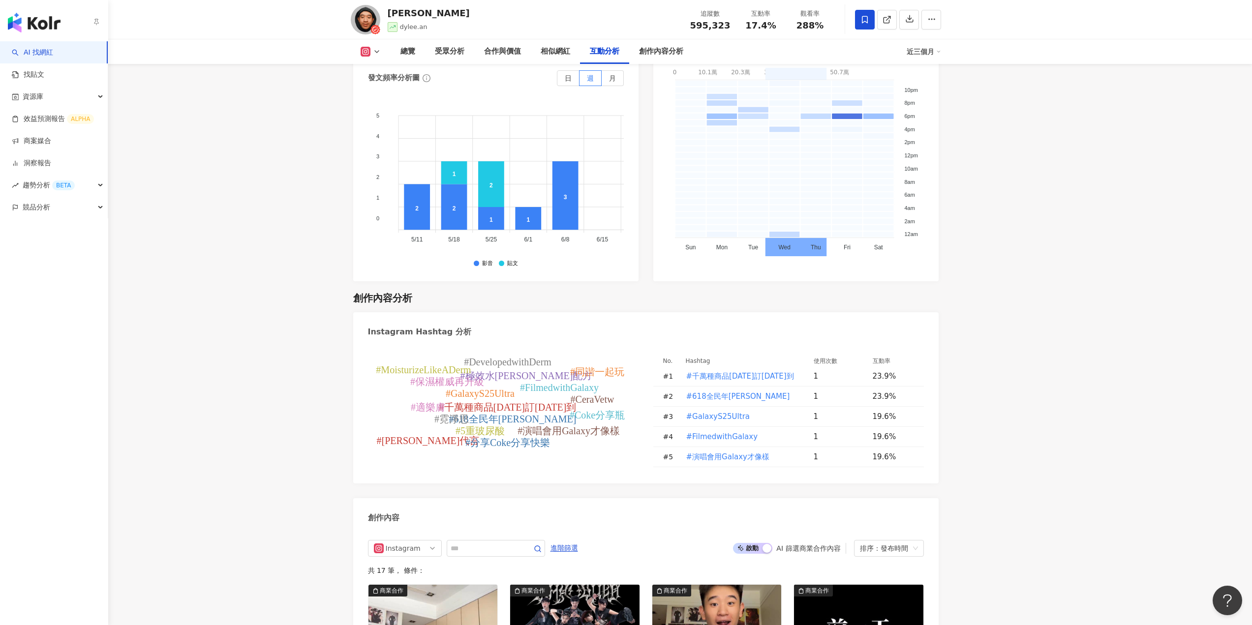
click at [53, 48] on link "AI 找網紅" at bounding box center [32, 53] width 41 height 10
click at [44, 73] on link "找貼文" at bounding box center [28, 75] width 32 height 10
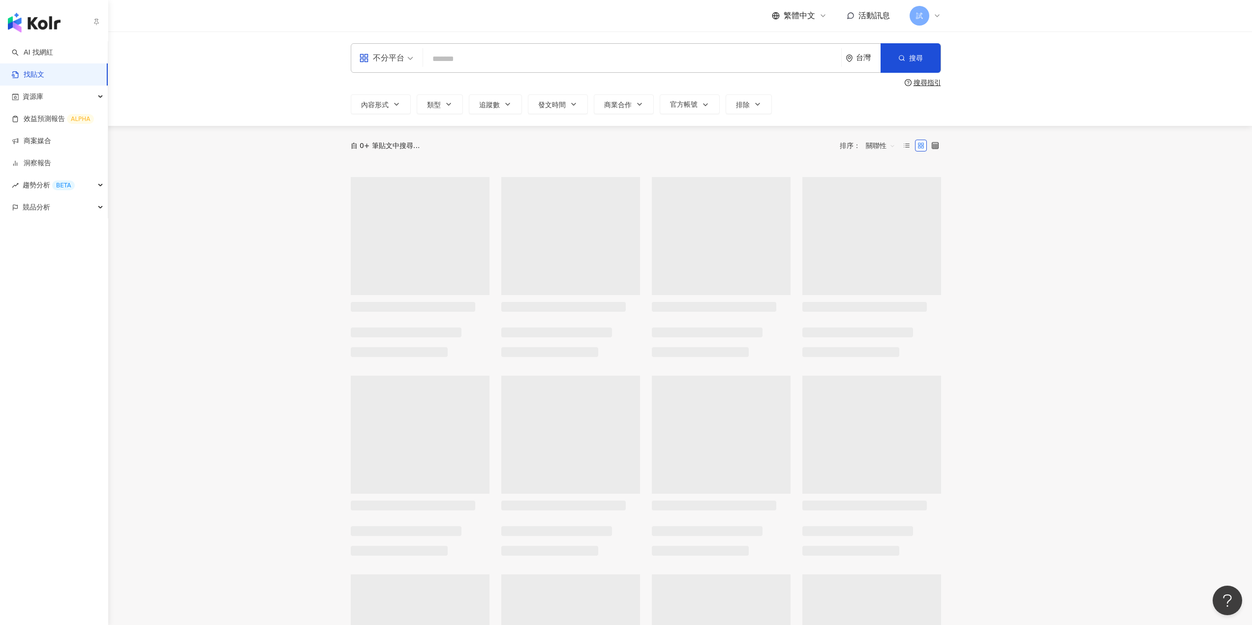
click at [30, 74] on link "找貼文" at bounding box center [28, 75] width 32 height 10
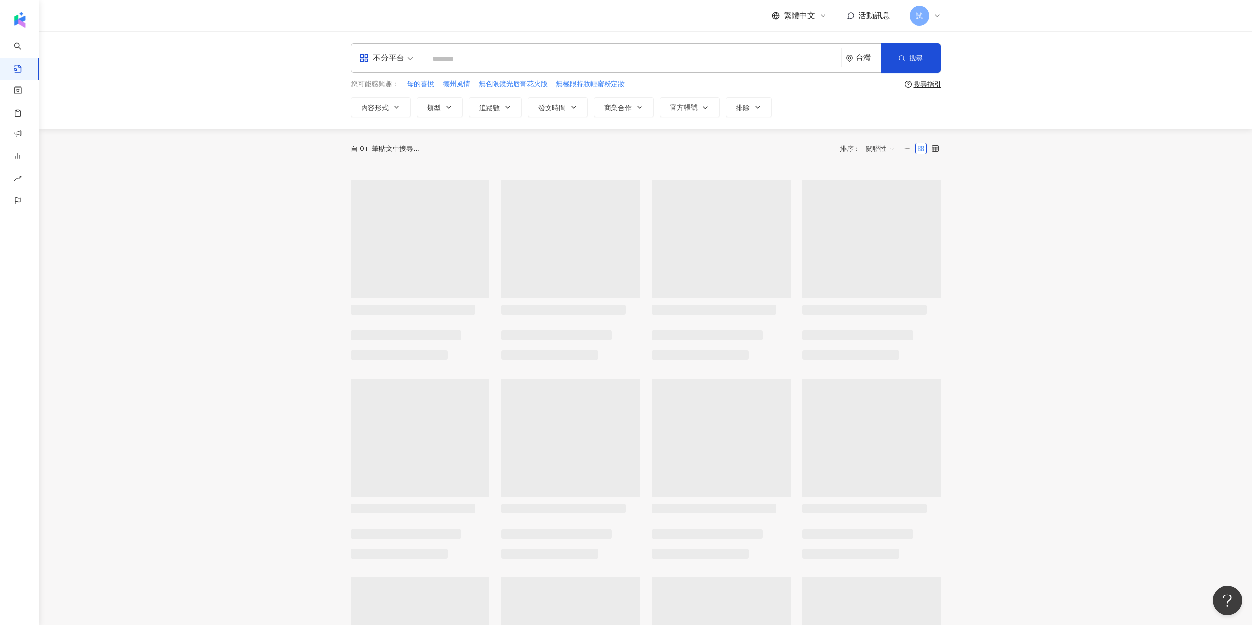
click at [501, 56] on input "search" at bounding box center [632, 58] width 410 height 21
paste input "**********"
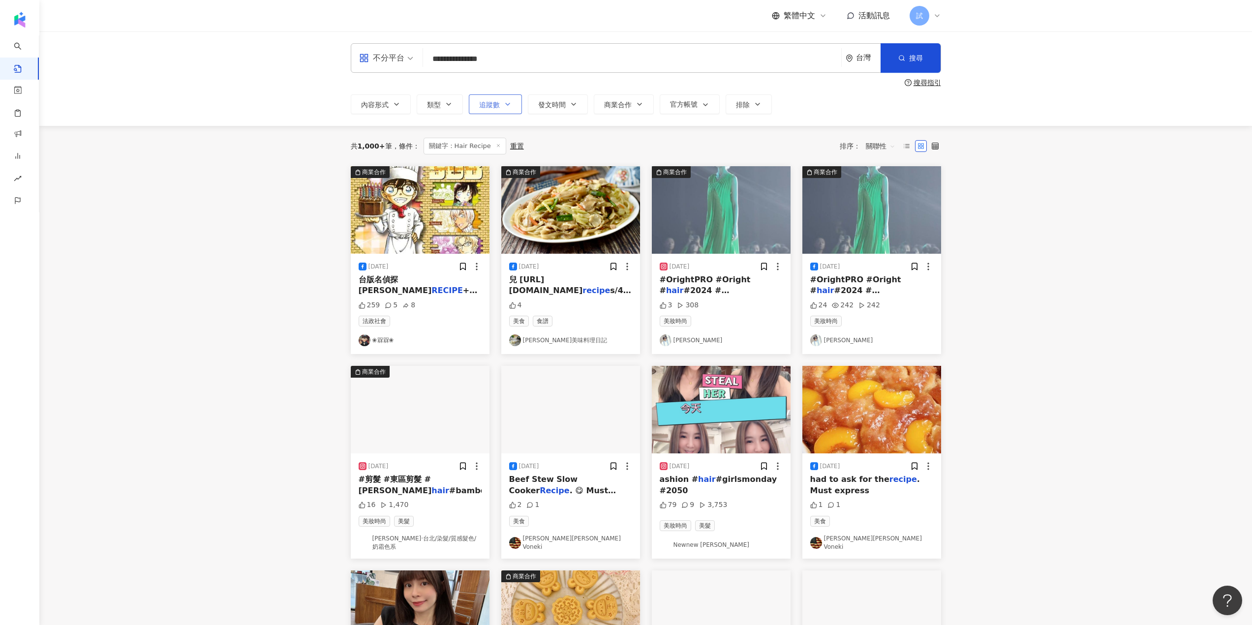
type input "**********"
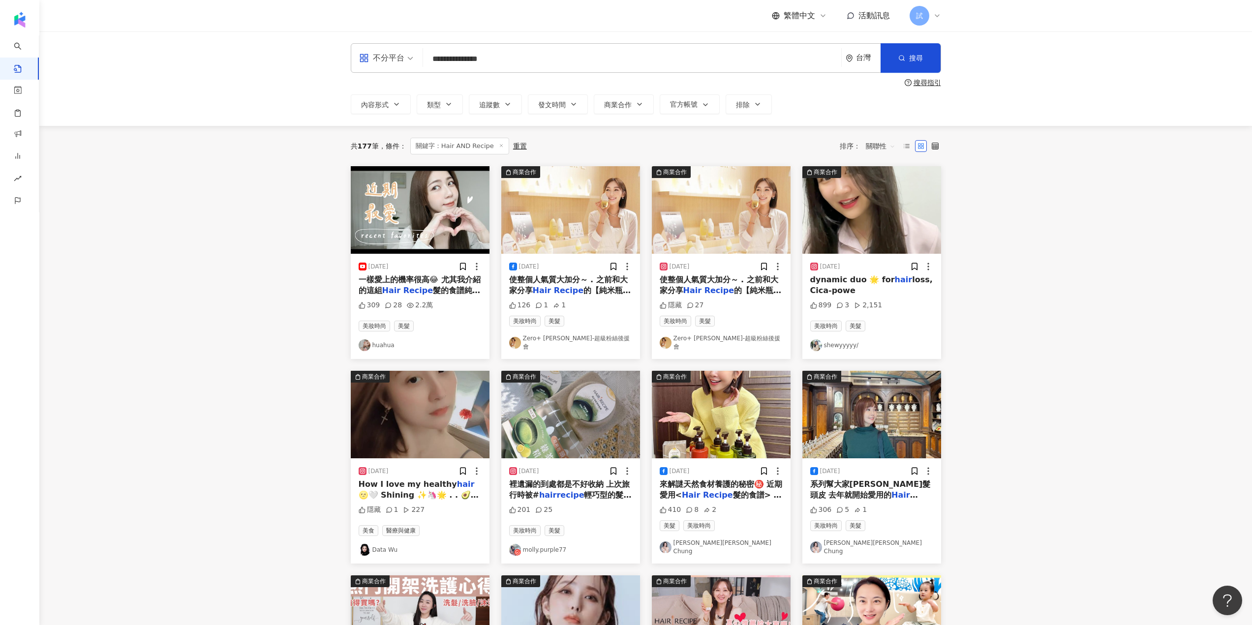
drag, startPoint x: 549, startPoint y: 56, endPoint x: 405, endPoint y: 54, distance: 144.6
click at [405, 54] on div "**********" at bounding box center [646, 58] width 590 height 30
paste input "search"
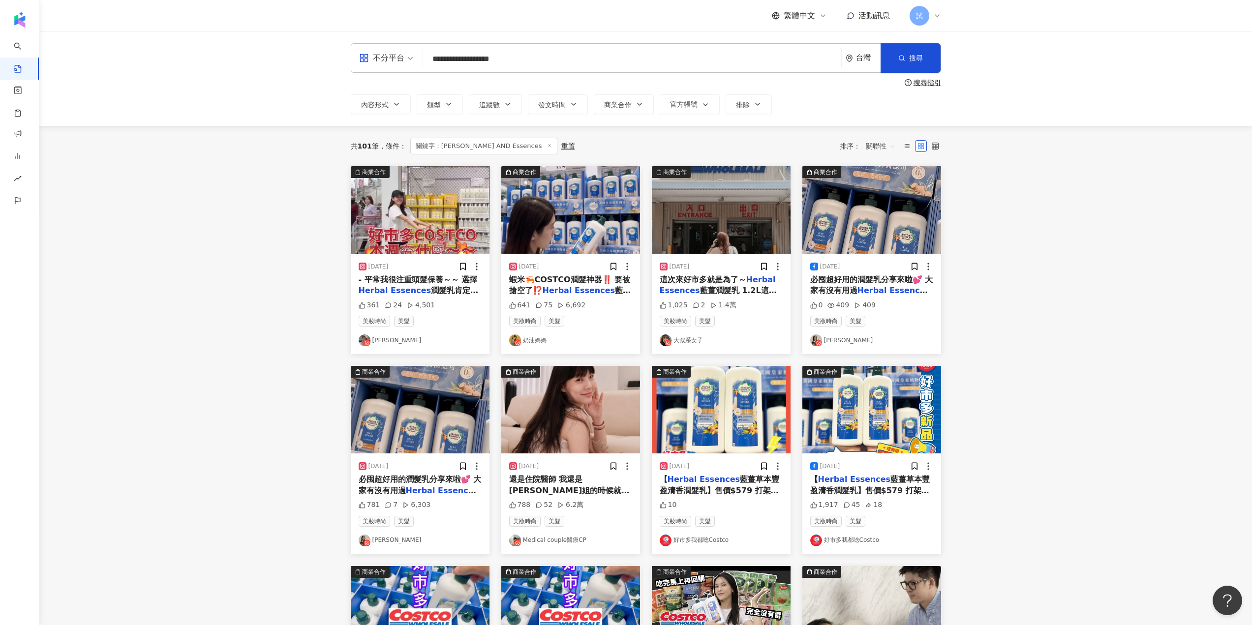
drag, startPoint x: 532, startPoint y: 61, endPoint x: 326, endPoint y: 42, distance: 206.9
click at [326, 42] on div "**********" at bounding box center [645, 78] width 1212 height 94
click at [1077, 272] on main "**********" at bounding box center [645, 432] width 1212 height 802
drag, startPoint x: 569, startPoint y: 69, endPoint x: 237, endPoint y: 35, distance: 333.7
click at [237, 35] on div "**********" at bounding box center [645, 78] width 1212 height 94
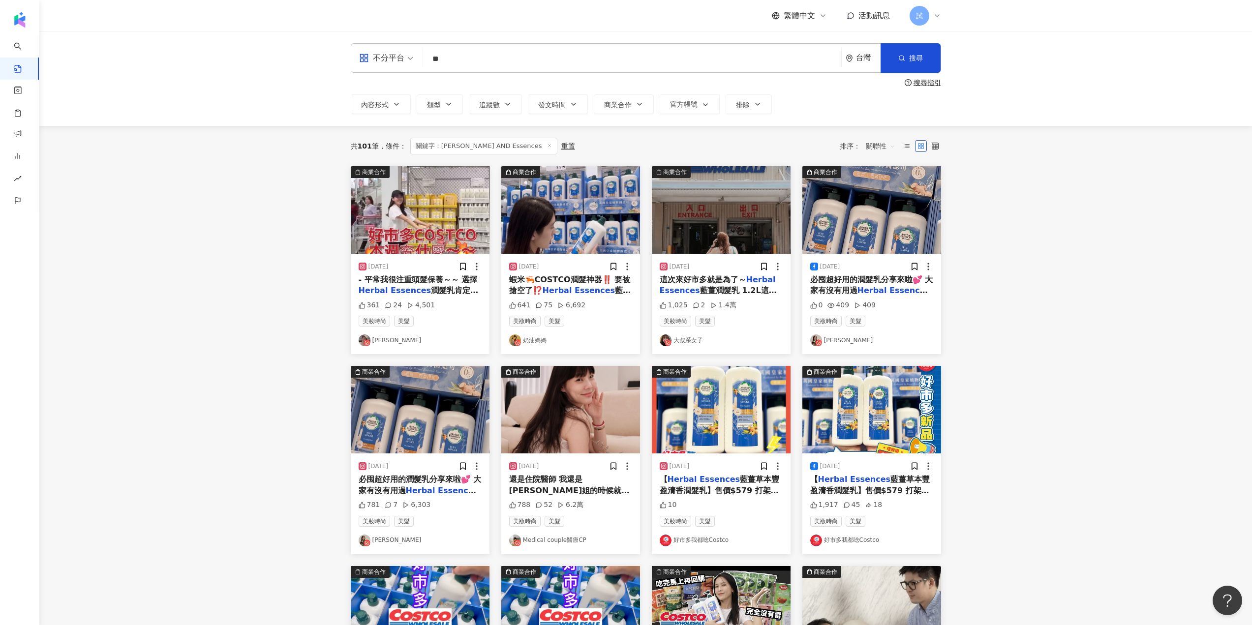
type input "*"
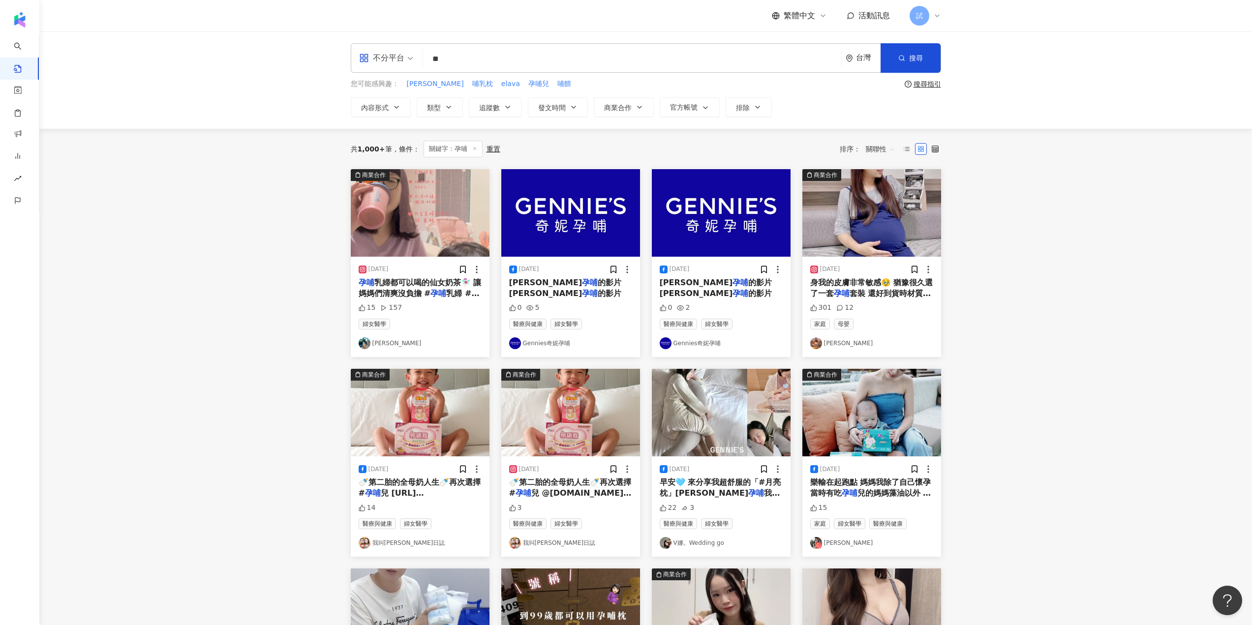
drag, startPoint x: 445, startPoint y: 49, endPoint x: 420, endPoint y: 49, distance: 24.6
click at [420, 49] on div "不分平台 孕哺 ** 台灣 搜尋" at bounding box center [646, 58] width 590 height 30
type input "**"
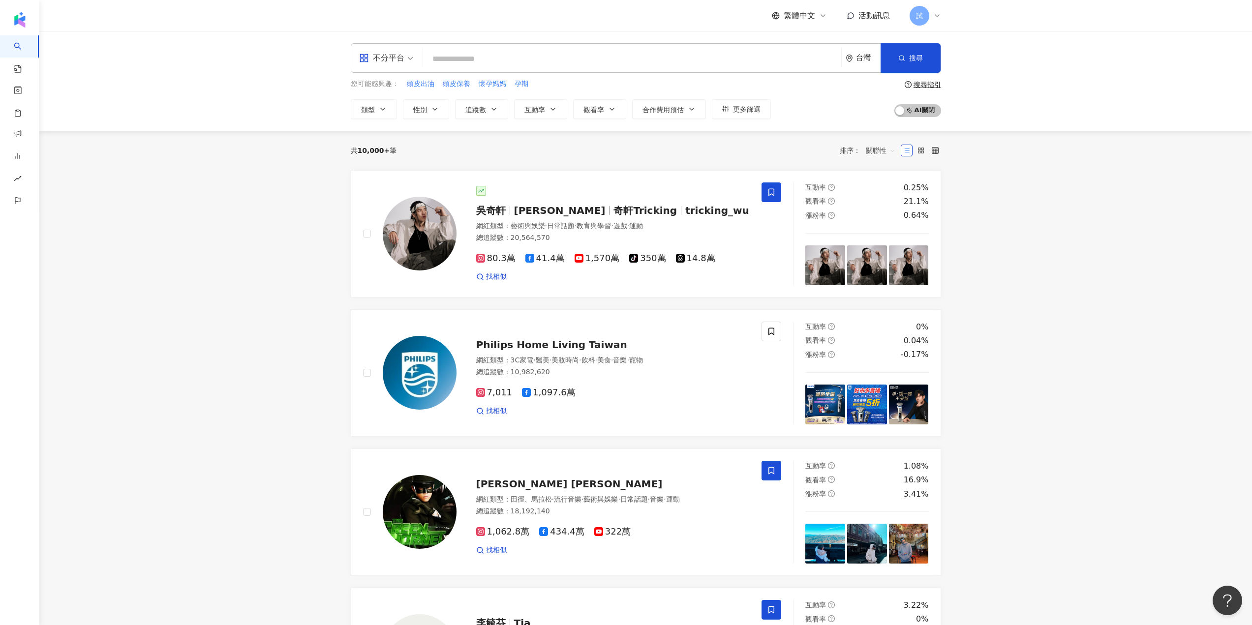
click at [674, 64] on input "search" at bounding box center [632, 59] width 410 height 19
paste input "***"
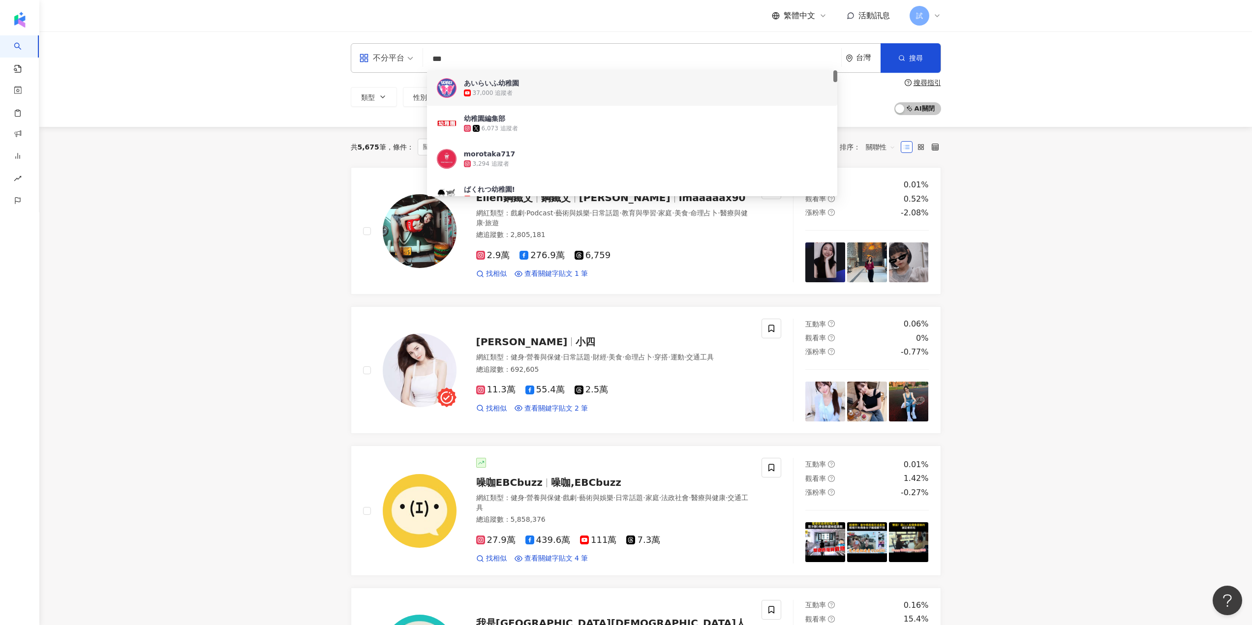
drag, startPoint x: 459, startPoint y: 56, endPoint x: 422, endPoint y: 50, distance: 37.4
click at [413, 46] on div "不分平台 *** 台灣 搜尋 f0d66893-2e9b-4116-9384-c465993bfd4a 52f547a2-1ab9-41ed-ac1e-8ff…" at bounding box center [646, 58] width 590 height 30
paste input "******"
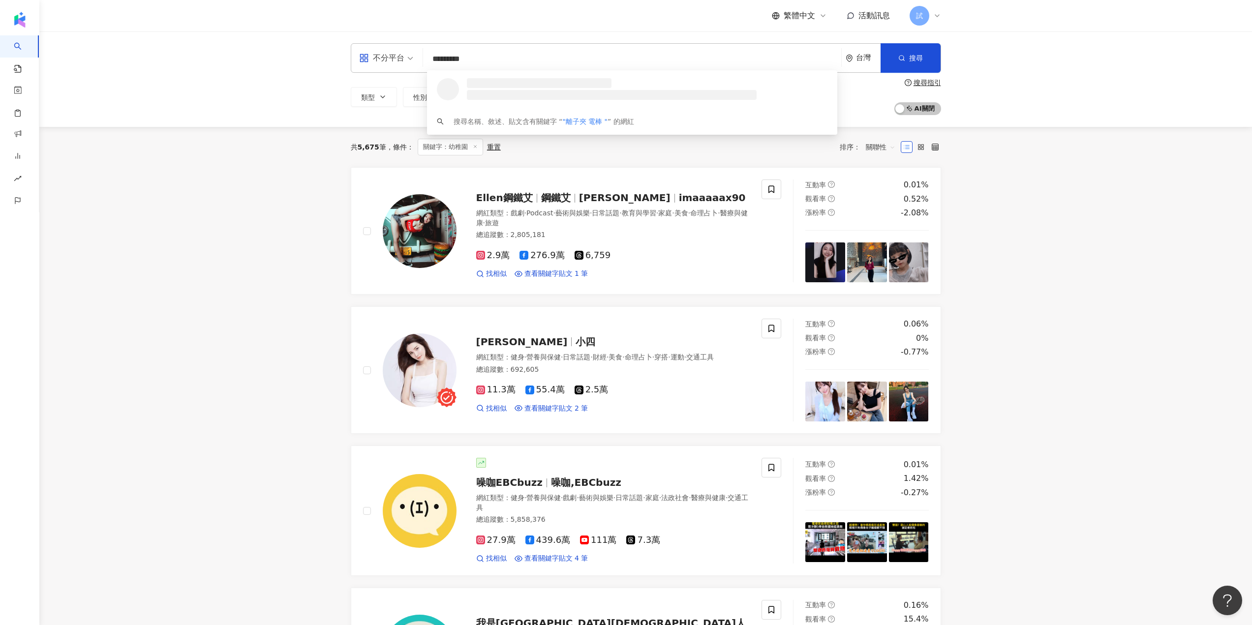
click at [446, 57] on input "*********" at bounding box center [632, 59] width 410 height 19
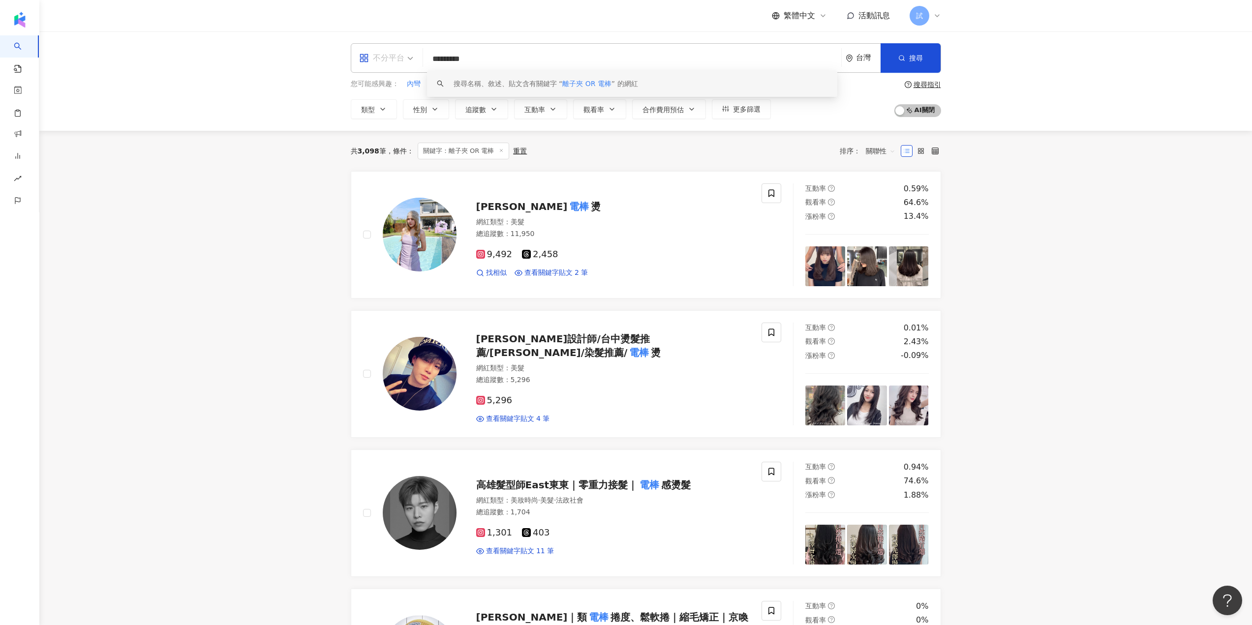
click at [391, 60] on div "不分平台" at bounding box center [381, 58] width 45 height 16
type input "*********"
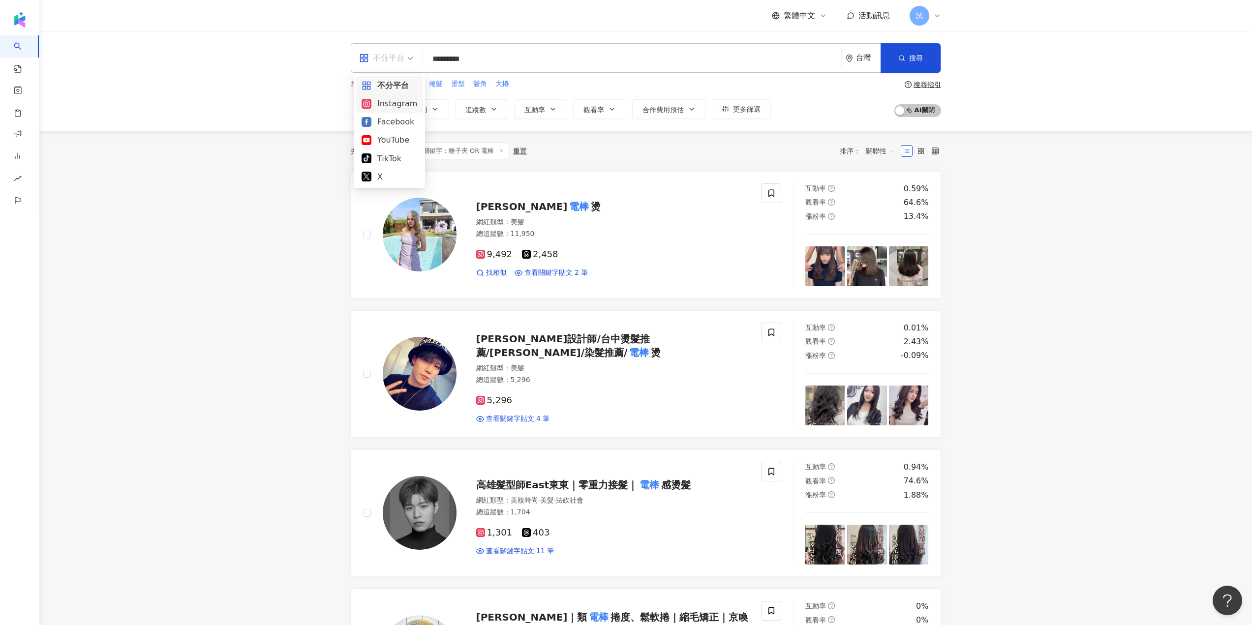
click at [403, 101] on div "Instagram" at bounding box center [389, 103] width 56 height 12
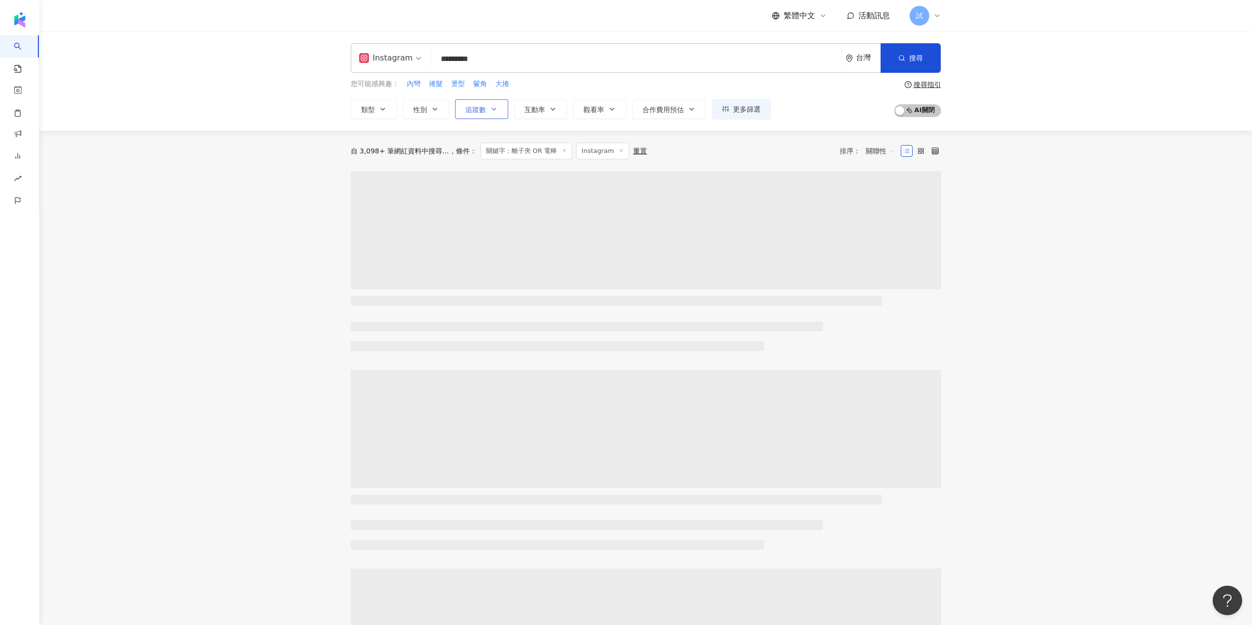
click at [463, 108] on button "追蹤數" at bounding box center [481, 109] width 53 height 20
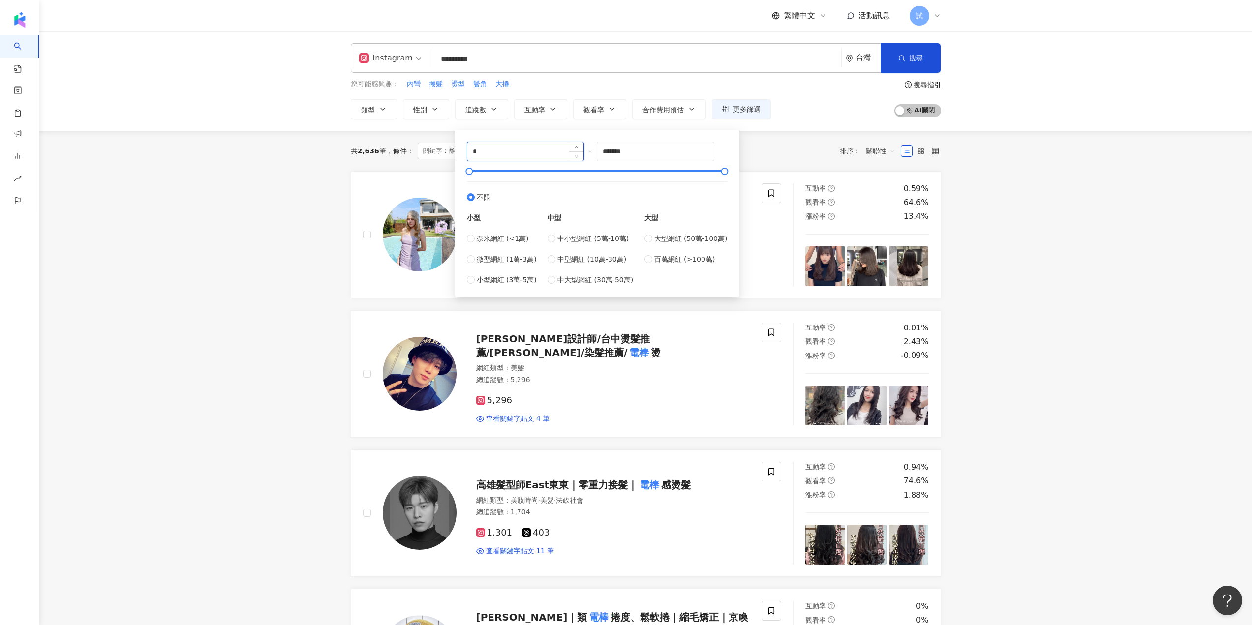
click at [484, 154] on input "*" at bounding box center [525, 151] width 117 height 19
type input "*"
type input "*****"
drag, startPoint x: 680, startPoint y: 150, endPoint x: 494, endPoint y: 166, distance: 186.1
click at [494, 166] on div "***** - ******* 不限 小型 奈米網紅 (<1萬) 微型網紅 (1萬-3萬) 小型網紅 (3萬-5萬) 中型 中小型網紅 (5萬-10萬) 中型…" at bounding box center [597, 214] width 261 height 144
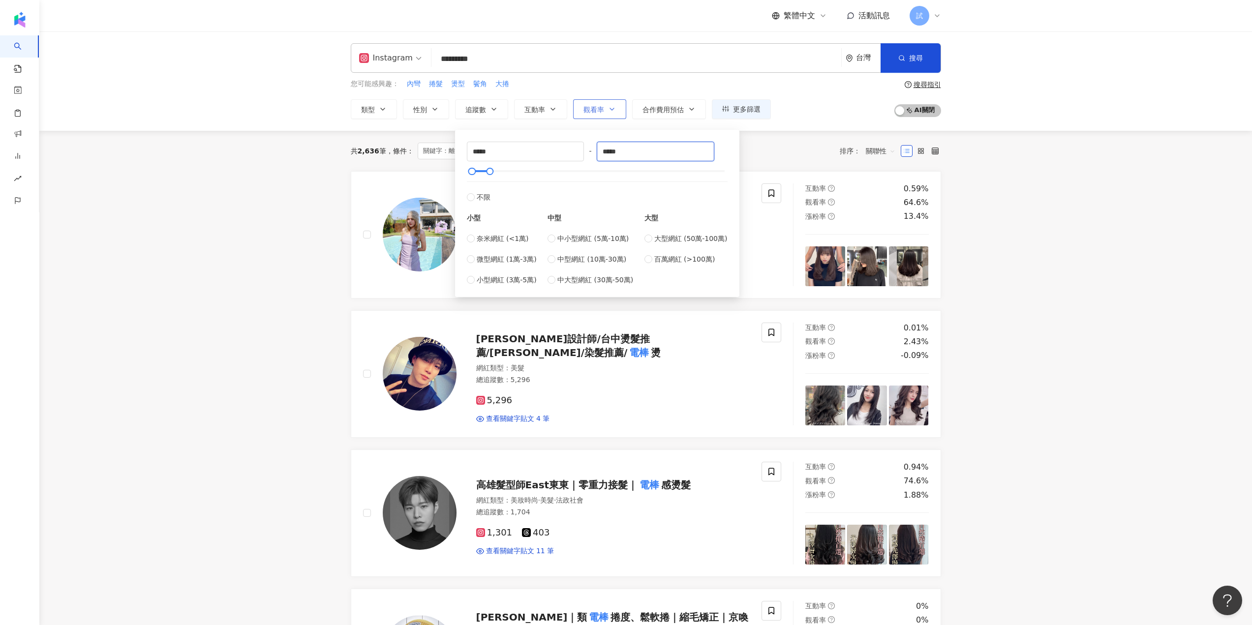
type input "*****"
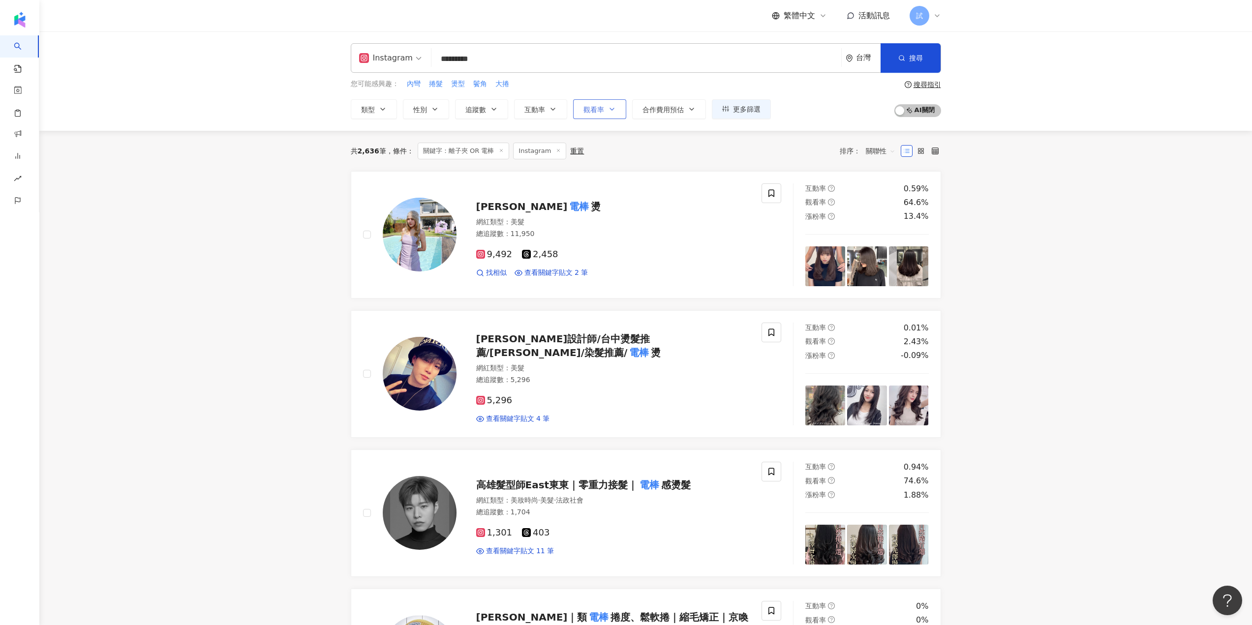
click at [597, 110] on span "觀看率" at bounding box center [593, 110] width 21 height 8
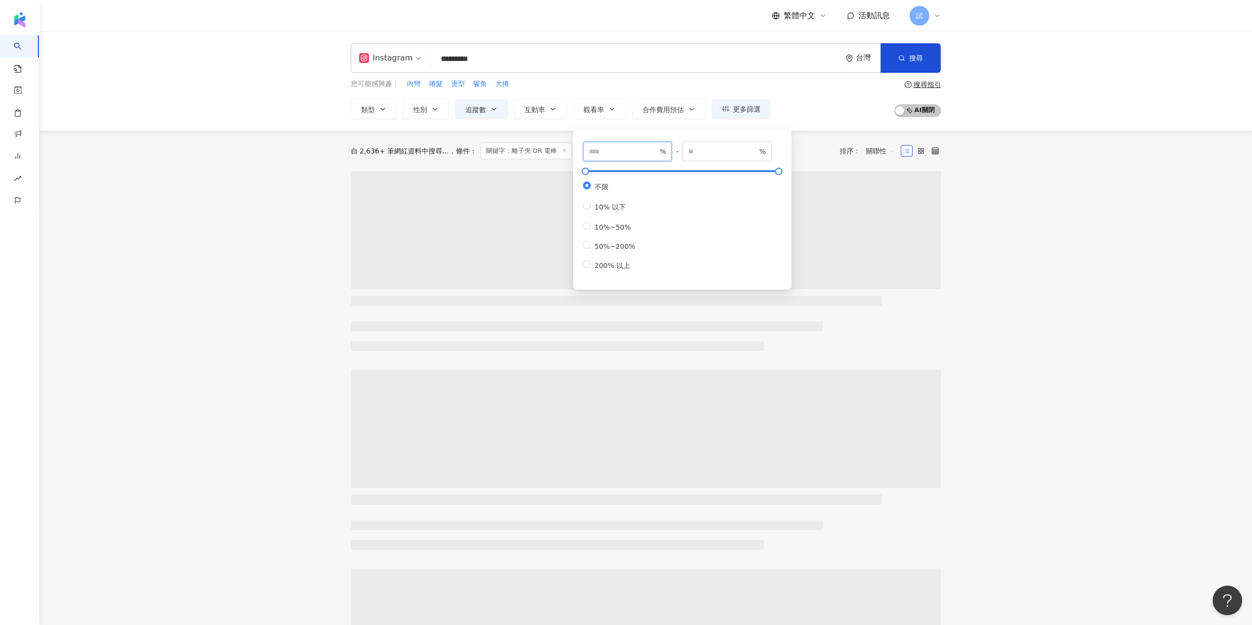
click at [616, 151] on input "number" at bounding box center [623, 151] width 69 height 11
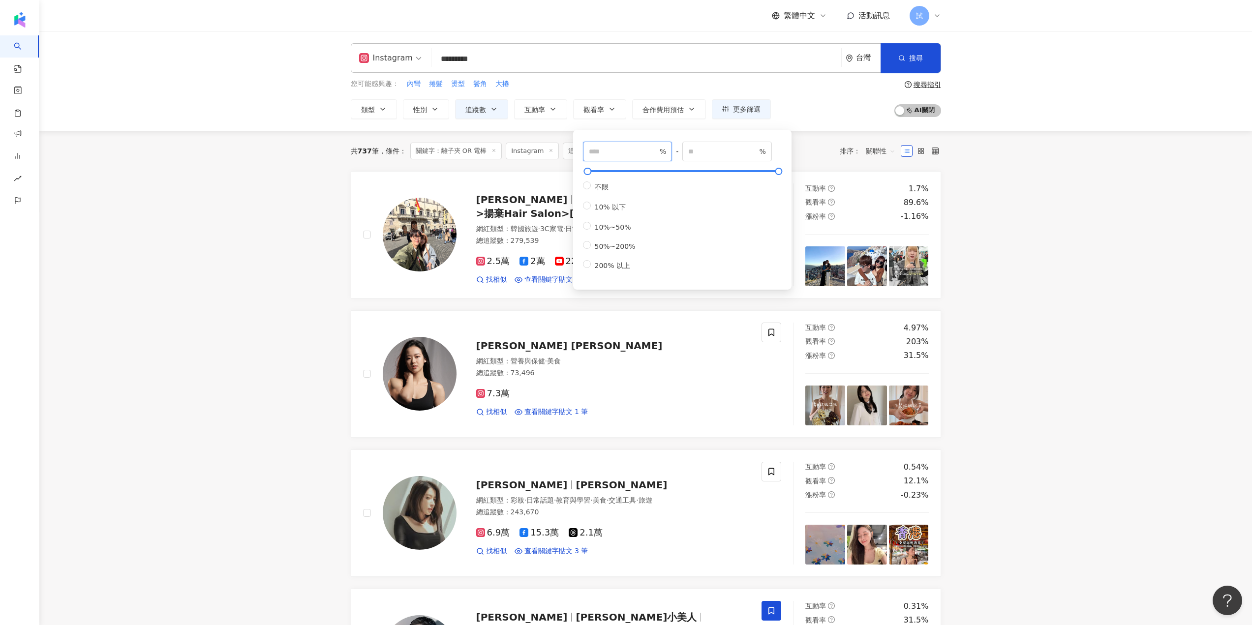
type input "***"
click at [826, 143] on div "共 737 筆 條件 ： 關鍵字：離子夾 OR 電棒 Instagram 追蹤數：10,000-80,000 重置 排序： 關聯性" at bounding box center [646, 151] width 590 height 17
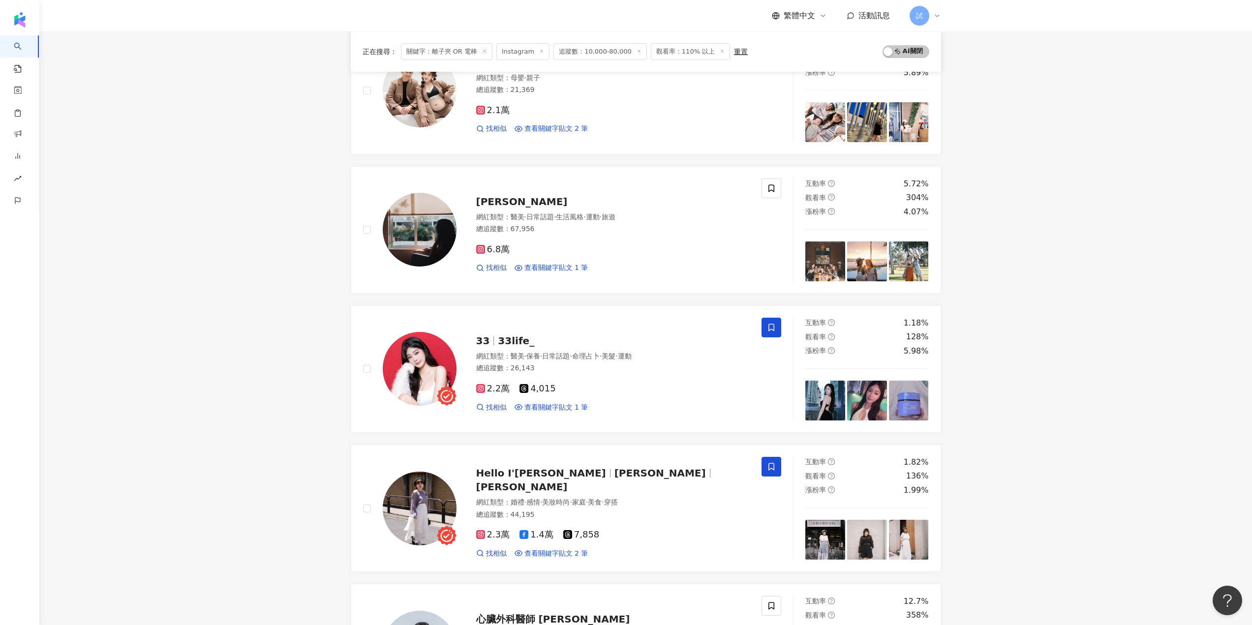
scroll to position [934, 0]
